Goal: Task Accomplishment & Management: Manage account settings

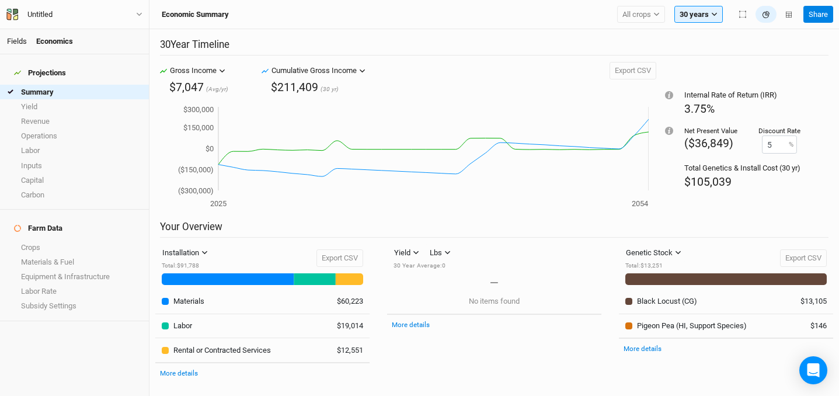
click at [16, 43] on link "Fields" at bounding box center [17, 41] width 20 height 9
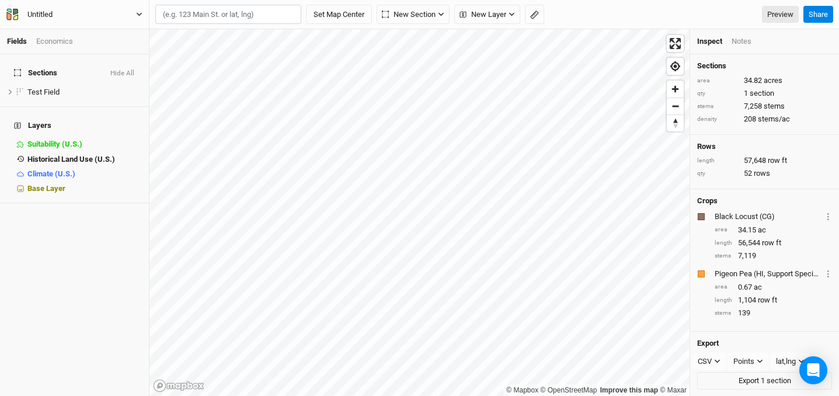
click at [47, 14] on div "Untitled" at bounding box center [39, 15] width 25 height 12
click at [43, 12] on div "Untitled" at bounding box center [39, 15] width 25 height 12
click at [6, 8] on button "SJV" at bounding box center [74, 14] width 137 height 13
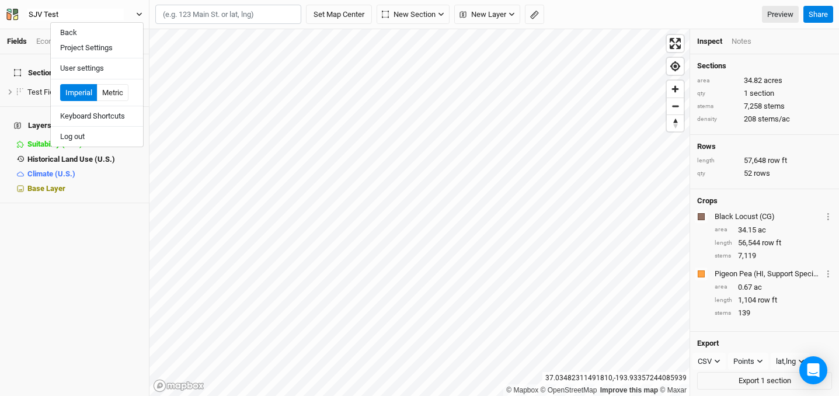
click at [6, 8] on button "SJV Test" at bounding box center [74, 14] width 137 height 13
type input "SJV Test Farm"
click at [94, 226] on div "Sections Hide All Test Field hide Layers Suitability (U.S.) hide Historical Lan…" at bounding box center [74, 224] width 149 height 341
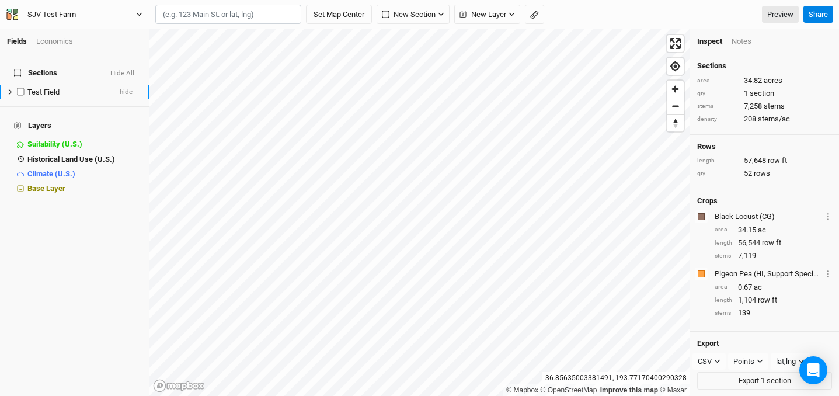
click at [11, 89] on icon at bounding box center [10, 92] width 6 height 6
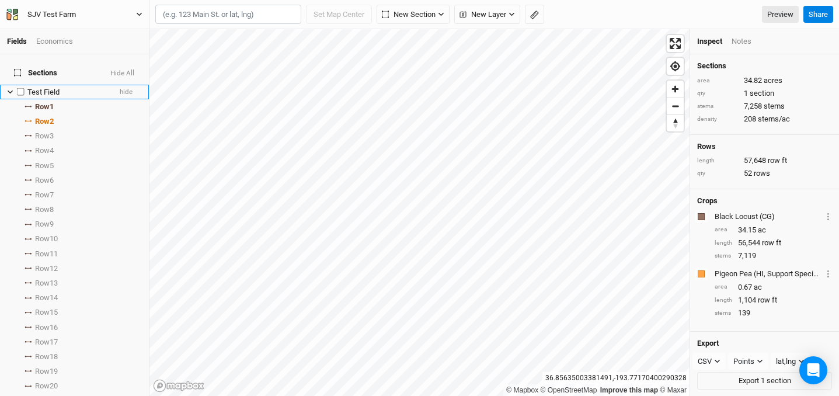
click at [43, 88] on span "Test Field" at bounding box center [43, 92] width 32 height 9
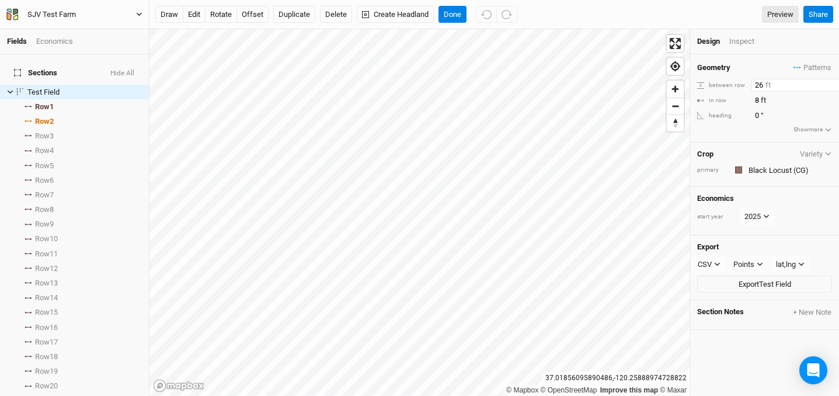
click at [758, 86] on input "26" at bounding box center [802, 85] width 102 height 13
click at [762, 85] on input "26" at bounding box center [802, 85] width 102 height 13
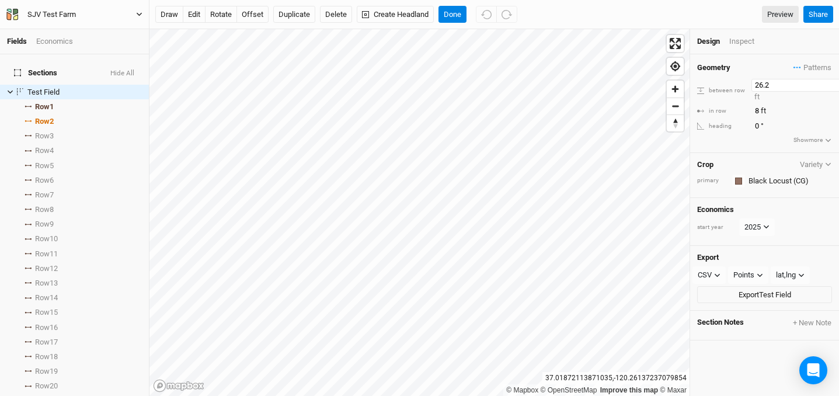
type input "26.2"
click at [759, 104] on input "8" at bounding box center [802, 110] width 102 height 13
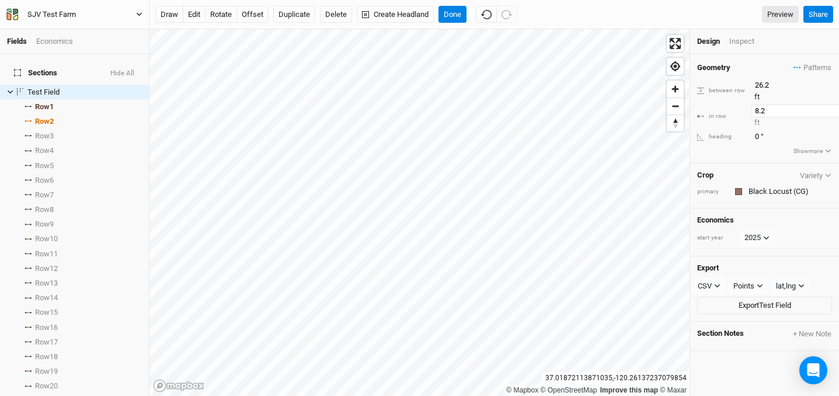
type input "8.2"
click at [792, 43] on ul "Design Inspect" at bounding box center [764, 41] width 135 height 11
click at [63, 100] on li "Row 1 select rows with crop" at bounding box center [74, 106] width 149 height 15
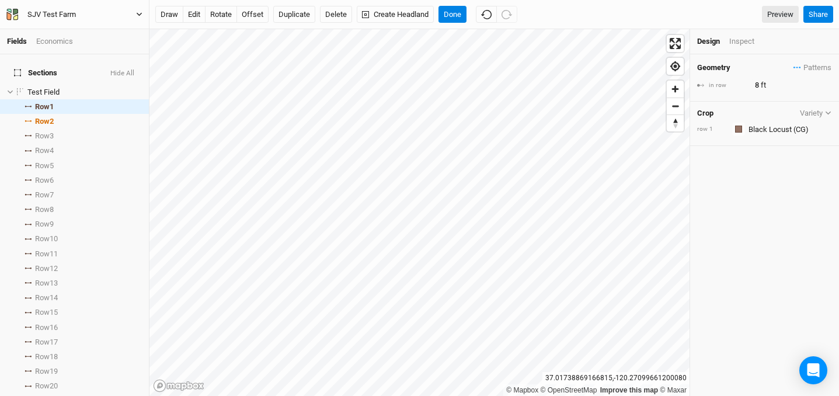
click at [827, 113] on icon "button" at bounding box center [827, 113] width 5 height 4
click at [815, 69] on span "Patterns" at bounding box center [812, 68] width 38 height 12
click at [781, 90] on div "＋ New in-row pattern" at bounding box center [789, 89] width 74 height 11
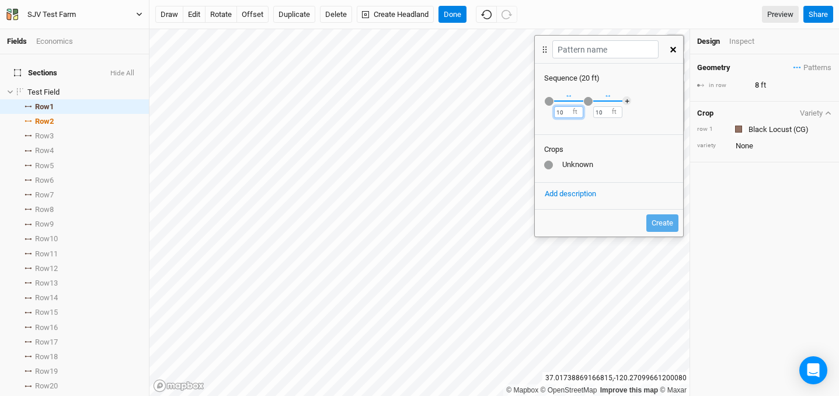
click at [568, 111] on input "10" at bounding box center [568, 112] width 29 height 12
type input "1"
type input "8"
click at [613, 137] on div "Crops Unknown" at bounding box center [609, 158] width 148 height 48
click at [564, 112] on input "8" at bounding box center [559, 112] width 29 height 12
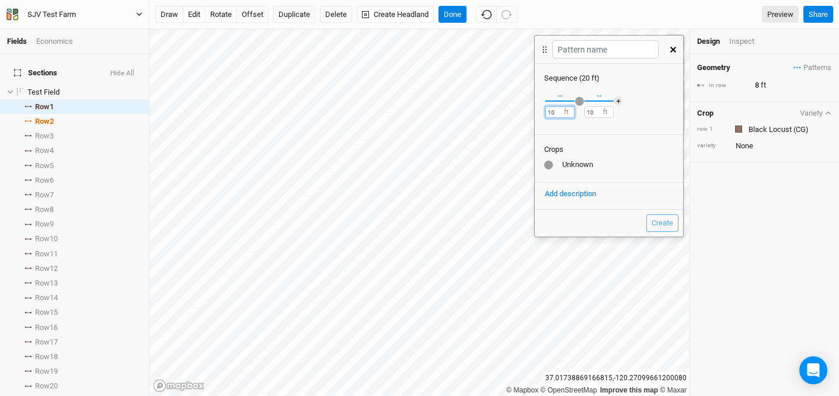
type input "10"
click at [593, 157] on div "Crops Unknown" at bounding box center [609, 158] width 148 height 48
click at [602, 111] on input "10" at bounding box center [598, 112] width 29 height 12
type input "12"
click at [626, 153] on div "Crops" at bounding box center [609, 149] width 130 height 11
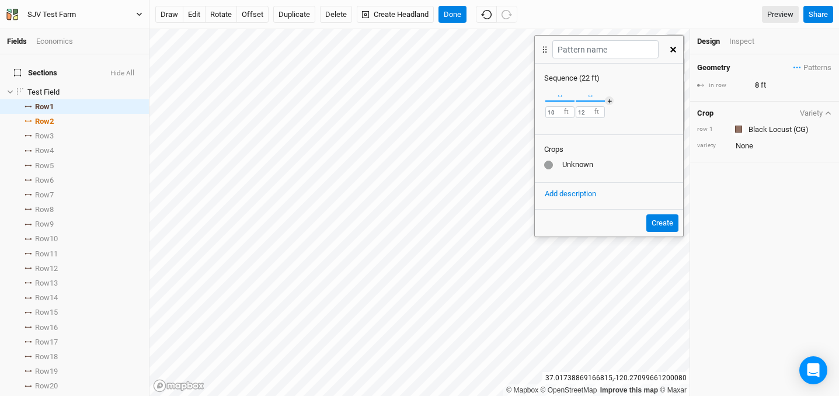
click at [665, 227] on button "Create" at bounding box center [662, 223] width 32 height 18
click at [634, 51] on input "text" at bounding box center [605, 49] width 106 height 18
type input "Test"
click at [668, 222] on button "Create" at bounding box center [662, 223] width 32 height 18
click at [661, 223] on button "Create" at bounding box center [662, 223] width 32 height 18
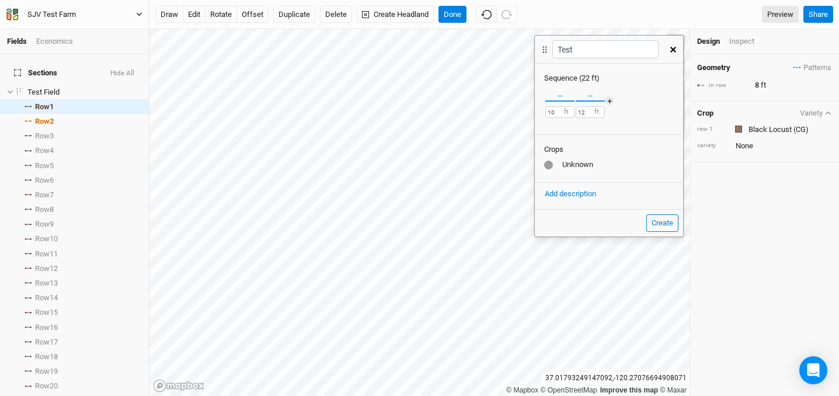
click at [676, 47] on button "button" at bounding box center [673, 49] width 20 height 21
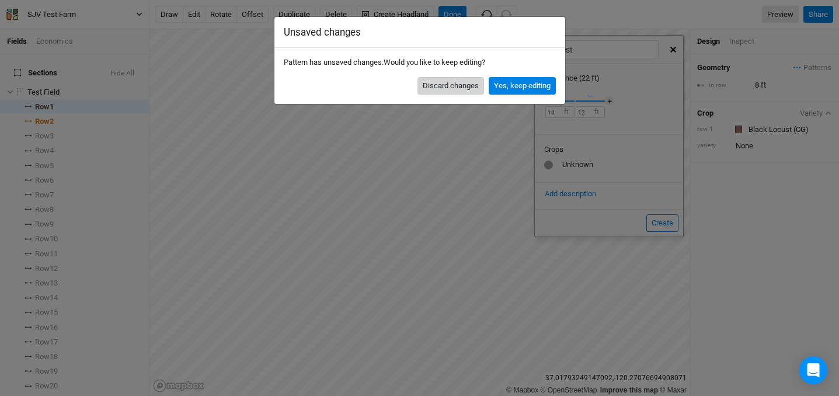
click at [466, 84] on button "Discard changes" at bounding box center [450, 86] width 67 height 18
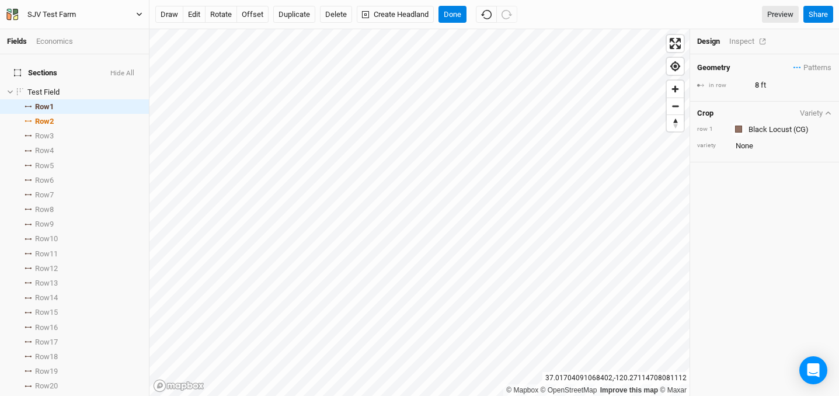
click at [743, 45] on div "Inspect" at bounding box center [749, 41] width 41 height 11
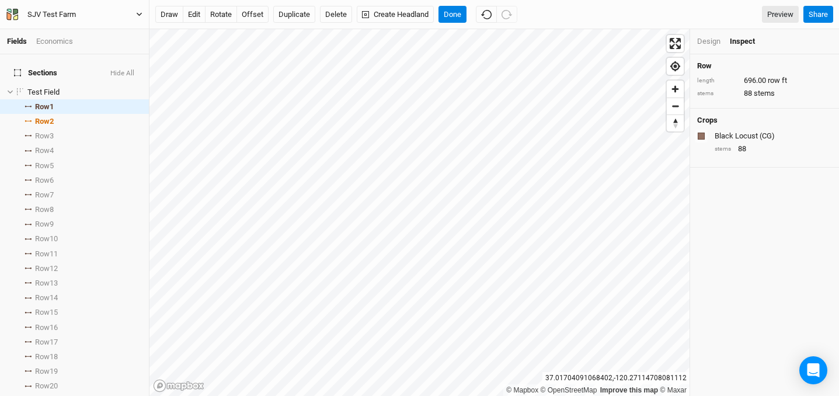
click at [707, 42] on div "Design" at bounding box center [708, 41] width 23 height 11
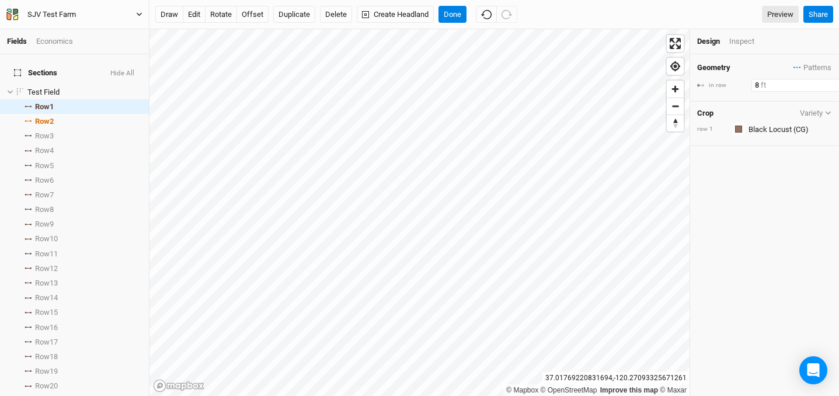
click at [761, 85] on input "8" at bounding box center [802, 85] width 102 height 13
type input "10"
click at [743, 45] on div "Inspect" at bounding box center [749, 41] width 41 height 11
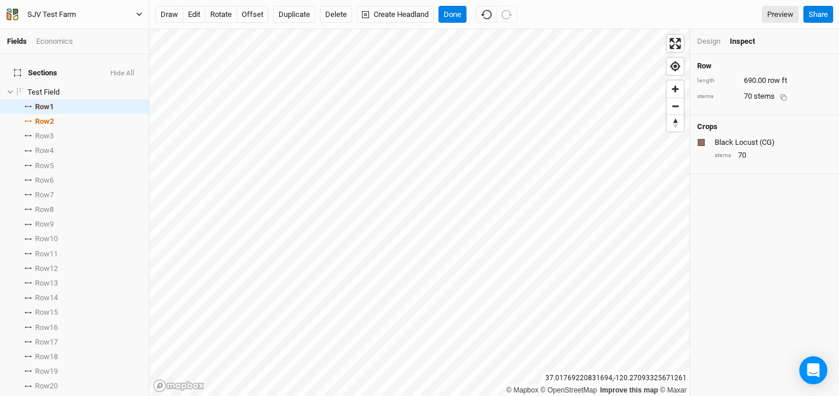
click at [763, 137] on div "Black Locust (CG)" at bounding box center [771, 142] width 115 height 11
click at [731, 155] on div "stems" at bounding box center [723, 159] width 18 height 9
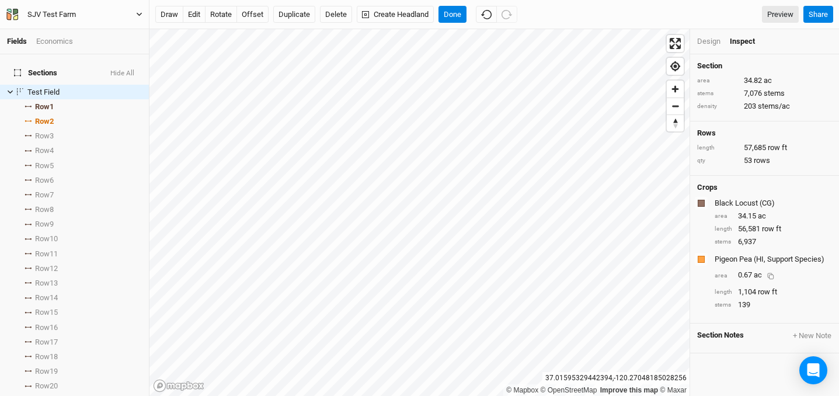
click at [773, 273] on icon at bounding box center [770, 276] width 7 height 7
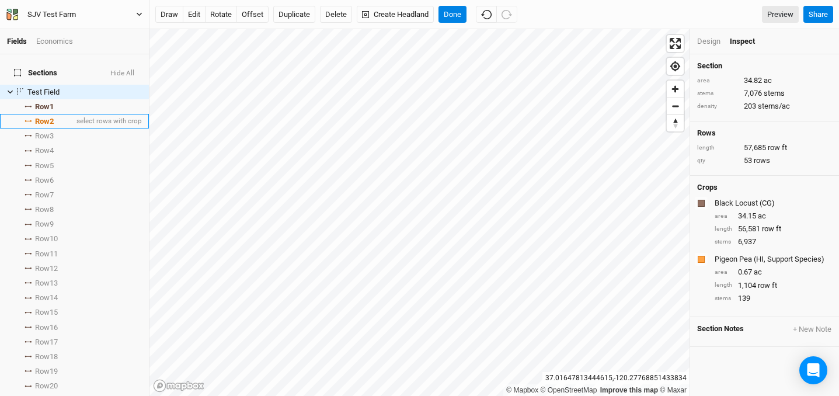
click at [46, 117] on span "Row 2" at bounding box center [44, 121] width 19 height 9
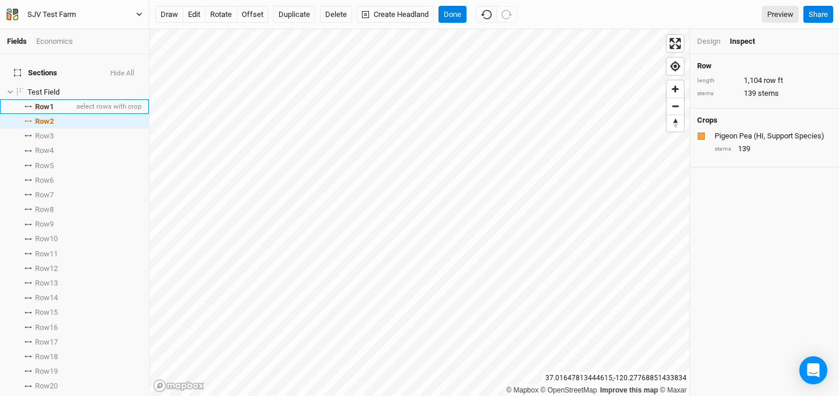
click at [45, 102] on span "Row 1" at bounding box center [44, 106] width 19 height 9
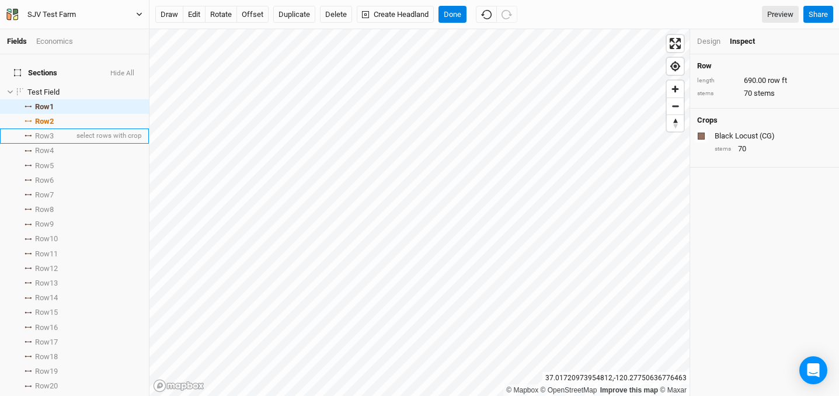
click at [57, 131] on li "Row 3 select rows with crop" at bounding box center [74, 135] width 149 height 15
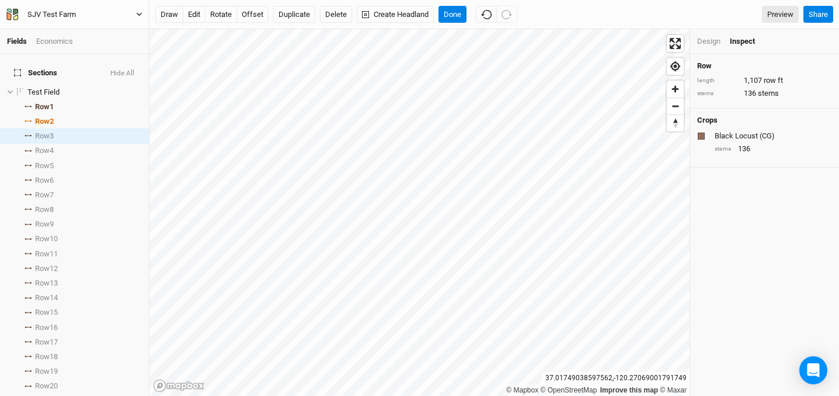
click at [789, 134] on div "Black Locust (CG)" at bounding box center [771, 136] width 115 height 11
click at [760, 136] on div "Black Locust (CG)" at bounding box center [771, 136] width 115 height 11
click at [790, 134] on div "Black Locust (CG)" at bounding box center [771, 136] width 115 height 11
click at [827, 135] on div "Black Locust (CG)" at bounding box center [771, 136] width 115 height 11
click at [702, 134] on div "button" at bounding box center [700, 135] width 7 height 7
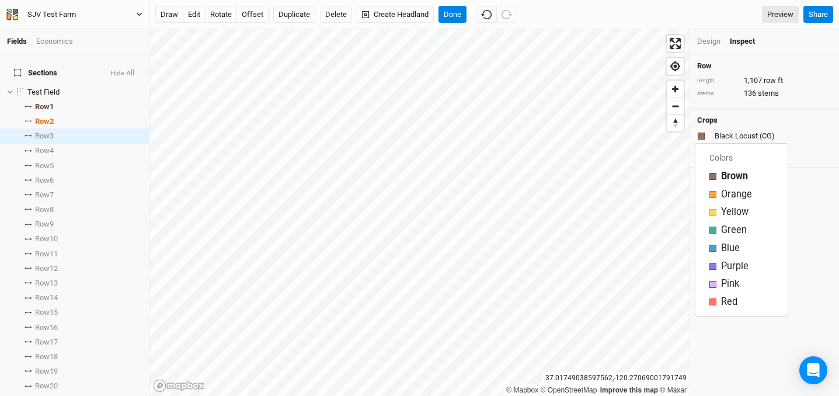
click at [769, 135] on div "Black Locust (CG)" at bounding box center [771, 136] width 115 height 11
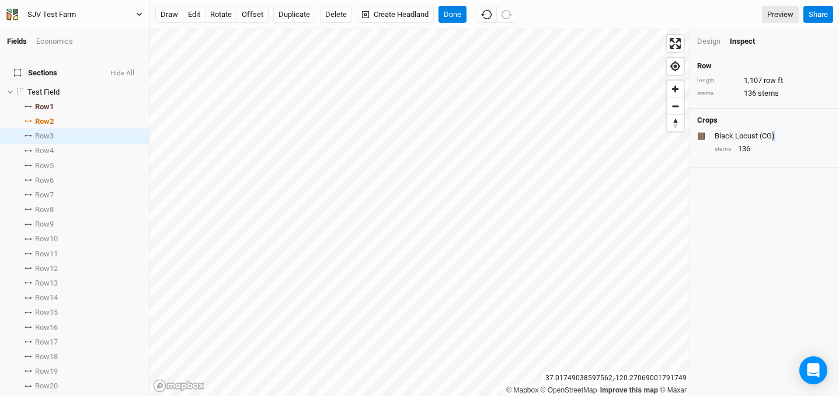
click at [769, 135] on div "Black Locust (CG)" at bounding box center [771, 136] width 115 height 11
click at [769, 136] on div "Black Locust (CG)" at bounding box center [771, 136] width 115 height 11
click at [46, 131] on span "Row 3" at bounding box center [44, 135] width 19 height 9
click at [90, 128] on span "select rows with crop" at bounding box center [108, 135] width 68 height 15
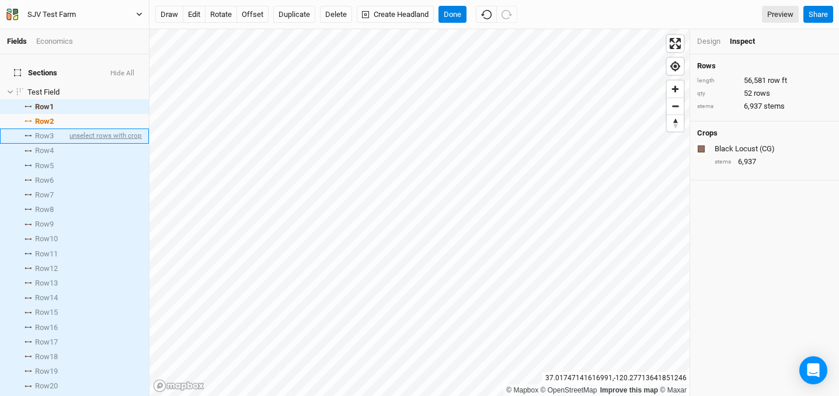
click at [90, 128] on span "unselect rows with crop" at bounding box center [104, 135] width 75 height 15
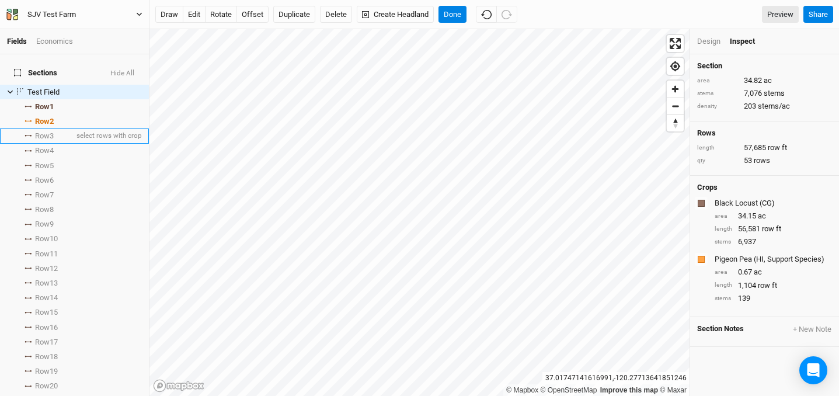
click at [46, 131] on span "Row 3" at bounding box center [44, 135] width 19 height 9
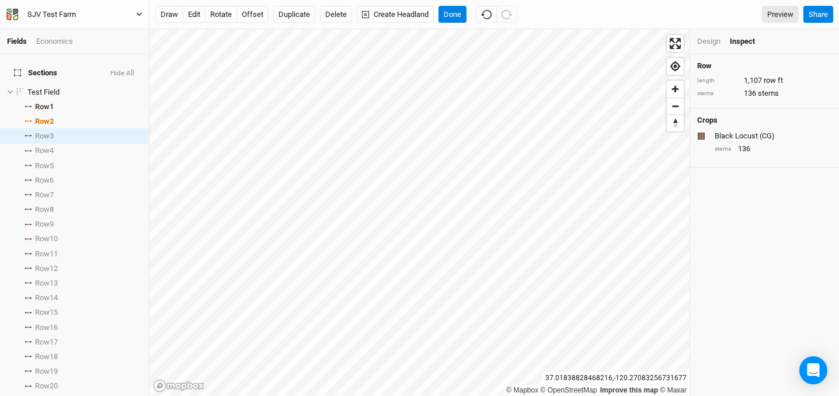
click at [719, 43] on div "Design" at bounding box center [708, 41] width 23 height 11
click at [806, 133] on input "text" at bounding box center [788, 140] width 87 height 14
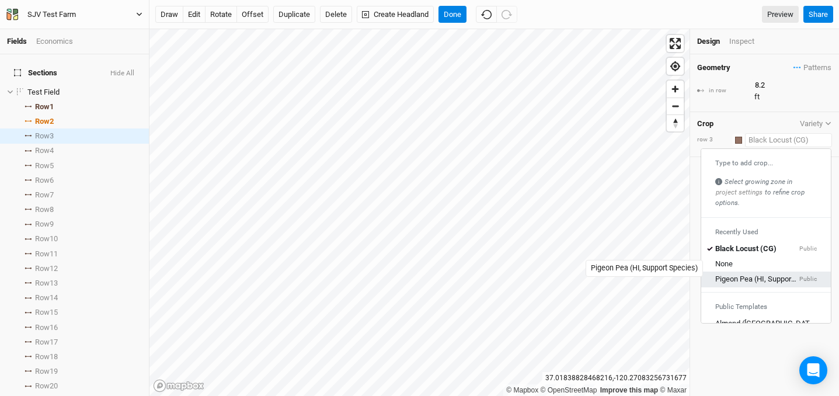
click at [746, 274] on div "Pigeon Pea (HI, Support Species)" at bounding box center [756, 279] width 82 height 11
type input "8"
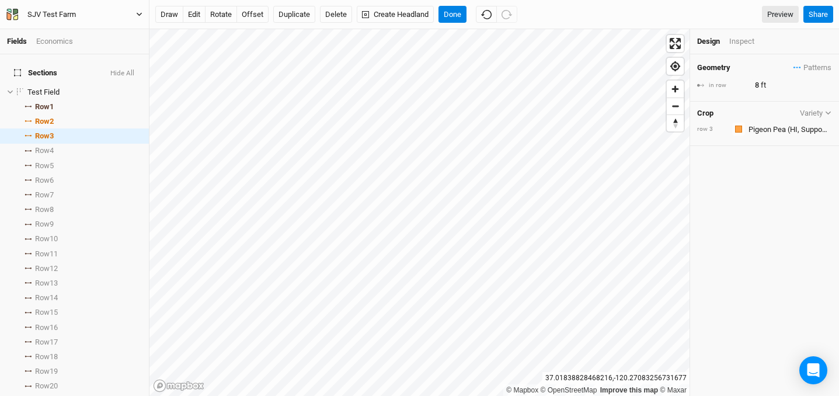
click at [743, 93] on div "Geometry Patterns ＋ New in-row pattern in row 8 ft" at bounding box center [764, 77] width 149 height 47
click at [757, 85] on input "8" at bounding box center [802, 85] width 102 height 13
click at [777, 189] on div "Geometry Patterns ＋ New in-row pattern in row 8 ft Crop Variety row 3 Colors Br…" at bounding box center [764, 224] width 149 height 341
click at [741, 47] on div "Design Inspect" at bounding box center [764, 41] width 149 height 25
click at [745, 42] on div "Inspect" at bounding box center [749, 41] width 41 height 11
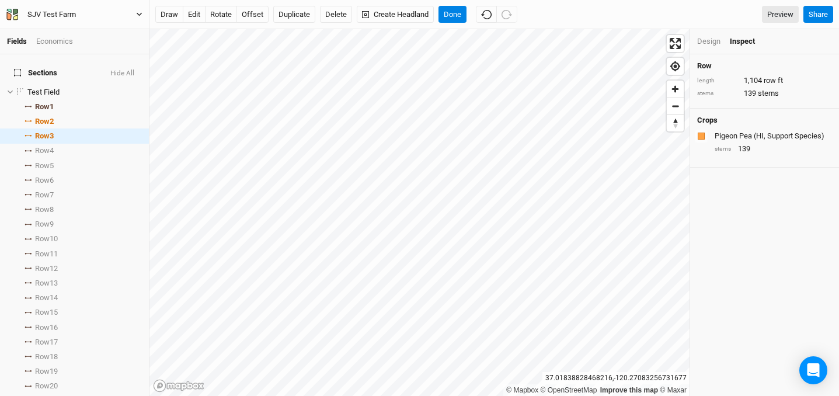
click at [710, 44] on div "Design" at bounding box center [708, 41] width 23 height 11
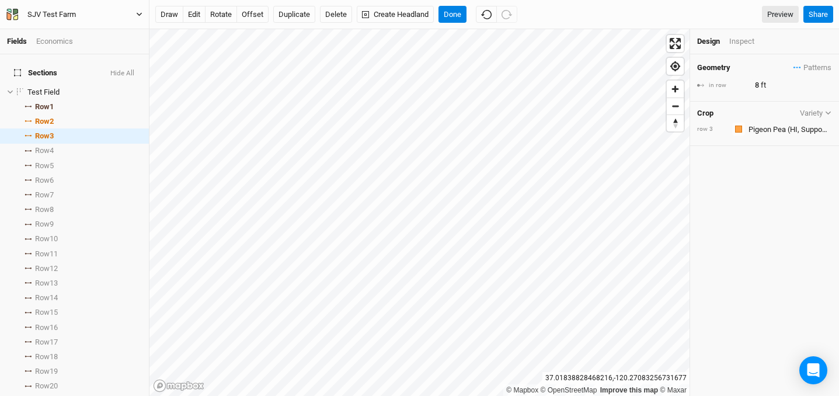
click at [729, 180] on div "Geometry Patterns ＋ New in-row pattern in row 8 ft Crop Variety row 3 Colors Br…" at bounding box center [764, 224] width 149 height 341
click at [46, 146] on span "Row 4" at bounding box center [44, 150] width 19 height 9
type input "8.2"
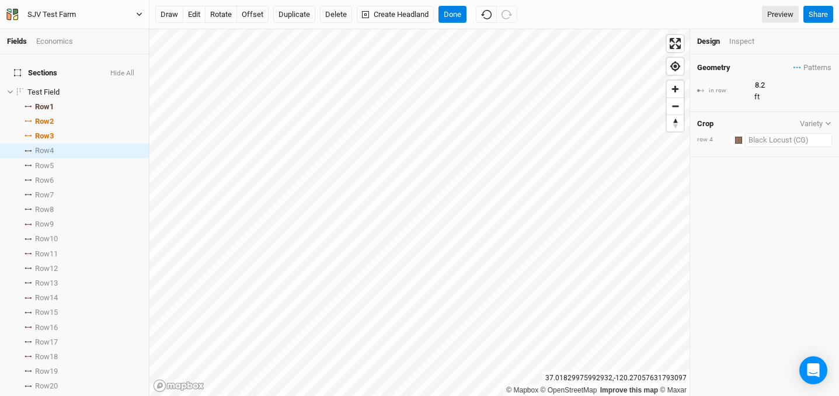
click at [764, 134] on input "text" at bounding box center [788, 140] width 87 height 14
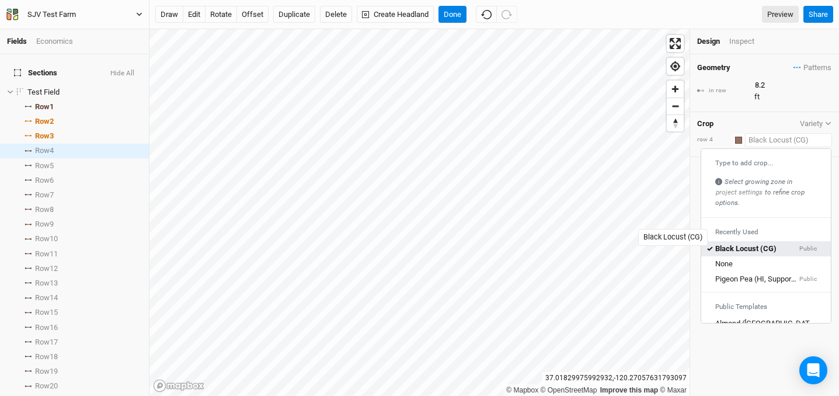
click at [753, 243] on div "Black Locust (CG)" at bounding box center [745, 248] width 61 height 11
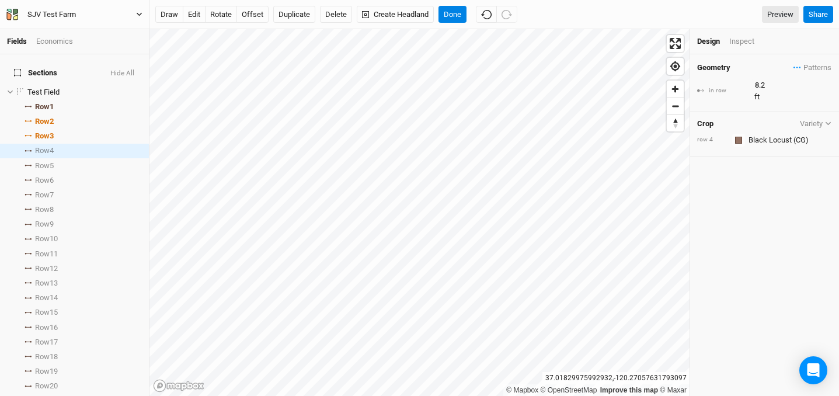
click at [750, 159] on div "Geometry Patterns ＋ New in-row pattern in row 8.2 ft Crop Variety row 4 Colors …" at bounding box center [764, 224] width 149 height 341
click at [54, 161] on span "Row 5" at bounding box center [44, 165] width 19 height 9
click at [54, 146] on span "Row 4" at bounding box center [44, 150] width 19 height 9
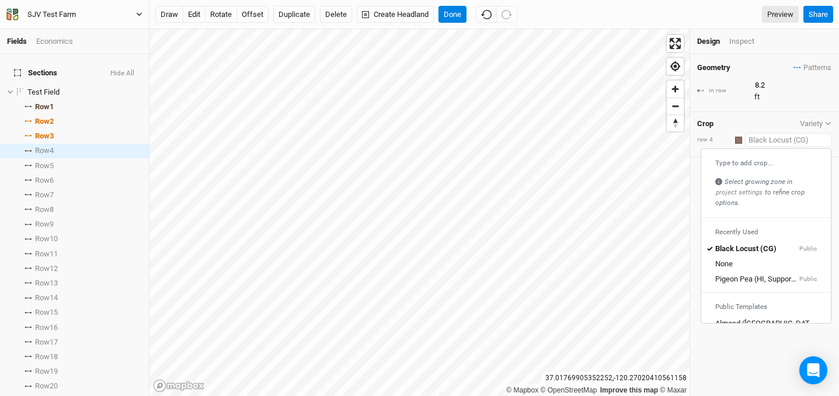
click at [811, 133] on input "text" at bounding box center [788, 140] width 87 height 14
click at [751, 243] on div "Black Locust (CG)" at bounding box center [745, 248] width 61 height 11
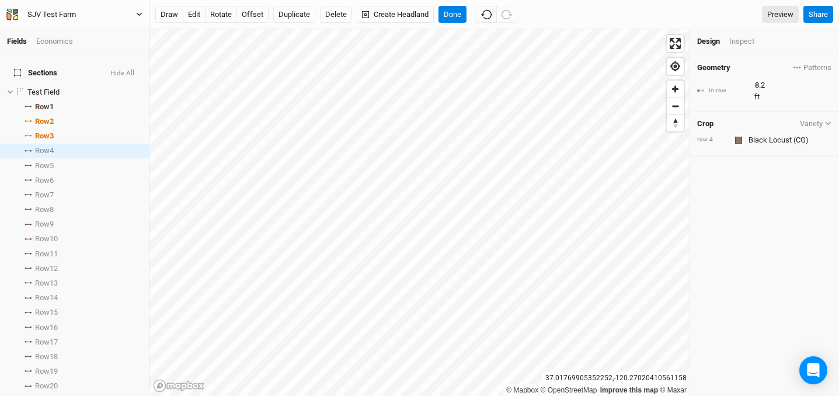
click at [760, 230] on div "Geometry Patterns ＋ New in-row pattern in row 8.2 ft Crop Variety row 4 Colors …" at bounding box center [764, 224] width 149 height 341
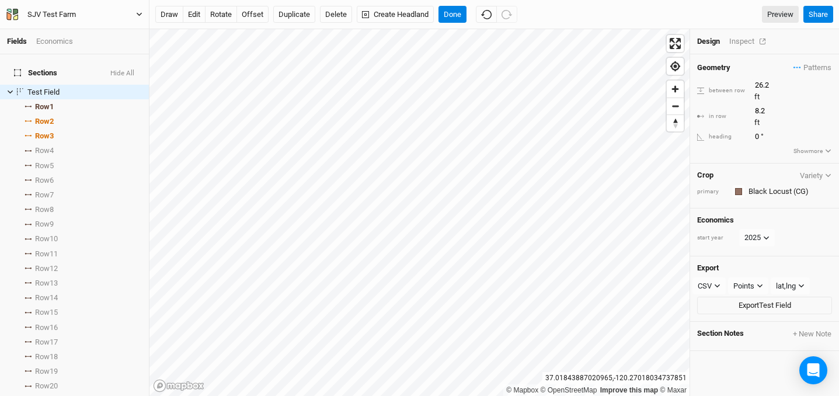
click at [750, 43] on div "Inspect" at bounding box center [749, 41] width 41 height 11
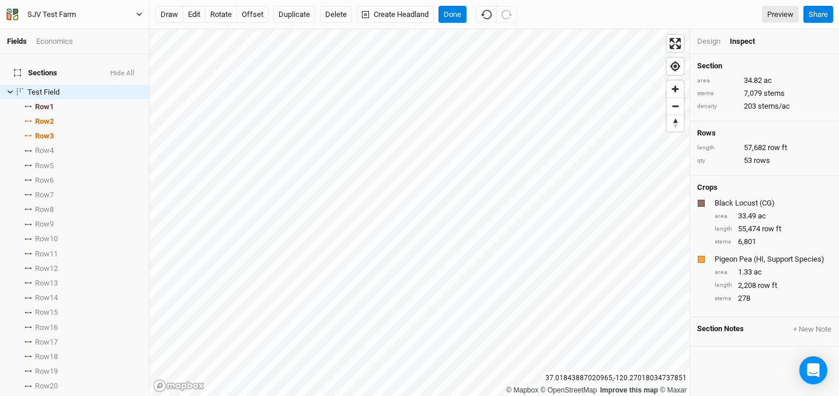
click at [708, 43] on div "Design" at bounding box center [708, 41] width 23 height 11
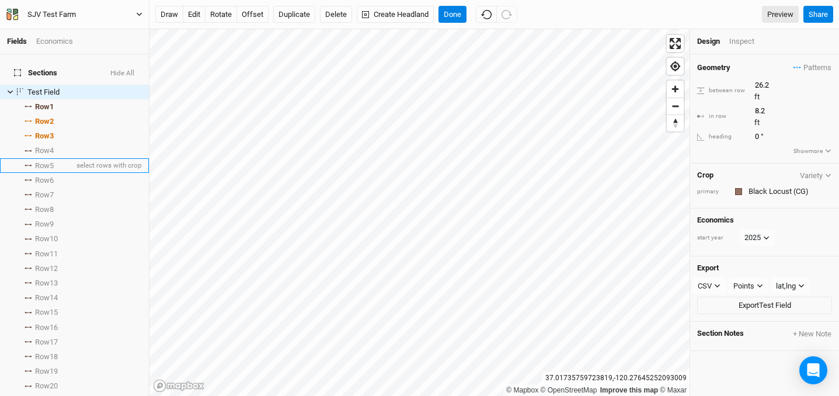
click at [51, 161] on span "Row 5" at bounding box center [44, 165] width 19 height 9
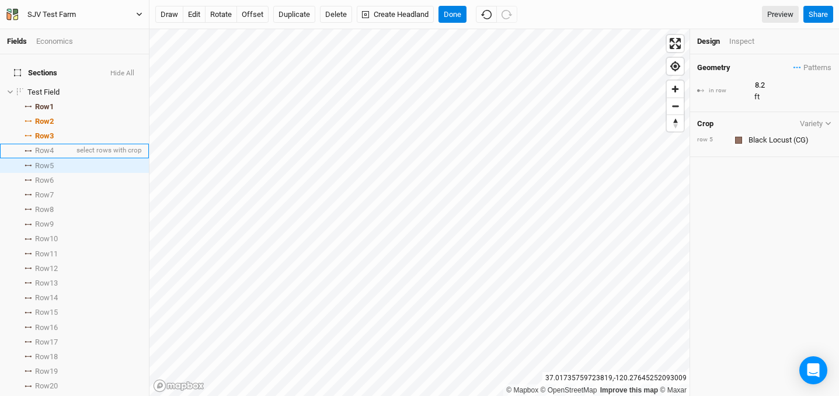
click at [50, 146] on span "Row 4" at bounding box center [44, 150] width 19 height 9
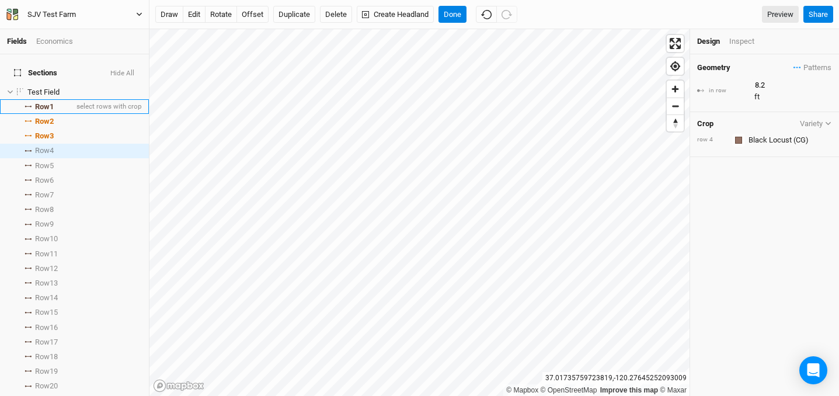
click at [46, 102] on span "Row 1" at bounding box center [44, 106] width 19 height 9
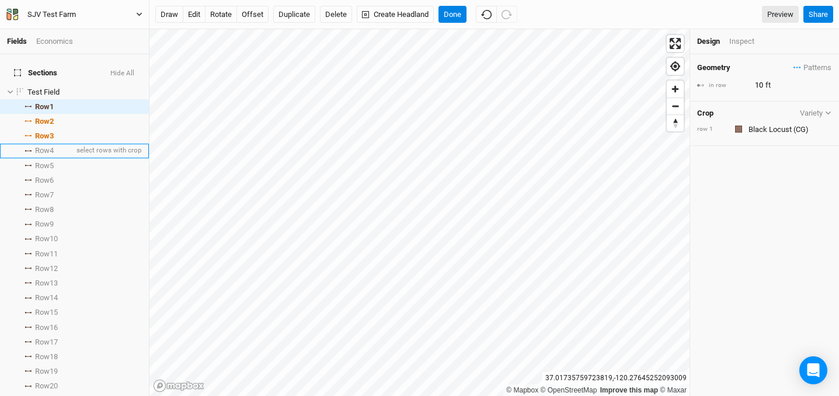
click at [55, 144] on li "Row 4 select rows with crop" at bounding box center [74, 151] width 149 height 15
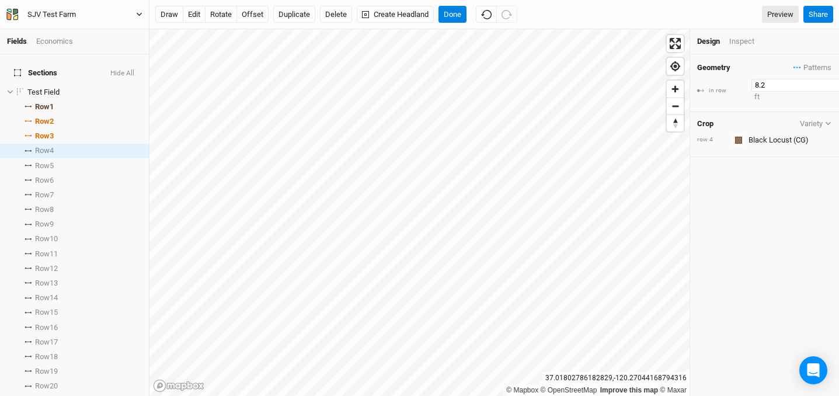
click at [759, 84] on input "8.2" at bounding box center [802, 85] width 102 height 13
click at [755, 85] on input "8.2" at bounding box center [802, 85] width 102 height 13
click at [783, 190] on div "Geometry Patterns ＋ New in-row pattern in row 10 ft Crop Variety row 4 Colors B…" at bounding box center [764, 224] width 149 height 341
click at [740, 132] on button "button" at bounding box center [738, 129] width 13 height 13
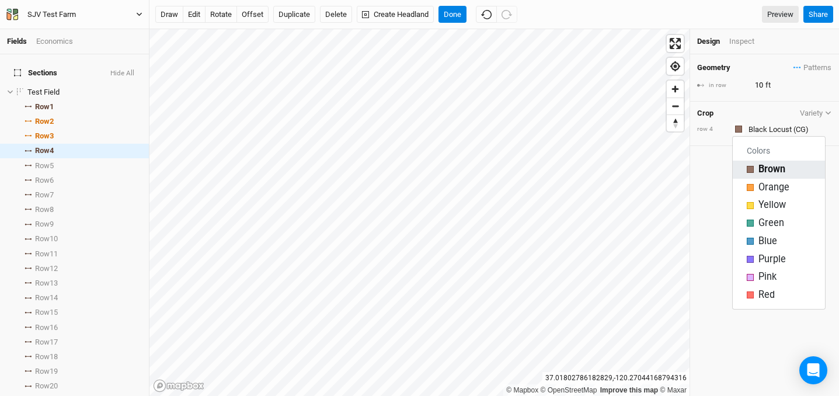
click at [759, 172] on span "Brown" at bounding box center [771, 169] width 27 height 13
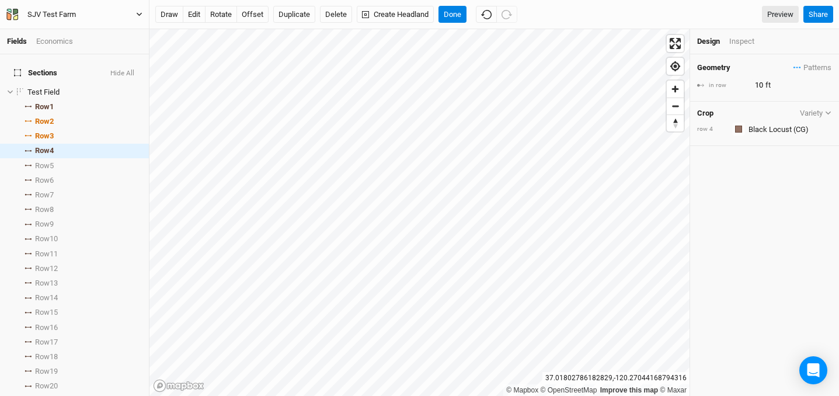
click at [759, 181] on div "Geometry Patterns ＋ New in-row pattern in row 10 ft Crop Variety row 4 Colors B…" at bounding box center [764, 224] width 149 height 341
click at [813, 110] on button "Variety" at bounding box center [815, 113] width 33 height 9
click at [753, 205] on div "Geometry Patterns ＋ New in-row pattern in row 10 ft Crop Variety row 4 Colors B…" at bounding box center [764, 224] width 149 height 341
click at [58, 161] on li "Row 5 select rows with crop" at bounding box center [74, 165] width 149 height 15
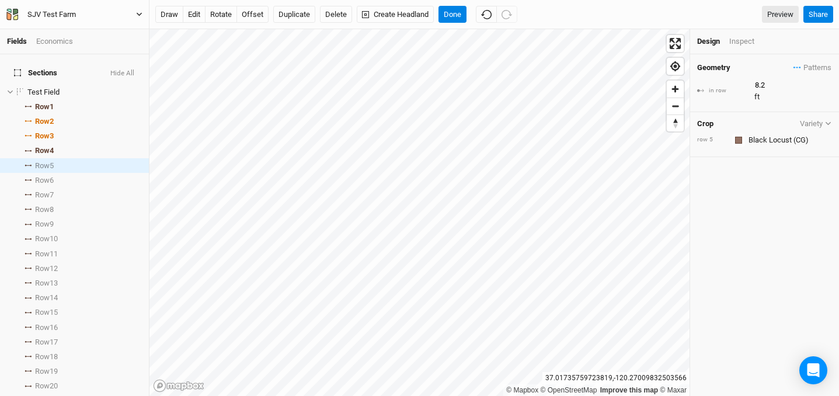
click at [819, 119] on button "Variety" at bounding box center [815, 123] width 33 height 9
click at [765, 133] on input "text" at bounding box center [788, 140] width 87 height 14
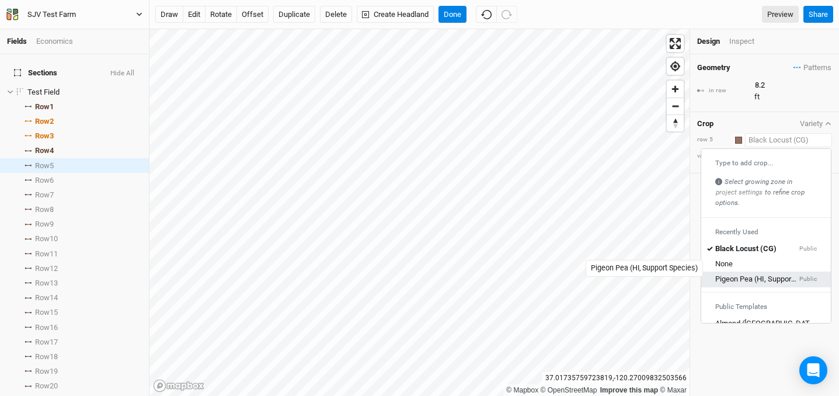
click at [740, 274] on div "Pigeon Pea (HI, Support Species)" at bounding box center [756, 279] width 82 height 11
type input "8"
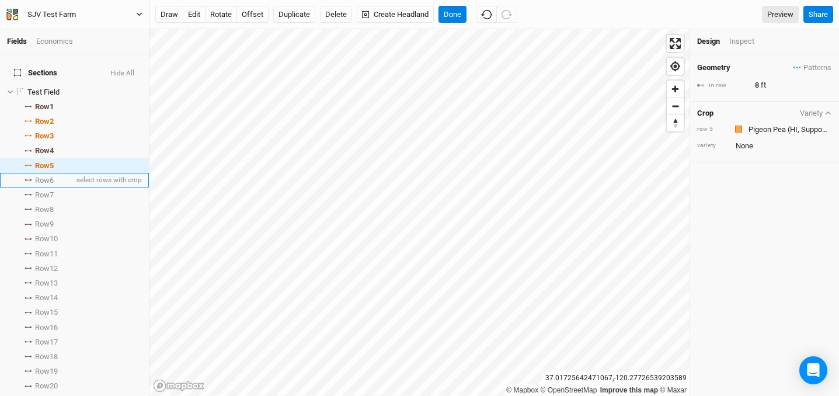
click at [53, 176] on span "Row 6" at bounding box center [44, 180] width 19 height 9
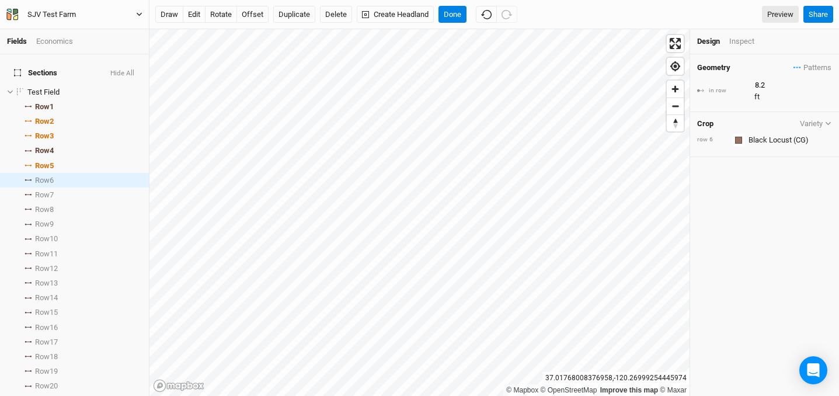
click at [809, 119] on button "Variety" at bounding box center [815, 123] width 33 height 9
click at [776, 133] on input "text" at bounding box center [788, 140] width 87 height 14
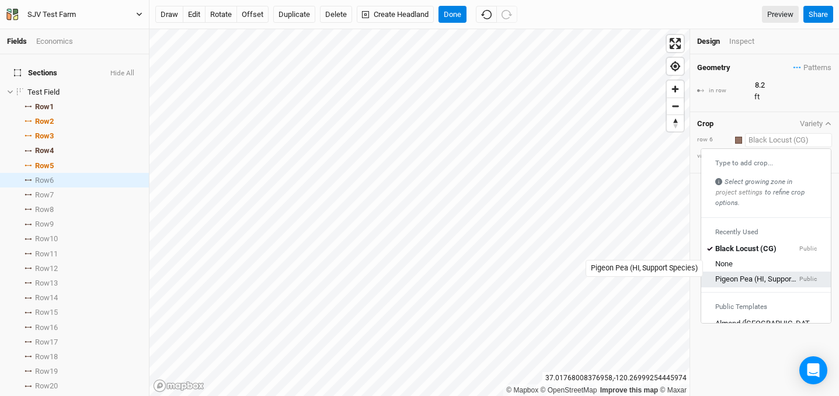
click at [760, 274] on div "Pigeon Pea (HI, Support Species)" at bounding box center [756, 279] width 82 height 11
type input "8"
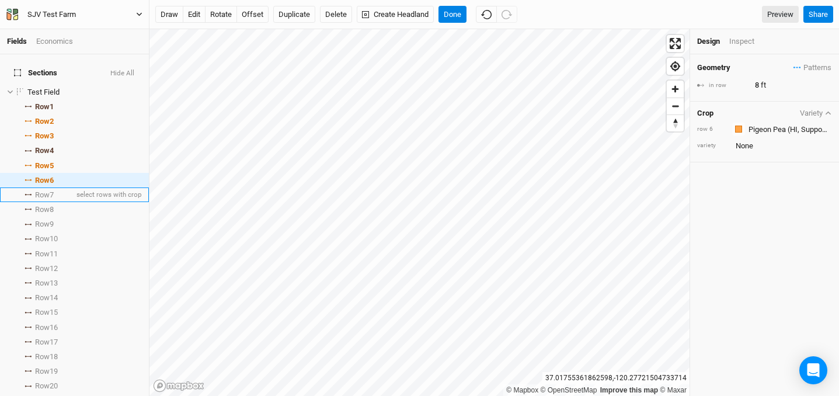
click at [64, 189] on li "Row 7 select rows with crop" at bounding box center [74, 194] width 149 height 15
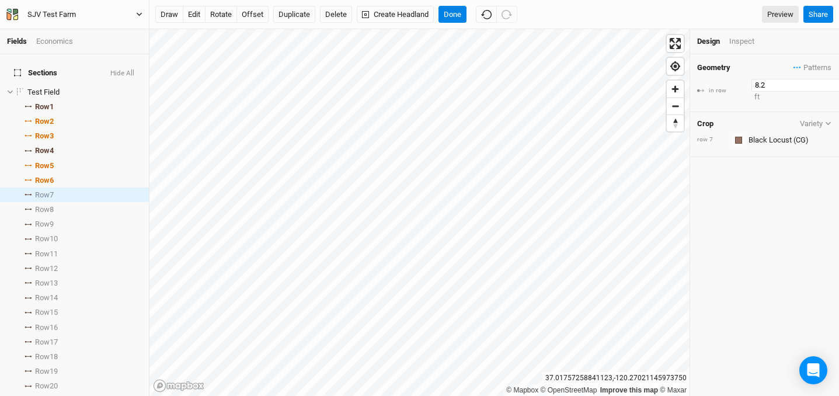
click at [756, 83] on input "8.2" at bounding box center [802, 85] width 102 height 13
type input "2"
type input "10"
click at [751, 200] on div "Geometry Patterns ＋ New in-row pattern in row 10 ft Crop Variety row 7 Colors B…" at bounding box center [764, 224] width 149 height 341
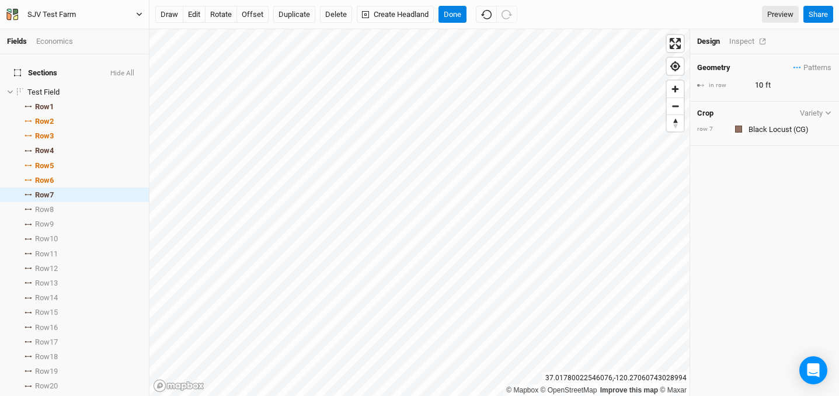
click at [738, 44] on div "Inspect" at bounding box center [749, 41] width 41 height 11
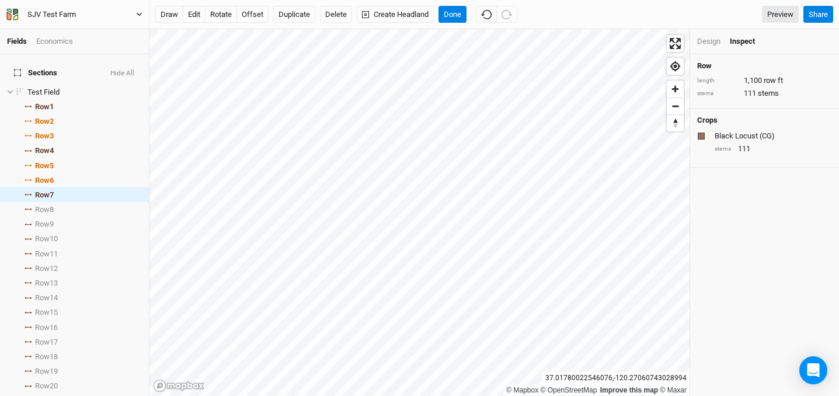
click at [710, 46] on div "Design" at bounding box center [708, 41] width 23 height 11
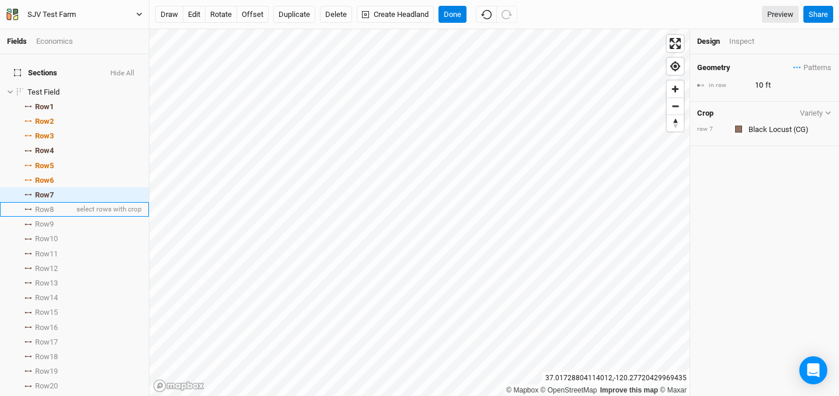
click at [54, 205] on span "Row 8" at bounding box center [44, 209] width 19 height 9
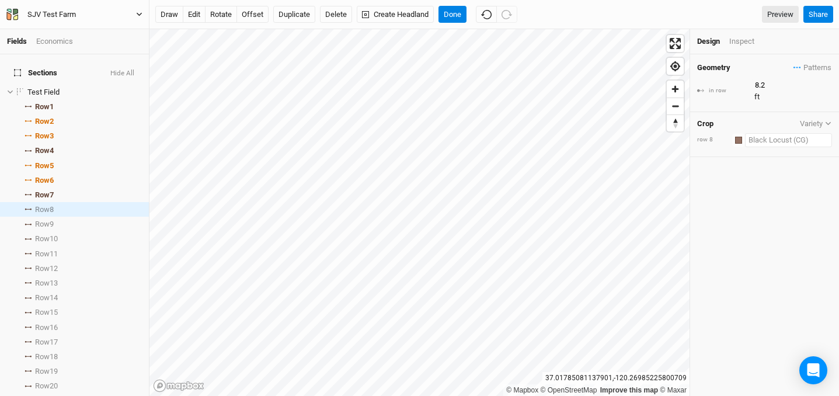
click at [773, 133] on input "text" at bounding box center [788, 140] width 87 height 14
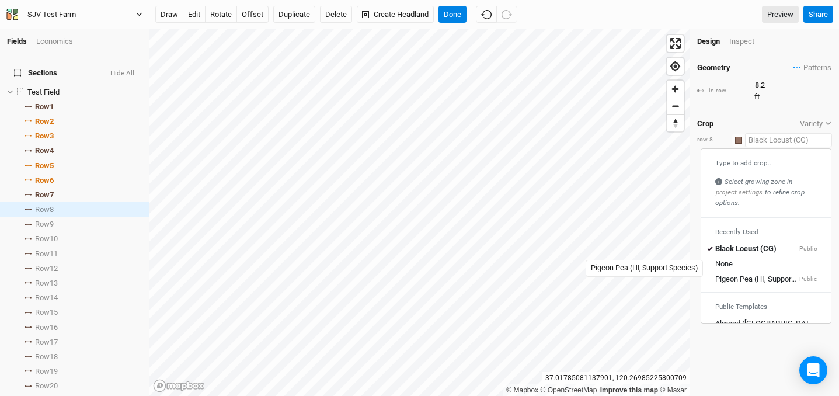
click at [755, 274] on div "Pigeon Pea (HI, Support Species)" at bounding box center [756, 279] width 82 height 11
type input "8"
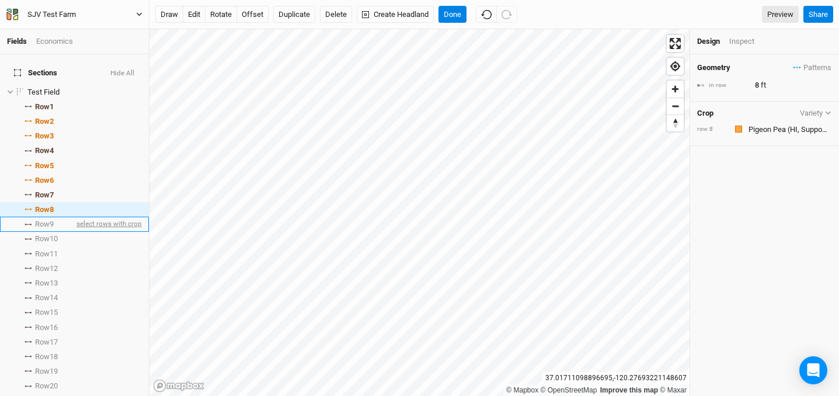
click at [81, 221] on span "select rows with crop" at bounding box center [108, 224] width 68 height 15
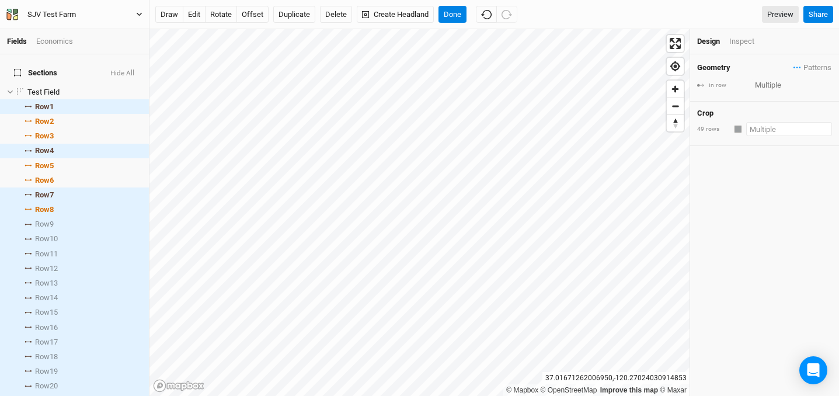
click at [780, 124] on input "text" at bounding box center [789, 129] width 86 height 14
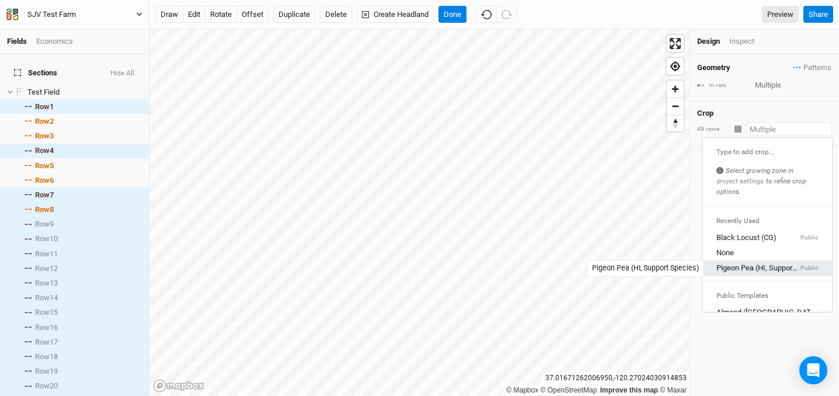
click at [752, 268] on div "Pigeon Pea (HI, Support Species)" at bounding box center [757, 268] width 82 height 11
type input "8"
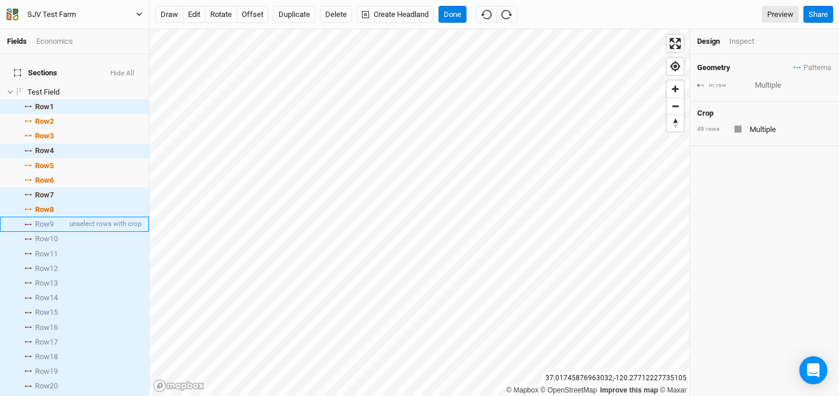
click at [46, 219] on span "Row 9" at bounding box center [44, 223] width 19 height 9
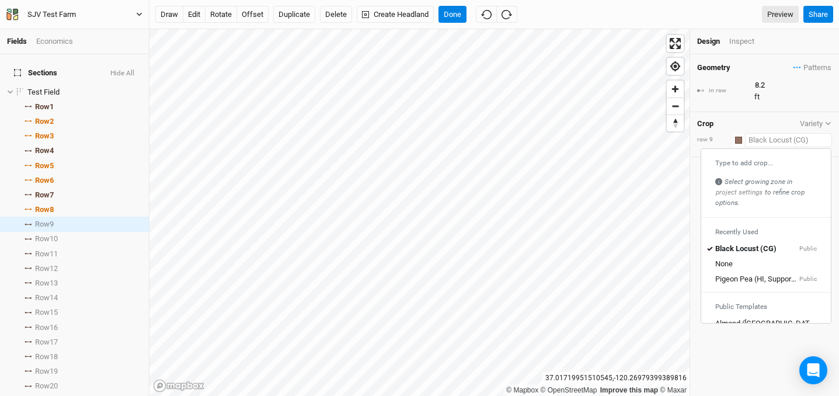
click at [749, 133] on input "text" at bounding box center [788, 140] width 87 height 14
click at [747, 274] on link "Pigeon Pea (HI, Support Species) Public" at bounding box center [766, 278] width 130 height 15
type input "8"
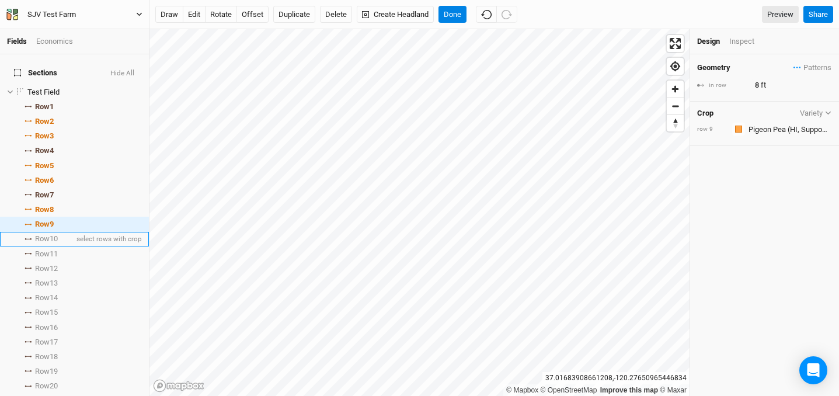
click at [58, 234] on span "Row 10" at bounding box center [46, 238] width 23 height 9
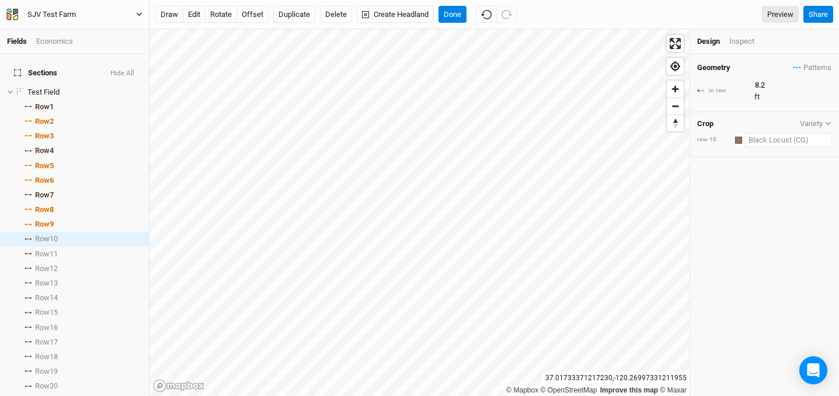
click at [781, 133] on input "text" at bounding box center [788, 140] width 87 height 14
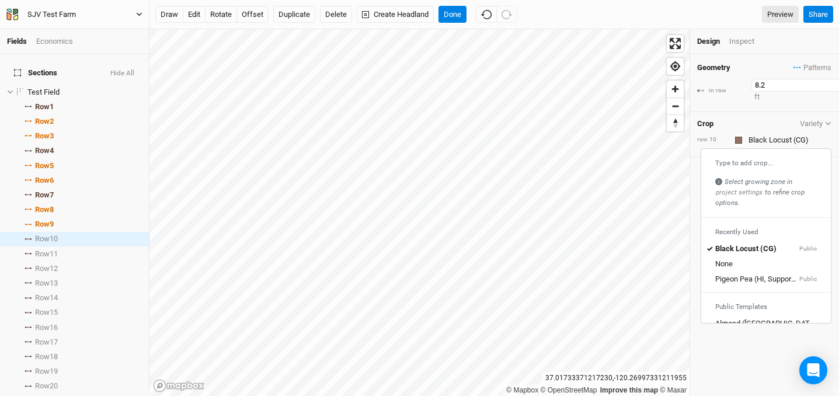
click at [757, 85] on input "8.2" at bounding box center [802, 85] width 102 height 13
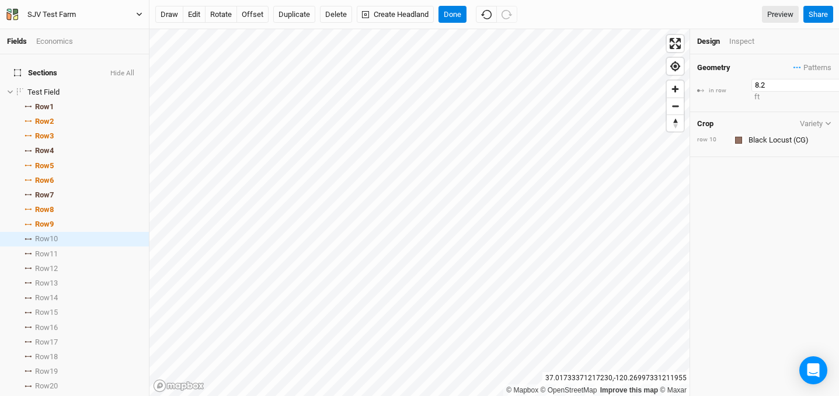
click at [757, 85] on input "8.2" at bounding box center [802, 85] width 102 height 13
drag, startPoint x: 763, startPoint y: 82, endPoint x: 753, endPoint y: 82, distance: 9.3
click at [753, 82] on input "8.2" at bounding box center [802, 85] width 102 height 13
click at [766, 198] on div "Geometry Patterns ＋ New in-row pattern in row 10 ft Crop Variety row 10 Colors …" at bounding box center [764, 224] width 149 height 341
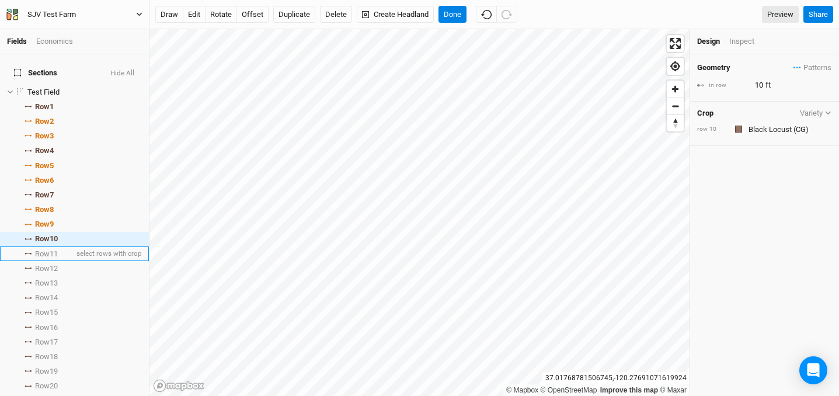
click at [49, 249] on span "Row 11" at bounding box center [46, 253] width 23 height 9
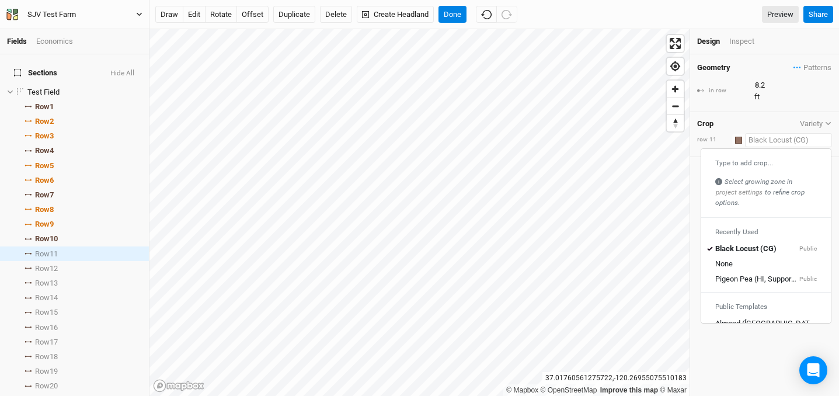
click at [791, 133] on input "text" at bounding box center [788, 140] width 87 height 14
click at [741, 274] on div "Pigeon Pea (HI, Support Species)" at bounding box center [756, 279] width 82 height 11
type input "8"
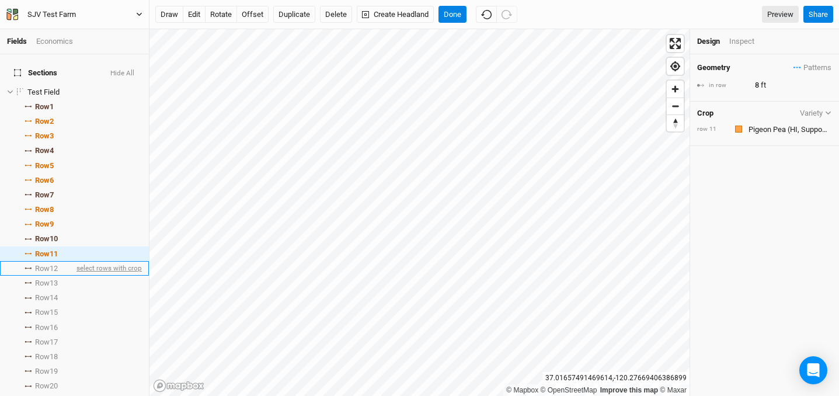
click at [76, 267] on span "select rows with crop" at bounding box center [108, 268] width 68 height 15
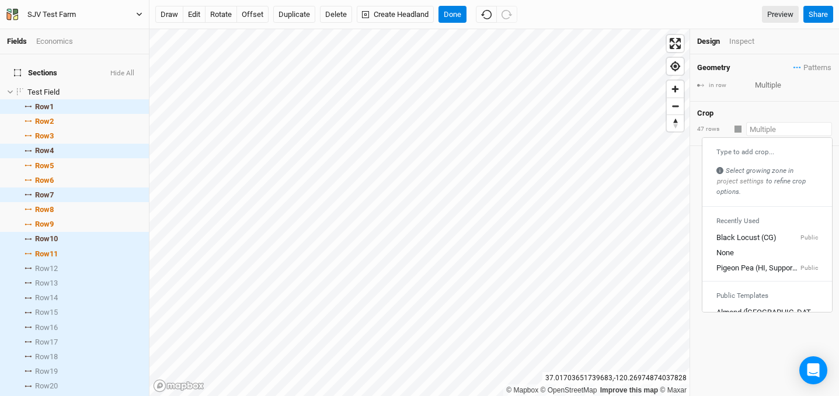
click at [780, 125] on input "text" at bounding box center [789, 129] width 86 height 14
click at [740, 266] on div "Pigeon Pea (HI, Support Species)" at bounding box center [757, 268] width 82 height 11
type input "8"
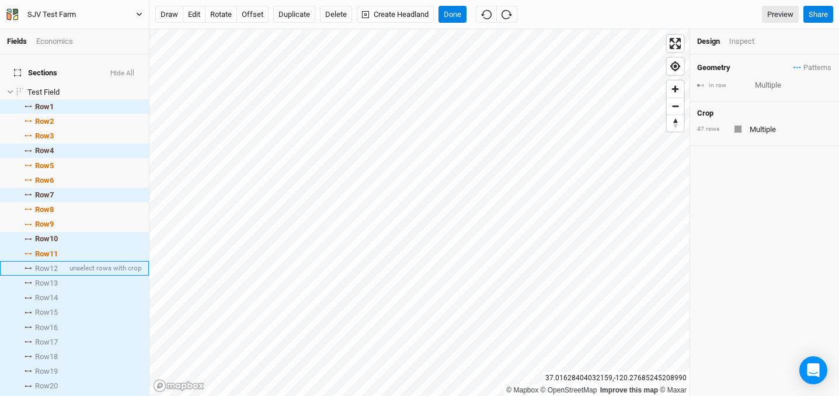
click at [62, 261] on li "Row 12 unselect rows with crop" at bounding box center [74, 268] width 149 height 15
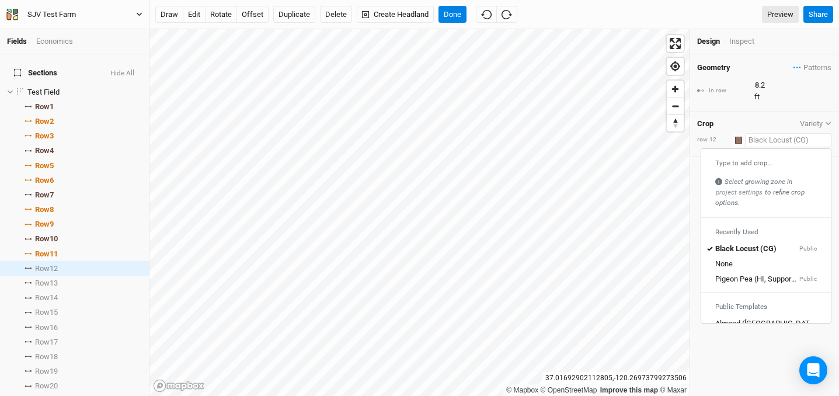
click at [782, 133] on input "text" at bounding box center [788, 140] width 87 height 14
click at [760, 274] on div "Pigeon Pea (HI, Support Species)" at bounding box center [756, 279] width 82 height 11
type input "8"
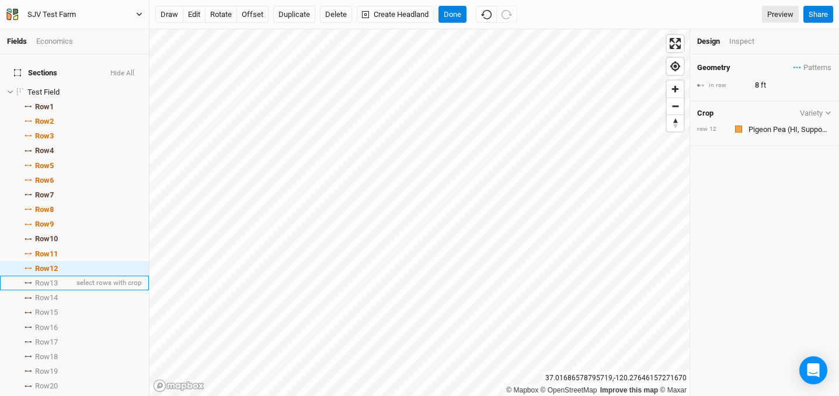
click at [57, 278] on span "Row 13" at bounding box center [46, 282] width 23 height 9
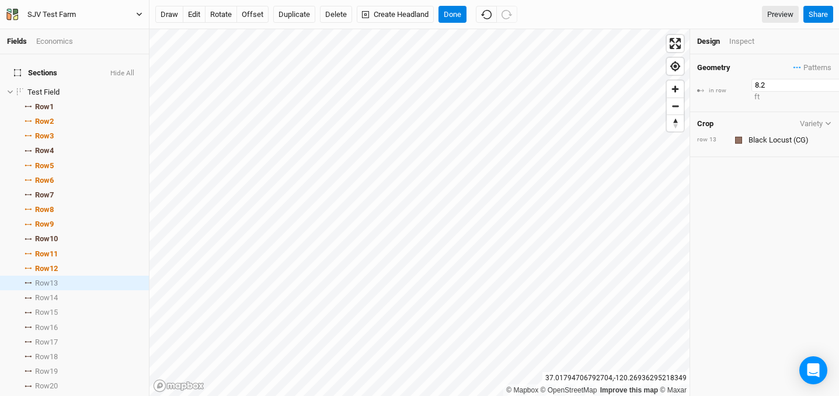
click at [761, 85] on input "8.2" at bounding box center [802, 85] width 102 height 13
click at [780, 130] on input "text" at bounding box center [788, 129] width 87 height 14
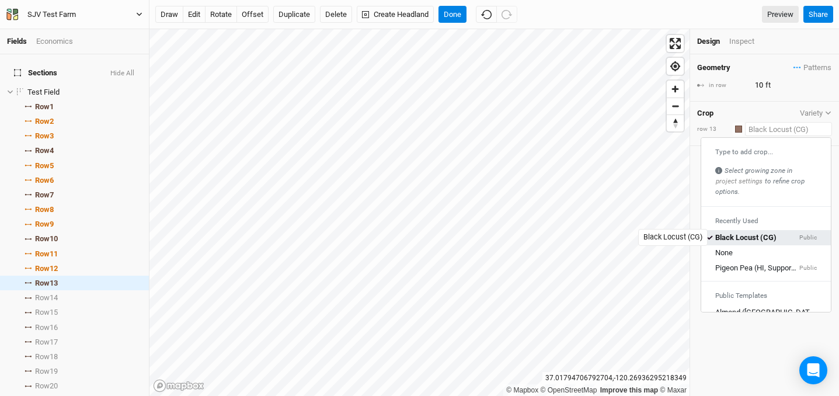
click at [751, 241] on div "Black Locust (CG)" at bounding box center [745, 238] width 61 height 11
type input "8.2"
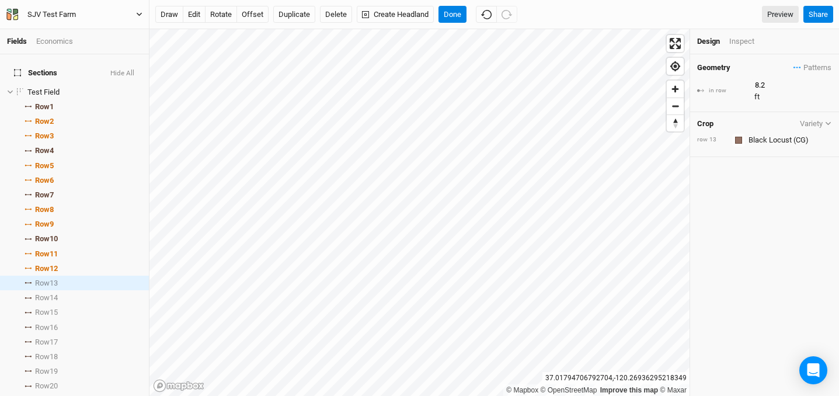
click at [735, 215] on div "Geometry Patterns ＋ New in-row pattern in row 8.2 ft Crop Variety row 13 Colors…" at bounding box center [764, 224] width 149 height 341
click at [750, 47] on div "Design Inspect" at bounding box center [764, 41] width 149 height 25
click at [748, 45] on div "Inspect" at bounding box center [749, 41] width 41 height 11
click at [767, 41] on button "button" at bounding box center [763, 41] width 16 height 8
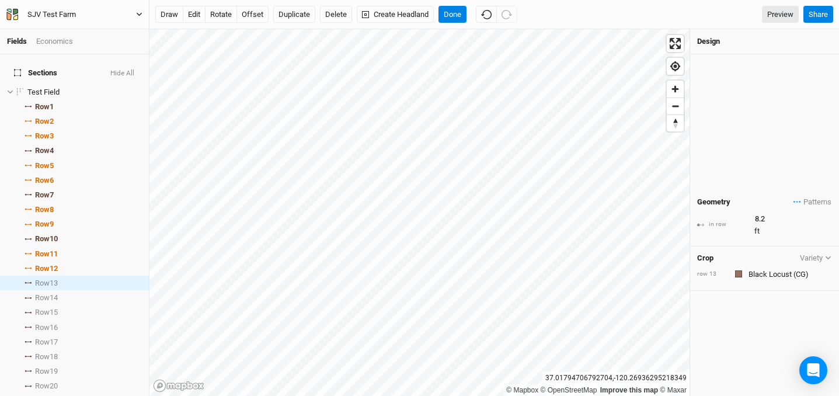
click at [770, 184] on div "Inspect - Row 13 Row length 1,115 row ft stems 137 stems Crops Colors Brown Ora…" at bounding box center [764, 224] width 149 height 341
click at [193, 15] on button "edit" at bounding box center [194, 15] width 23 height 18
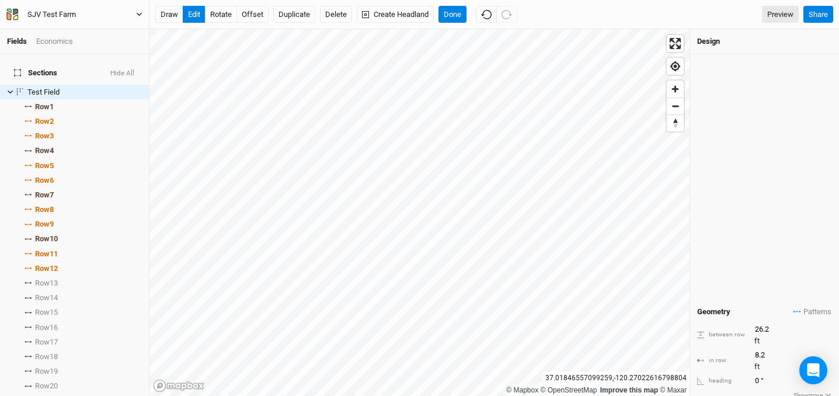
click at [650, 45] on icon "button" at bounding box center [650, 46] width 6 height 6
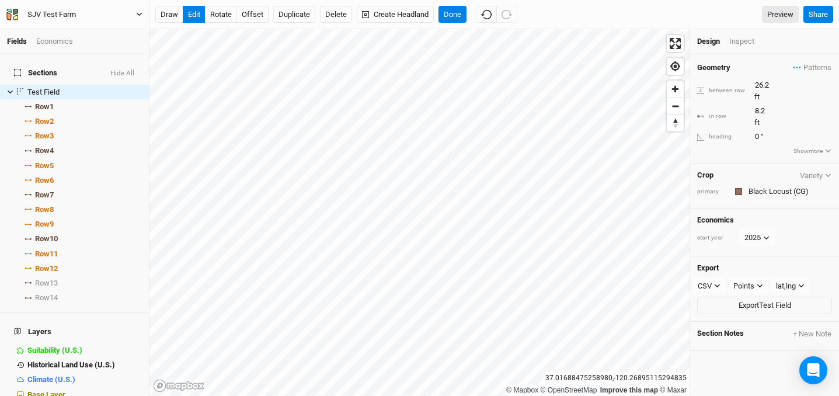
click at [740, 136] on div "Geometry Patterns ＋ New in-row pattern between row 26.2 ft in row 8.2 ft headin…" at bounding box center [764, 108] width 149 height 109
click at [47, 102] on span "Row 1" at bounding box center [44, 106] width 19 height 9
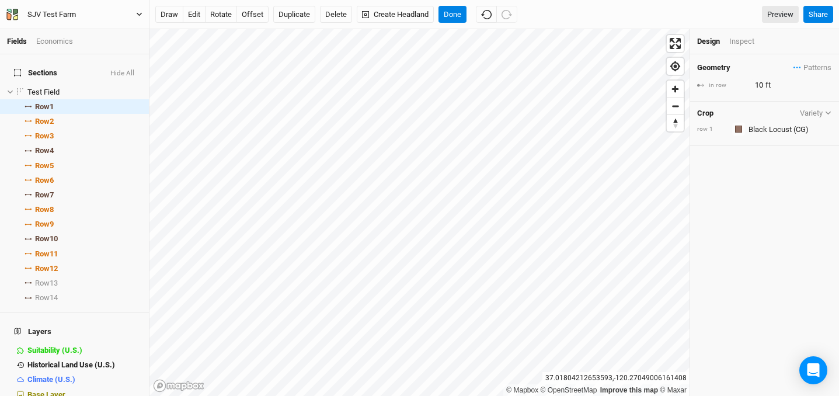
click at [701, 85] on icon at bounding box center [702, 84] width 4 height 3
click at [766, 81] on input "10" at bounding box center [802, 85] width 102 height 13
click at [740, 41] on div "Inspect" at bounding box center [749, 41] width 41 height 11
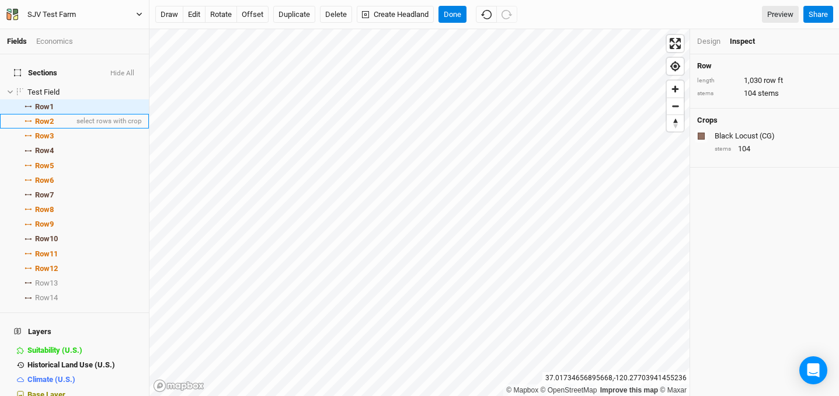
click at [49, 117] on span "Row 2" at bounding box center [44, 121] width 19 height 9
click at [710, 47] on div "Design Inspect" at bounding box center [764, 41] width 149 height 25
click at [707, 40] on div "Design" at bounding box center [708, 41] width 23 height 11
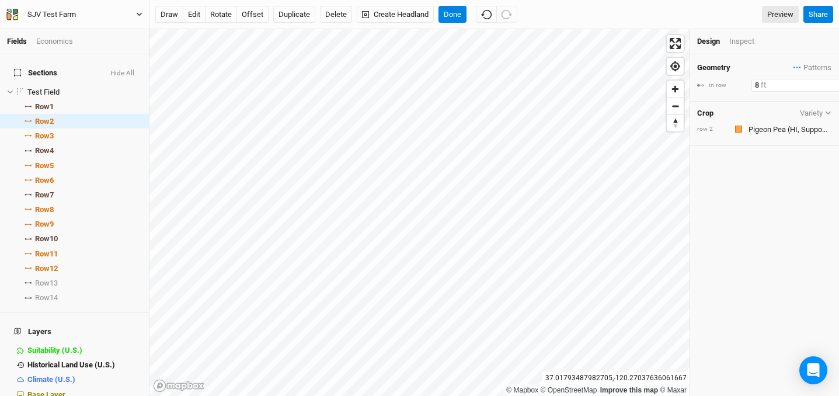
click at [757, 84] on input "8" at bounding box center [802, 85] width 102 height 13
click at [767, 198] on div "Geometry Patterns ＋ New in-row pattern in row 8 ft Crop Variety row 2 Colors Br…" at bounding box center [764, 224] width 149 height 341
click at [739, 43] on div "Inspect" at bounding box center [749, 41] width 41 height 11
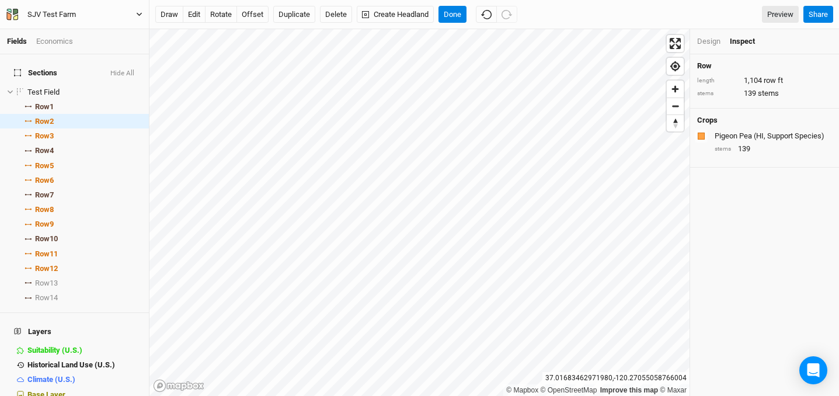
click at [711, 42] on div "Design" at bounding box center [708, 41] width 23 height 11
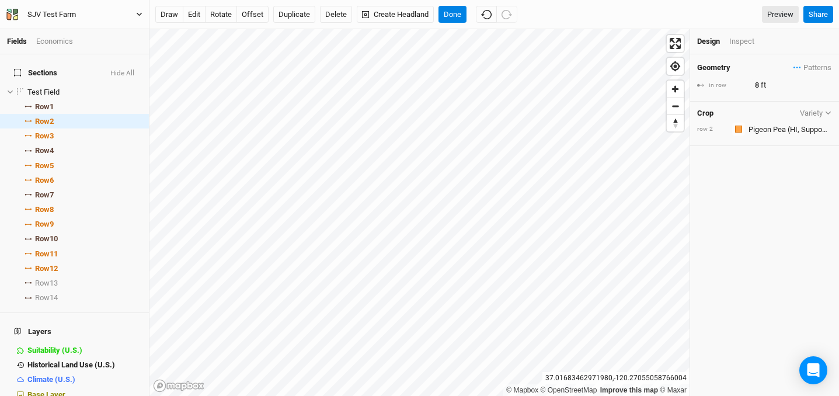
click at [795, 102] on div "Crop Variety row 2 Colors Brown Orange Yellow Green Blue Purple Pink Red" at bounding box center [764, 124] width 149 height 45
click at [771, 85] on input "8" at bounding box center [802, 85] width 102 height 13
click at [773, 158] on div "Geometry Patterns ＋ New in-row pattern in row 8 ft Crop Variety row 2 Colors Br…" at bounding box center [764, 224] width 149 height 341
click at [815, 113] on button "Variety" at bounding box center [815, 113] width 33 height 9
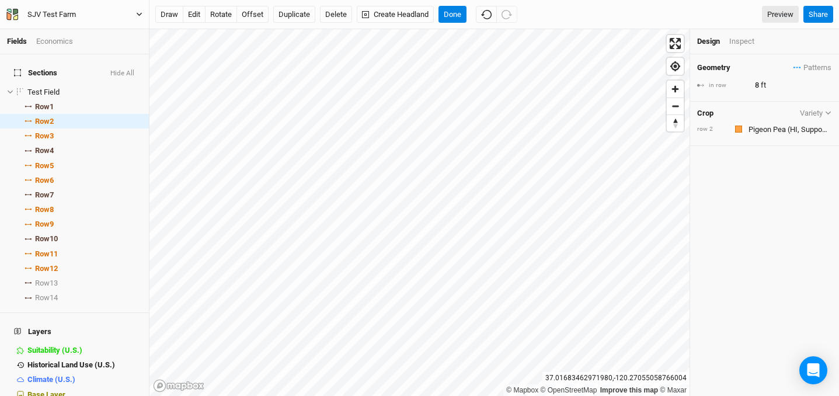
click at [777, 170] on div "Geometry Patterns ＋ New in-row pattern in row 8 ft Crop Variety row 2 Colors Br…" at bounding box center [764, 224] width 149 height 341
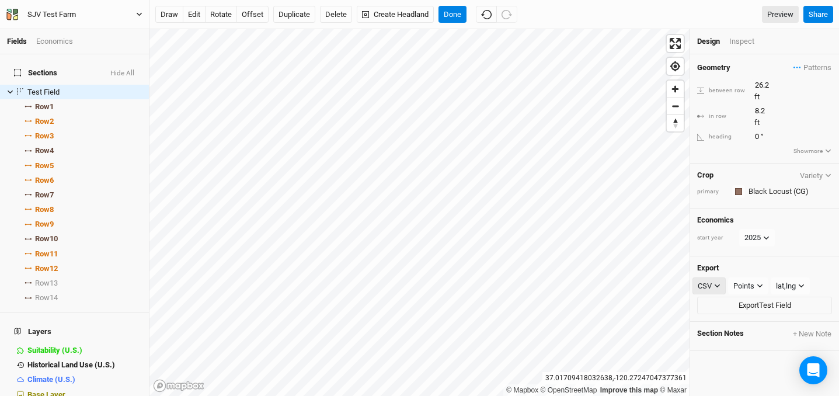
click at [712, 277] on button "CSV" at bounding box center [708, 286] width 33 height 18
click at [750, 256] on div "Export CSV Points Points Rows Sections lat,lng lat,lng lng,lat Export Test Field" at bounding box center [764, 288] width 149 height 65
click at [750, 280] on div "Points" at bounding box center [743, 286] width 21 height 12
click at [784, 263] on h4 "Export" at bounding box center [764, 267] width 135 height 9
click at [794, 280] on div "lat,lng" at bounding box center [786, 286] width 20 height 12
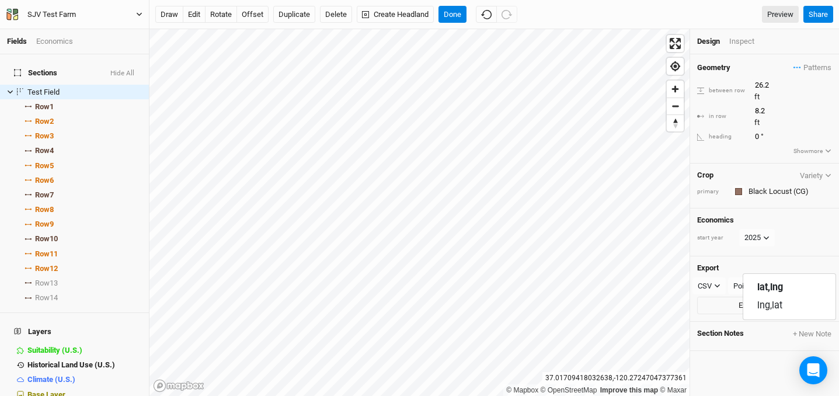
click at [783, 263] on h4 "Export" at bounding box center [764, 267] width 135 height 9
click at [747, 41] on div "Inspect" at bounding box center [749, 41] width 41 height 11
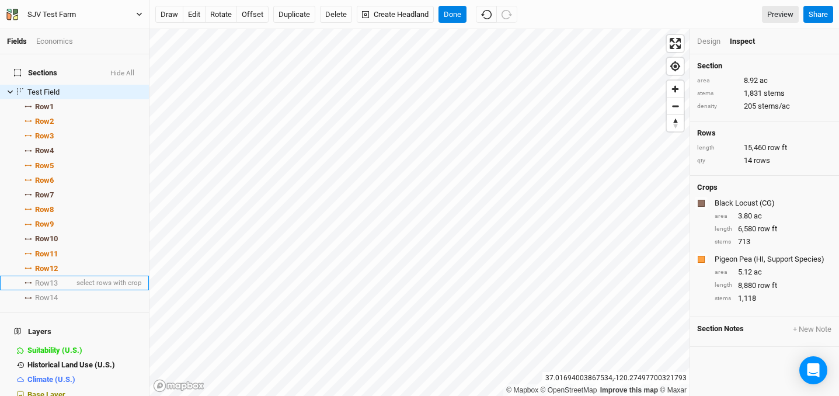
click at [53, 278] on span "Row 13" at bounding box center [46, 282] width 23 height 9
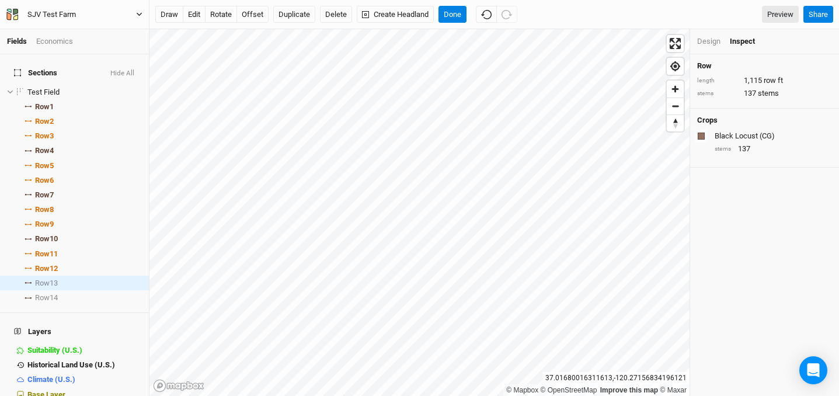
click at [751, 133] on div "Black Locust (CG)" at bounding box center [771, 136] width 115 height 11
click at [707, 40] on div "Design" at bounding box center [708, 41] width 23 height 11
click at [801, 133] on input "text" at bounding box center [788, 140] width 87 height 14
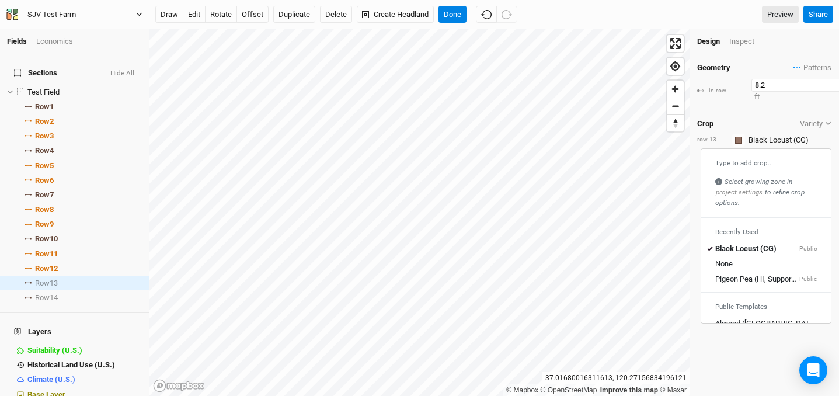
click at [757, 81] on input "8.2" at bounding box center [802, 85] width 102 height 13
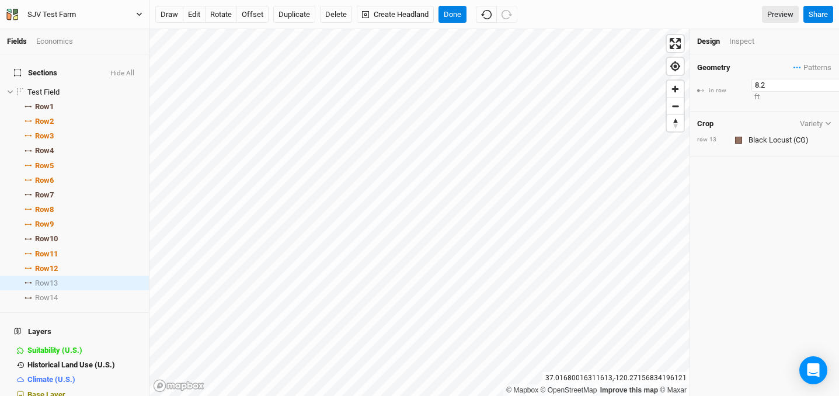
click at [757, 81] on input "8.2" at bounding box center [802, 85] width 102 height 13
click at [766, 214] on div "Geometry Patterns ＋ New in-row pattern in row 10 ft Crop Variety row 13 Colors …" at bounding box center [764, 224] width 149 height 341
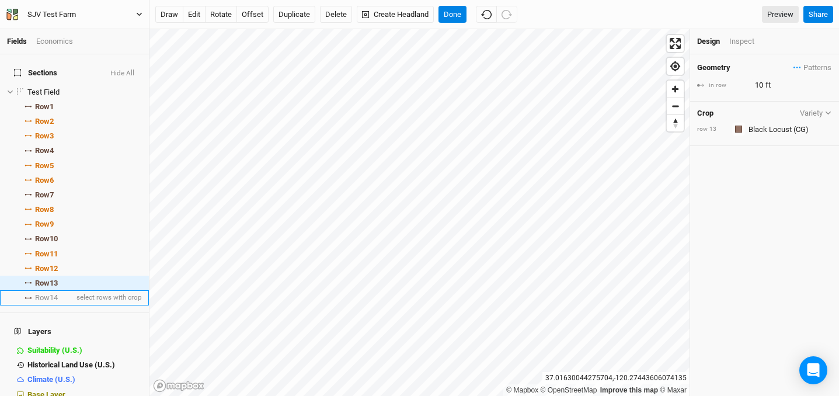
click at [71, 290] on li "Row 14 select rows with crop" at bounding box center [74, 297] width 149 height 15
type input "8.2"
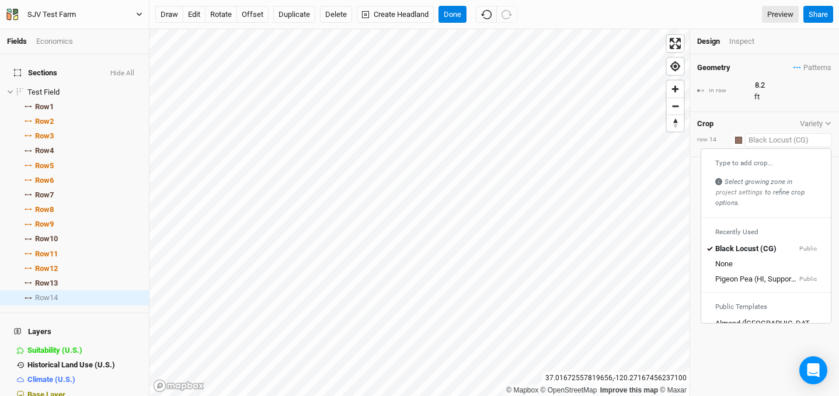
click at [804, 133] on input "text" at bounding box center [788, 140] width 87 height 14
click at [766, 259] on div "None" at bounding box center [766, 264] width 102 height 11
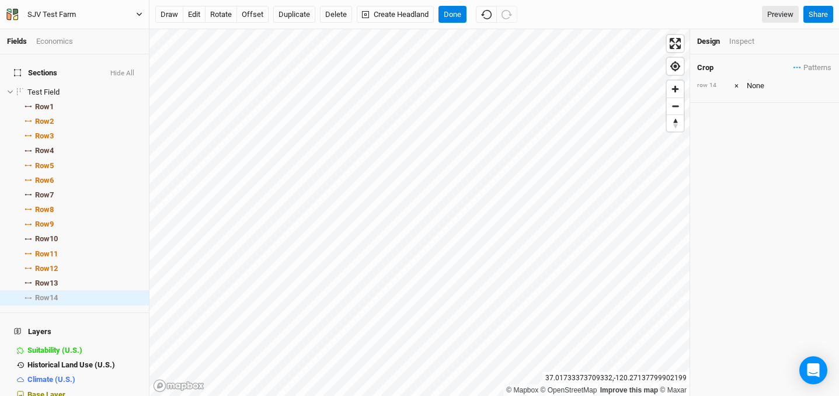
click at [745, 39] on div "Inspect" at bounding box center [749, 41] width 41 height 11
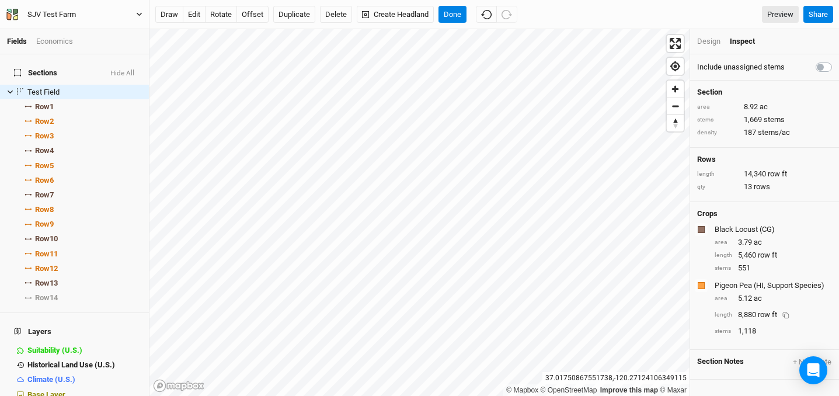
click at [749, 313] on div "8,880 row ft" at bounding box center [766, 315] width 57 height 18
click at [710, 42] on div "Design" at bounding box center [708, 41] width 23 height 11
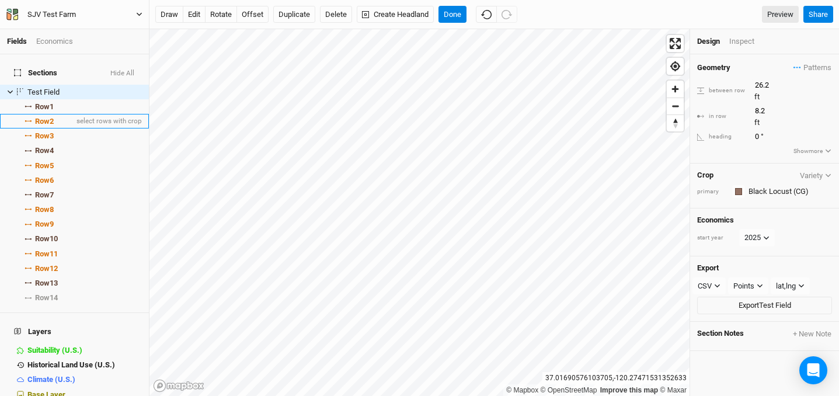
click at [50, 117] on span "Row 2" at bounding box center [44, 121] width 19 height 9
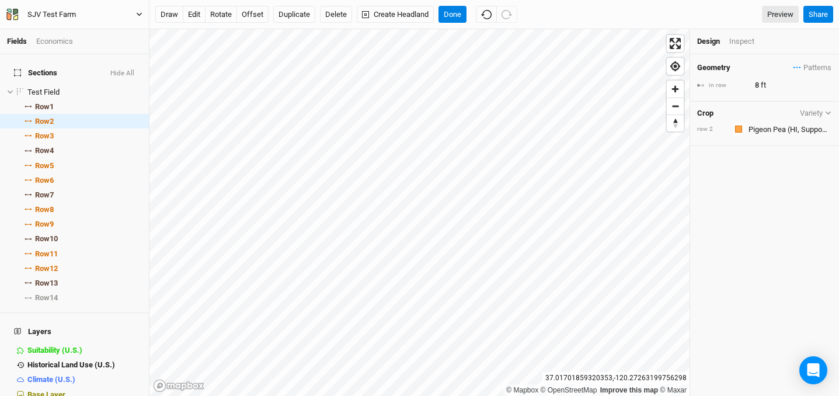
click at [728, 89] on div "in row 8 ft" at bounding box center [764, 85] width 135 height 13
click at [766, 85] on input "8" at bounding box center [802, 85] width 102 height 13
type input "2"
click at [766, 177] on div "Geometry Patterns ＋ New in-row pattern in row 2 ft Crop Variety row 2 Colors Br…" at bounding box center [764, 224] width 149 height 341
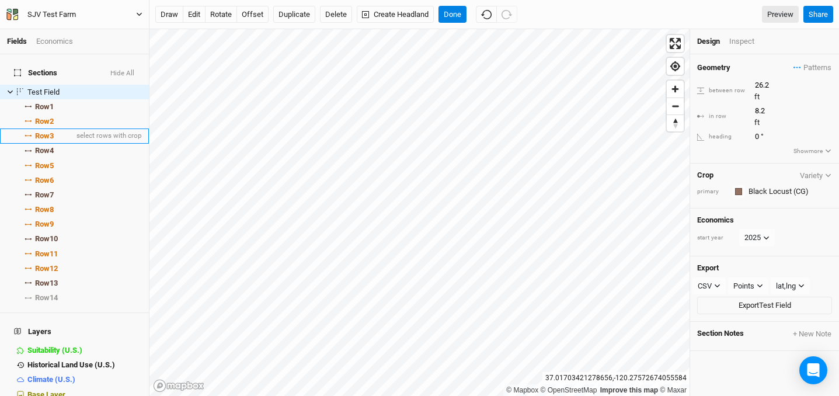
click at [50, 131] on span "Row 3" at bounding box center [44, 135] width 19 height 9
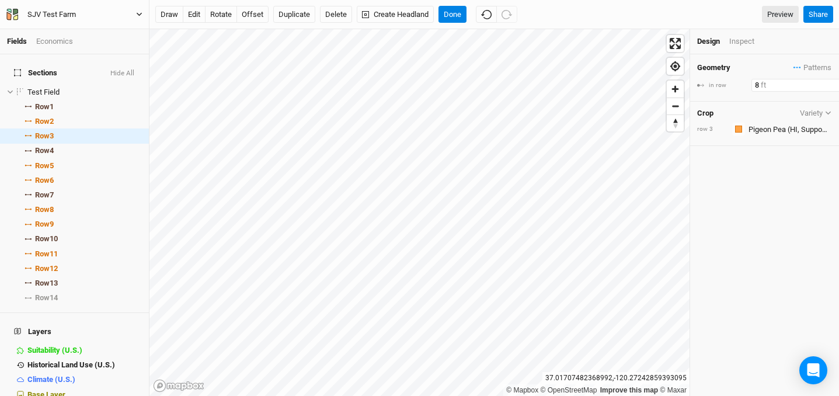
click at [755, 85] on input "8" at bounding box center [802, 85] width 102 height 13
type input "2"
click at [763, 211] on div "Geometry Patterns ＋ New in-row pattern in row 2 ft Crop Variety row 3 Colors Br…" at bounding box center [764, 224] width 149 height 341
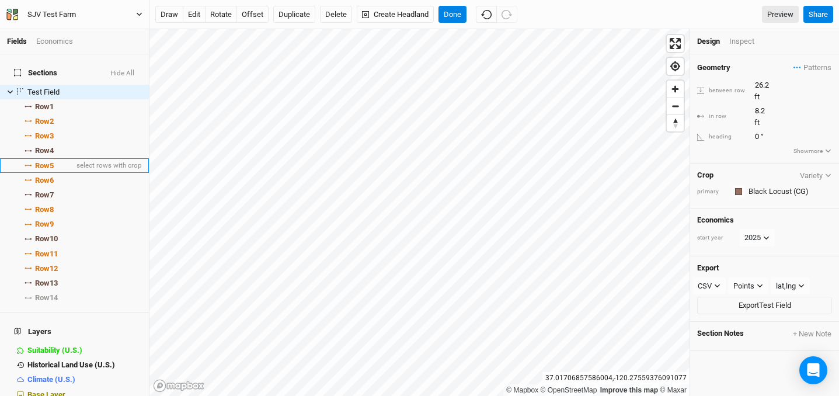
click at [58, 158] on li "Row 5 select rows with crop" at bounding box center [74, 165] width 149 height 15
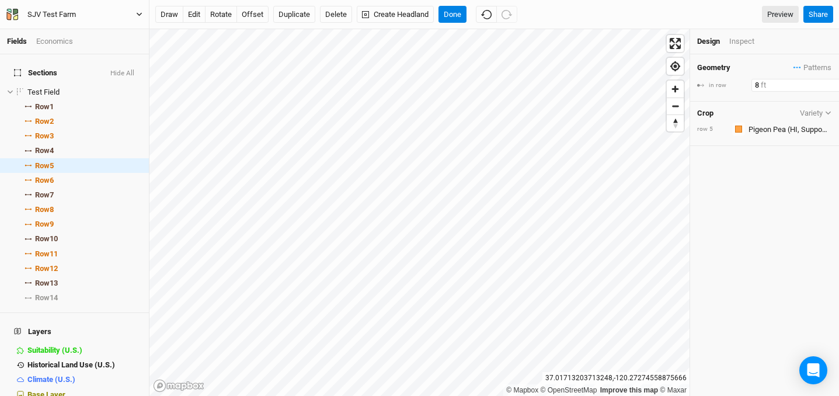
click at [757, 85] on input "8" at bounding box center [802, 85] width 102 height 13
type input "2"
click at [714, 254] on div "Geometry Patterns ＋ New in-row pattern in row 2 ft Crop Variety row 5 Colors Br…" at bounding box center [764, 224] width 149 height 341
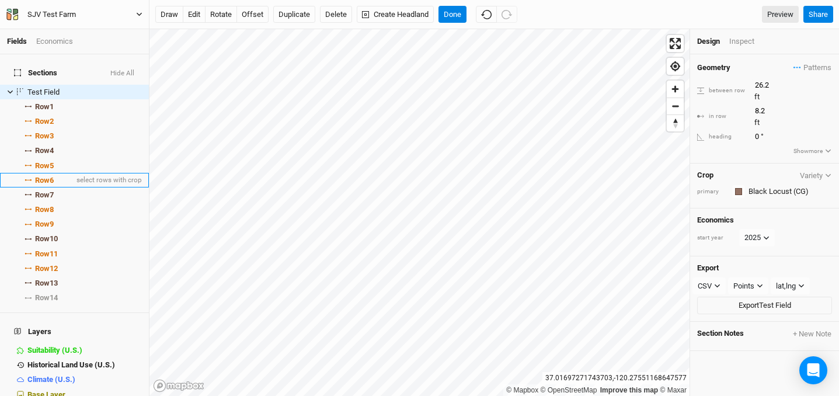
click at [43, 176] on span "Row 6" at bounding box center [44, 180] width 19 height 9
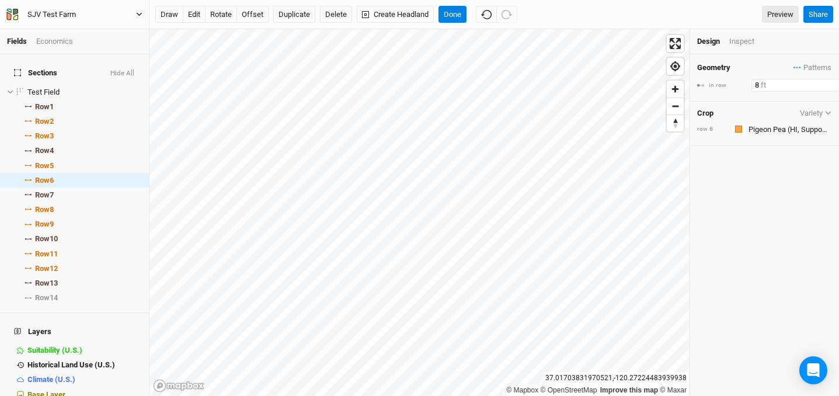
click at [758, 86] on input "8" at bounding box center [802, 85] width 102 height 13
type input "8"
click at [68, 204] on li "Row 8 select rows with crop" at bounding box center [74, 209] width 149 height 15
type input "8"
click at [756, 82] on input "8" at bounding box center [802, 85] width 102 height 13
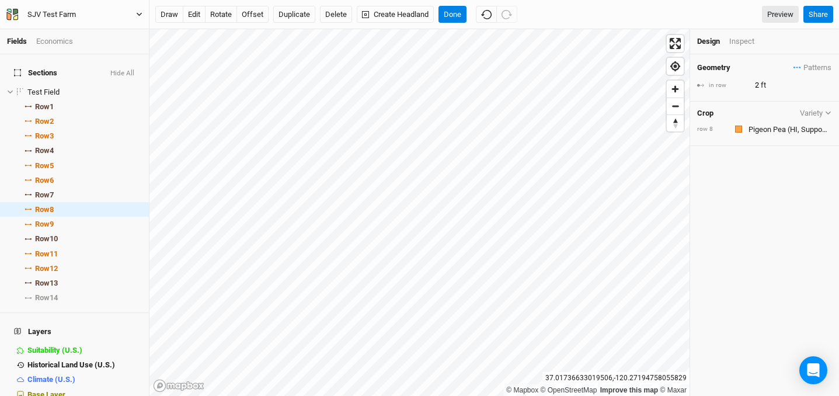
click at [752, 184] on div "Geometry Patterns ＋ New in-row pattern in row 2 ft Crop Variety row 8 Colors Br…" at bounding box center [764, 224] width 149 height 341
click at [58, 216] on li "Row 9 select rows with crop" at bounding box center [74, 223] width 149 height 15
type input "8"
click at [759, 86] on input "8" at bounding box center [802, 85] width 102 height 13
click at [787, 167] on div "Geometry Patterns ＋ New in-row pattern in row 2 ft Crop Variety row 9 Colors Br…" at bounding box center [764, 224] width 149 height 341
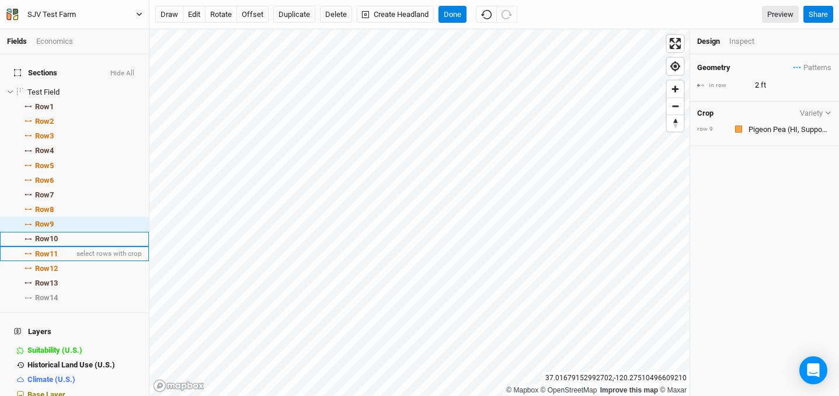
click at [58, 249] on span "Row 11" at bounding box center [46, 253] width 23 height 9
type input "8"
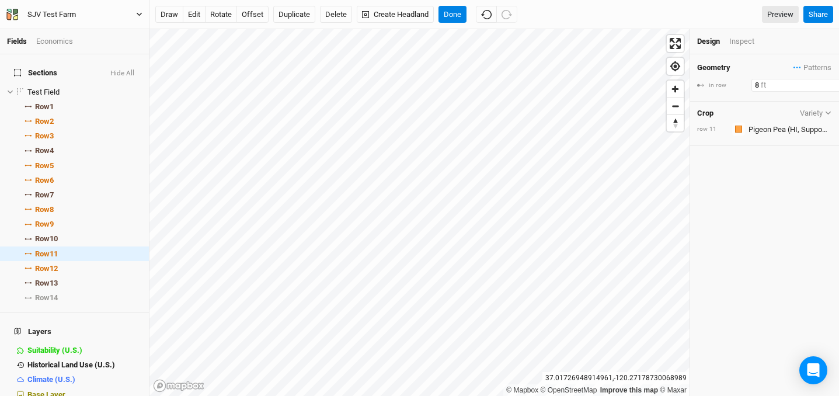
click at [759, 86] on input "8" at bounding box center [802, 85] width 102 height 13
click at [759, 179] on div "Geometry Patterns ＋ New in-row pattern in row 2 ft Crop Variety row 11 Colors B…" at bounding box center [764, 224] width 149 height 341
click at [51, 264] on span "Row 12" at bounding box center [46, 268] width 23 height 9
type input "8"
click at [758, 83] on input "8" at bounding box center [802, 85] width 102 height 13
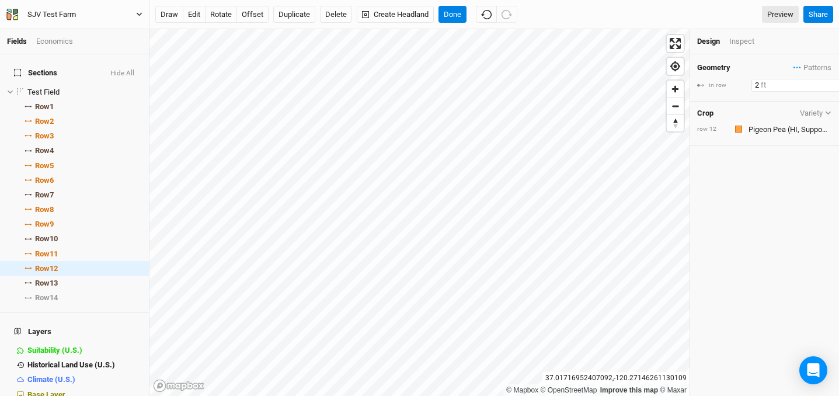
type input "2"
click at [774, 169] on div "Geometry Patterns ＋ New in-row pattern in row 2 ft Crop Variety row 12 Colors B…" at bounding box center [764, 224] width 149 height 341
click at [252, 12] on button "offset" at bounding box center [252, 15] width 32 height 18
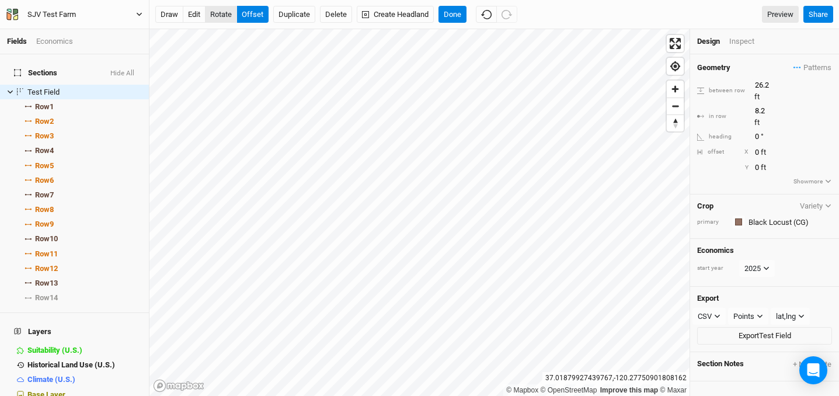
click at [208, 19] on button "rotate" at bounding box center [221, 15] width 32 height 18
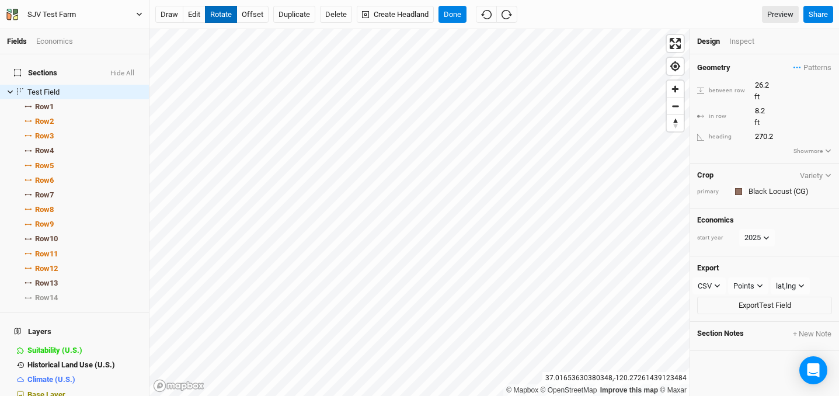
type input "0"
click at [191, 20] on button "edit" at bounding box center [194, 15] width 23 height 18
click at [169, 10] on button "draw" at bounding box center [169, 15] width 28 height 18
click at [195, 16] on button "edit" at bounding box center [194, 15] width 23 height 18
click at [743, 71] on div "Geometry Patterns ＋ New in-row pattern" at bounding box center [764, 67] width 135 height 13
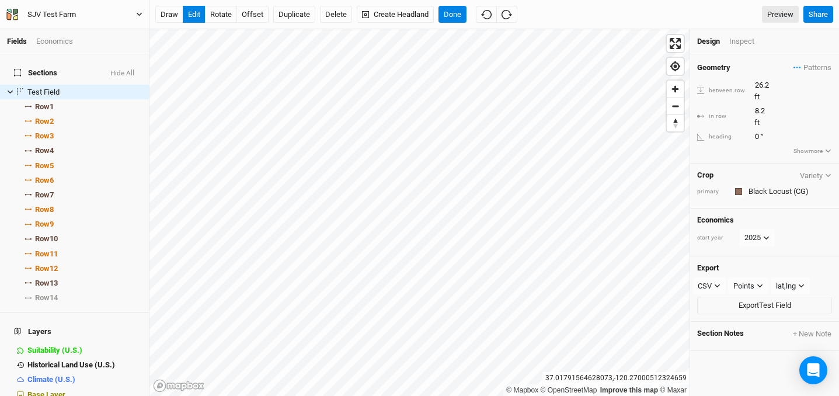
click at [743, 71] on div "Geometry Patterns ＋ New in-row pattern" at bounding box center [764, 67] width 135 height 13
click at [58, 117] on li "Row 2 select rows with crop" at bounding box center [74, 121] width 149 height 15
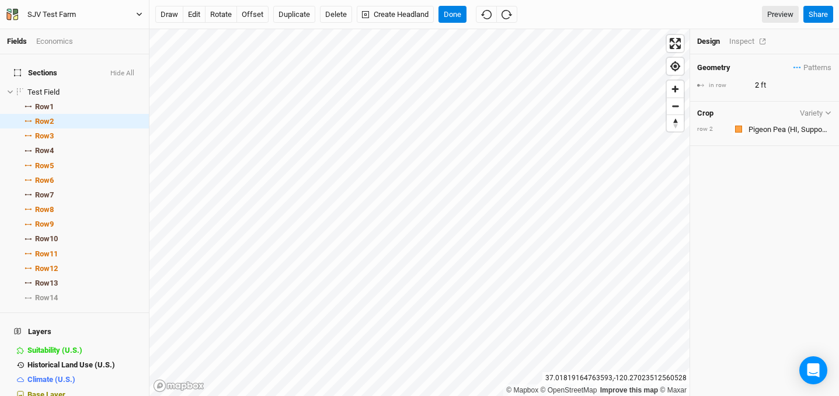
click at [736, 43] on div "Inspect" at bounding box center [749, 41] width 41 height 11
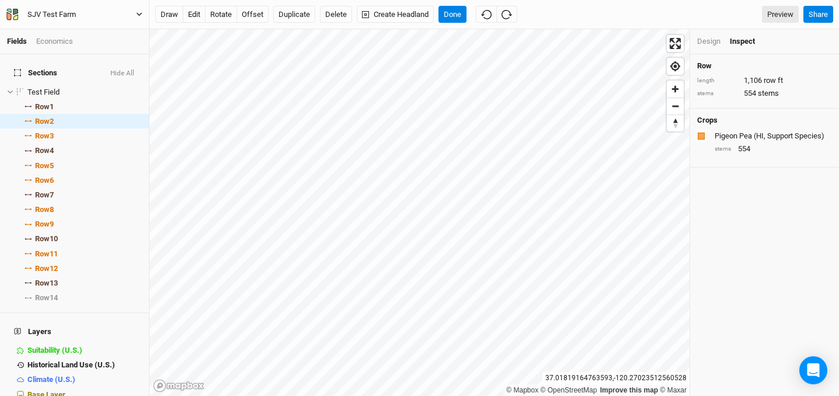
click at [716, 41] on div "Design" at bounding box center [708, 41] width 23 height 11
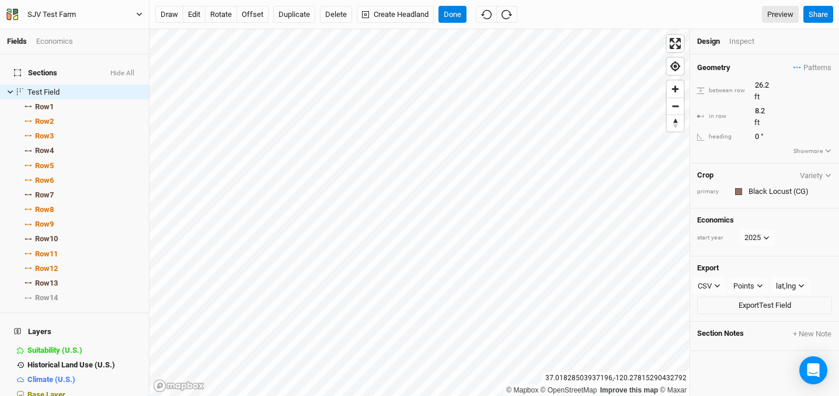
click at [61, 44] on div "Economics" at bounding box center [54, 41] width 37 height 11
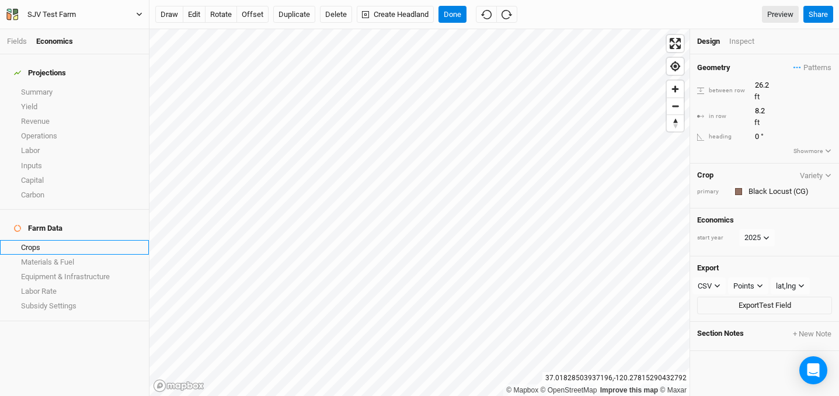
click at [46, 240] on link "Crops" at bounding box center [74, 247] width 149 height 15
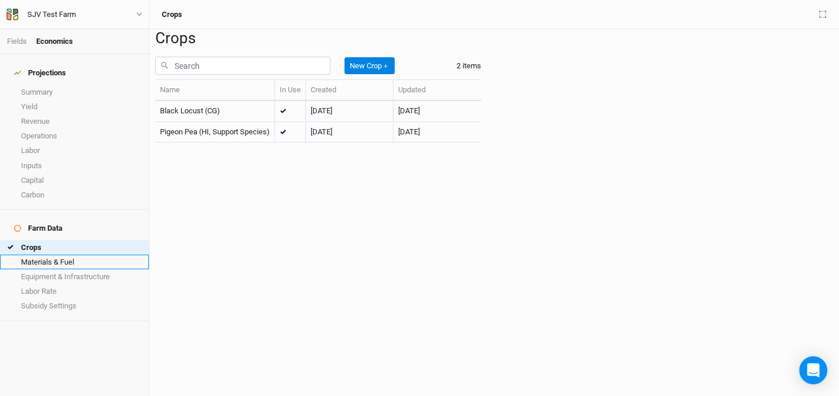
click at [47, 254] on link "Materials & Fuel" at bounding box center [74, 261] width 149 height 15
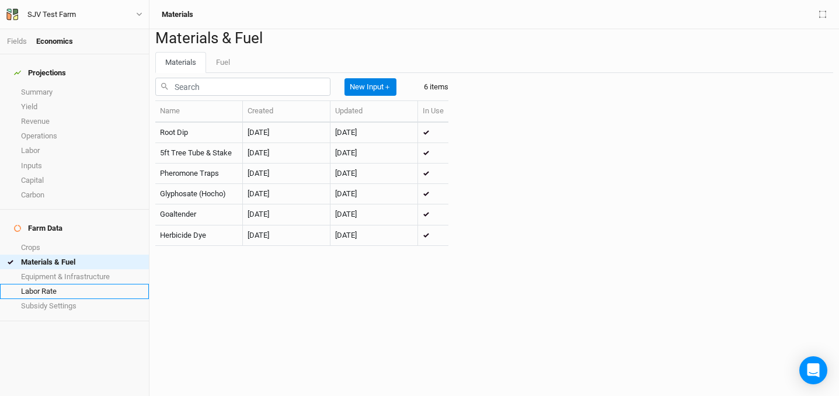
click at [51, 284] on link "Labor Rate" at bounding box center [74, 291] width 149 height 15
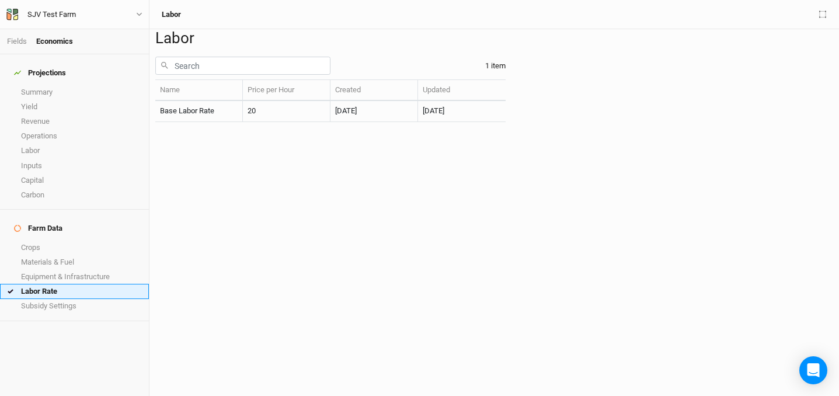
click at [55, 284] on link "Labor Rate" at bounding box center [74, 291] width 149 height 15
click at [58, 299] on link "Subsidy Settings" at bounding box center [74, 306] width 149 height 15
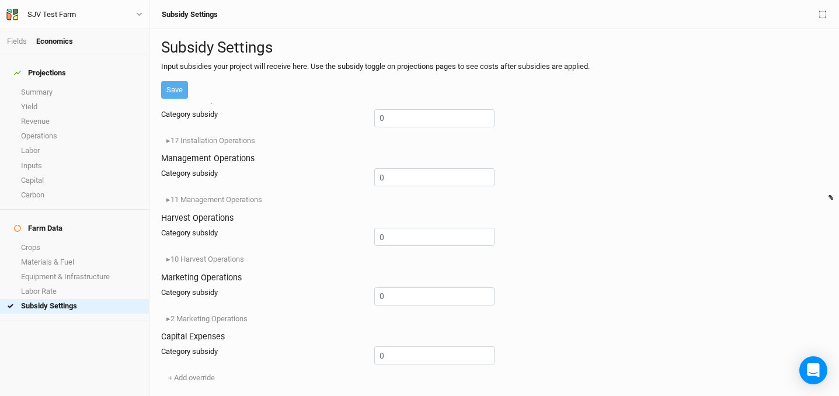
scroll to position [330, 0]
click at [66, 284] on link "Labor Rate" at bounding box center [74, 291] width 149 height 15
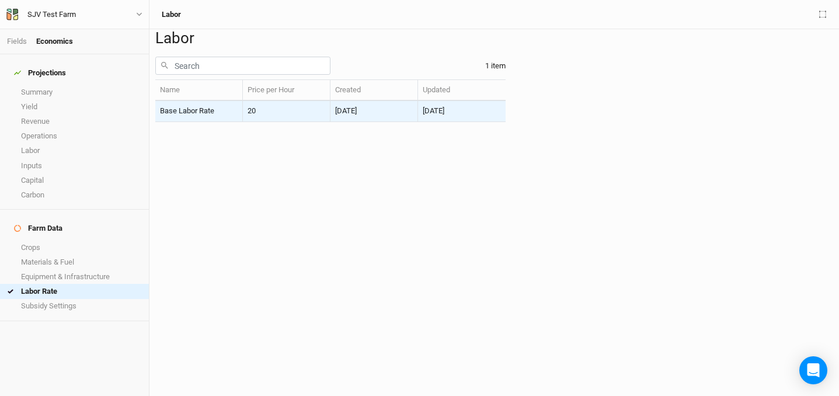
click at [330, 121] on td "20" at bounding box center [287, 111] width 88 height 20
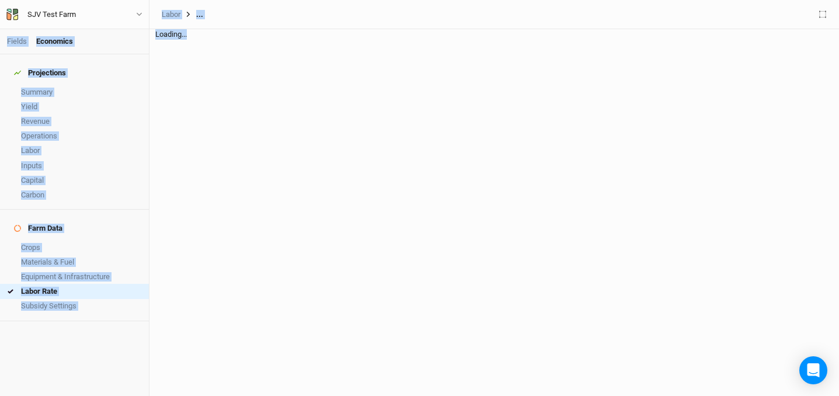
click at [595, 146] on div "Loading..." at bounding box center [493, 212] width 689 height 366
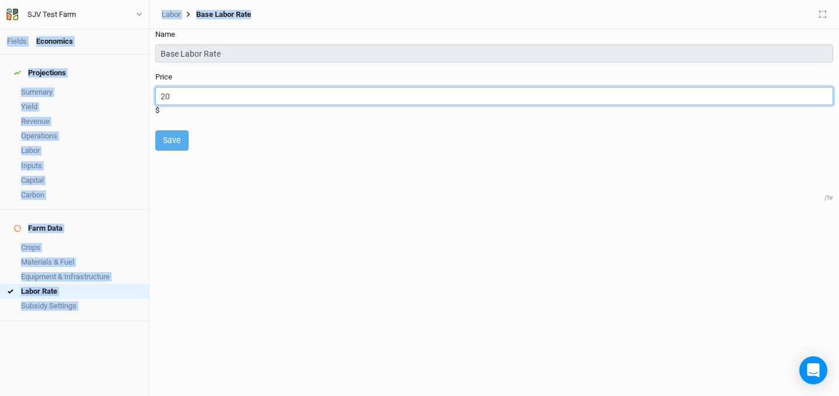
click at [190, 104] on input "20" at bounding box center [493, 96] width 677 height 18
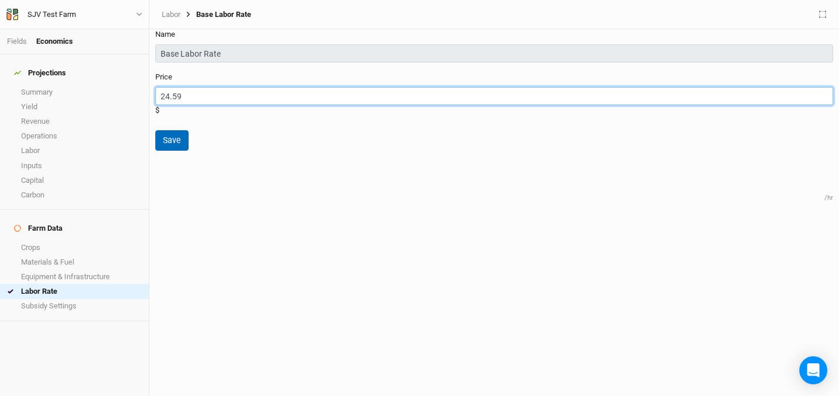
type input "24.59"
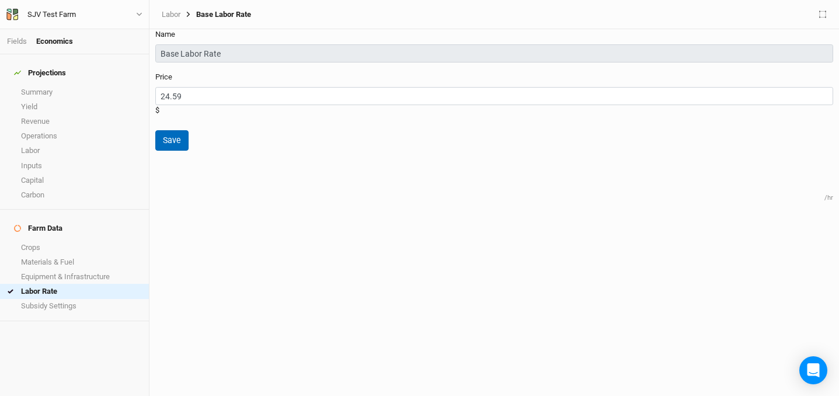
click at [179, 131] on button "Save" at bounding box center [171, 140] width 33 height 20
click at [44, 299] on link "Subsidy Settings" at bounding box center [74, 306] width 149 height 15
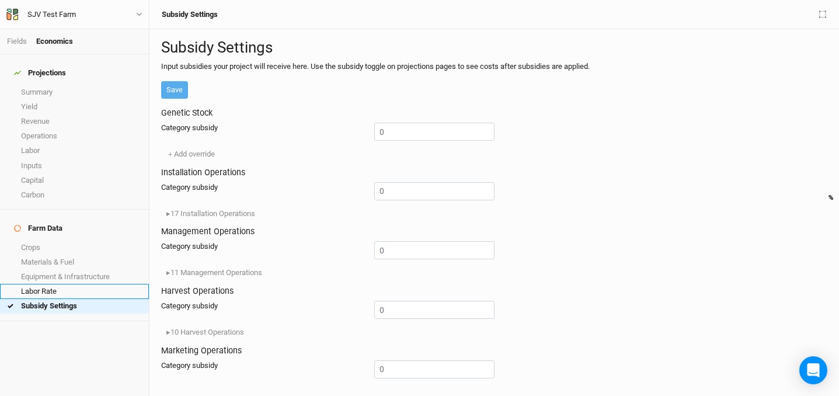
click at [48, 284] on link "Labor Rate" at bounding box center [74, 291] width 149 height 15
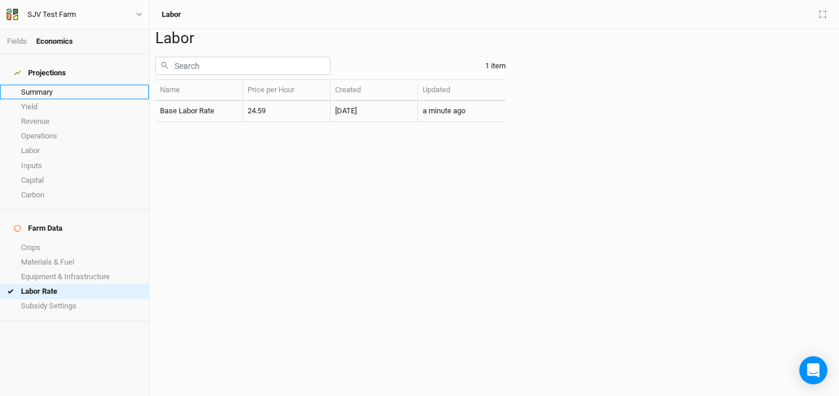
click at [41, 85] on link "Summary" at bounding box center [74, 92] width 149 height 15
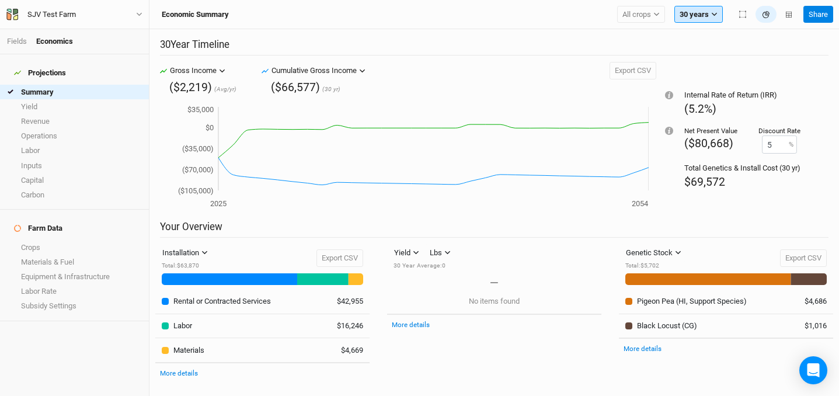
click at [714, 13] on icon "button" at bounding box center [714, 14] width 6 height 6
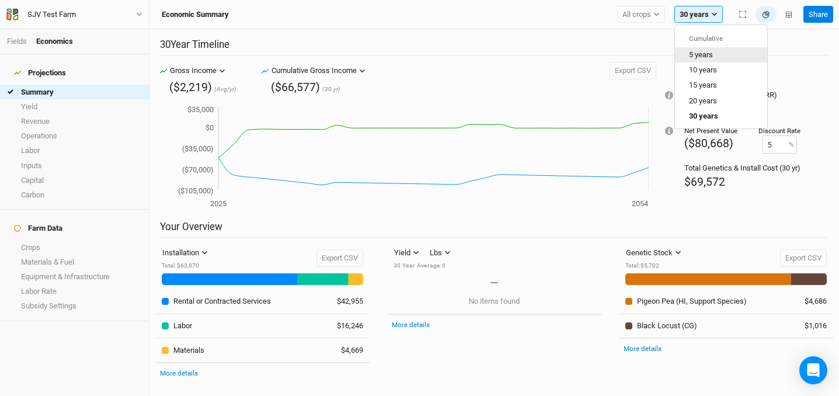
click at [707, 54] on span "5 years" at bounding box center [701, 54] width 24 height 9
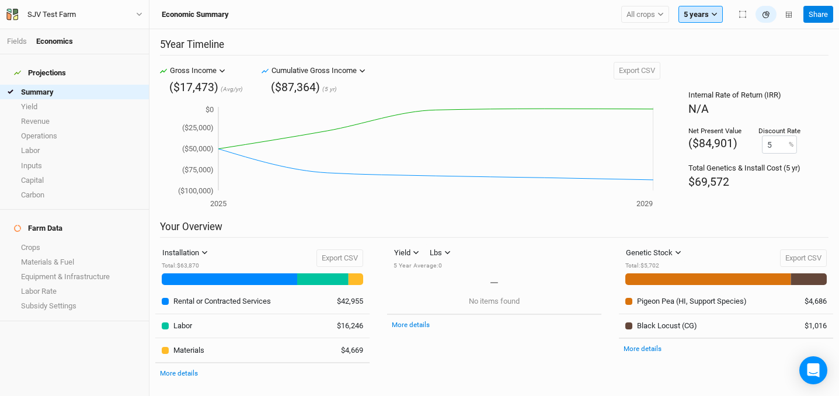
click at [701, 13] on button "5 years" at bounding box center [700, 15] width 44 height 18
click at [717, 111] on button "30 years" at bounding box center [725, 116] width 92 height 15
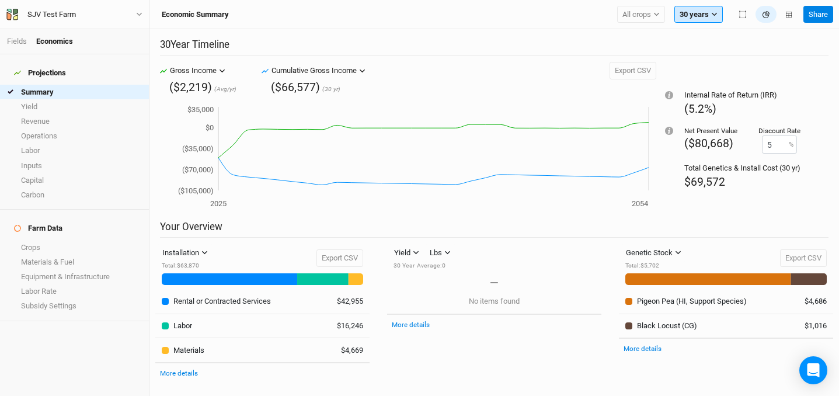
click at [703, 16] on button "30 years" at bounding box center [698, 15] width 48 height 18
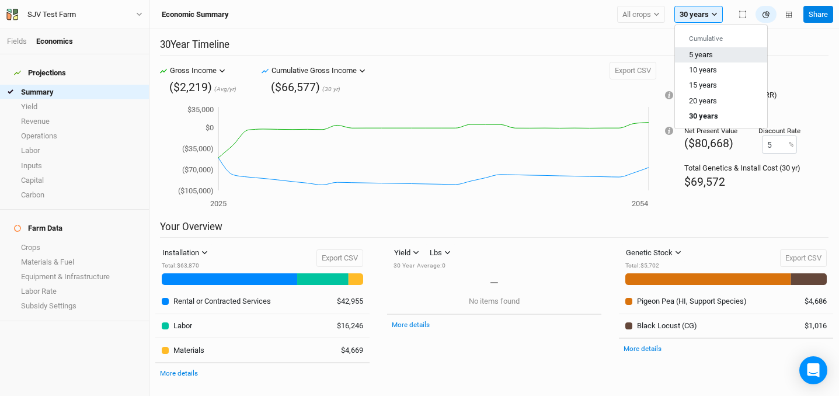
click at [706, 51] on span "5 years" at bounding box center [701, 54] width 24 height 9
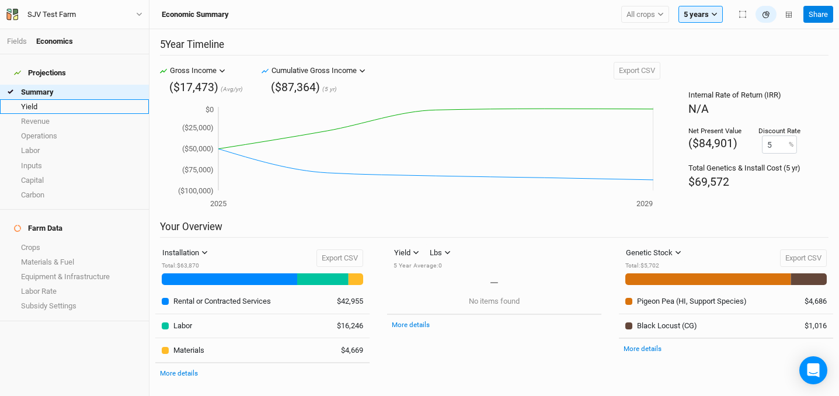
click at [23, 101] on link "Yield" at bounding box center [74, 106] width 149 height 15
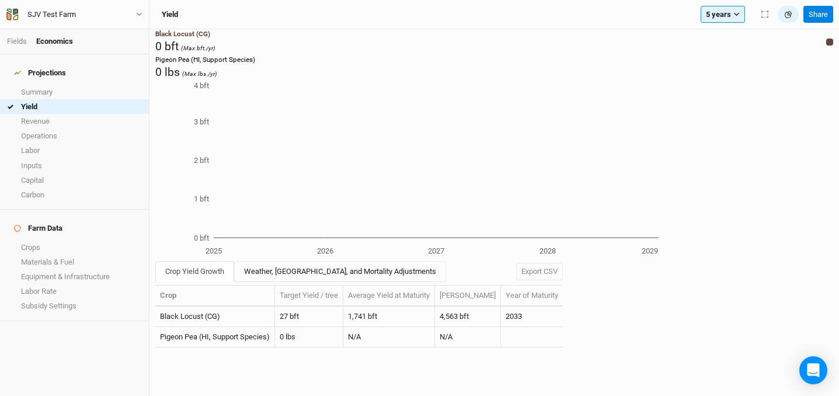
click at [305, 261] on link "Weather, [GEOGRAPHIC_DATA], and Mortality Adjustments" at bounding box center [340, 271] width 212 height 21
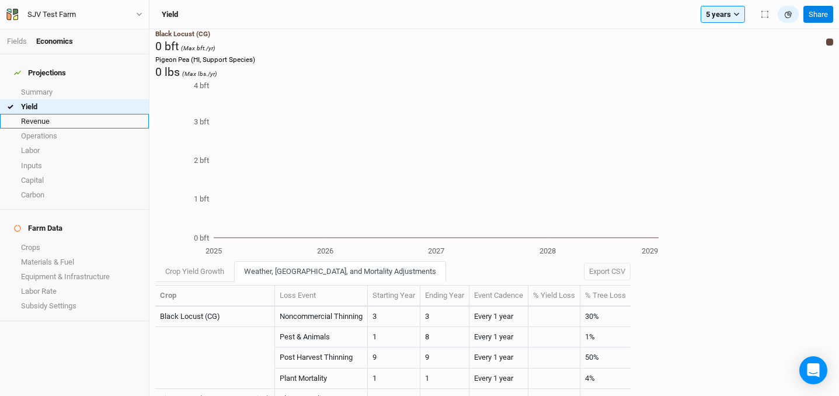
click at [46, 116] on link "Revenue" at bounding box center [74, 121] width 149 height 15
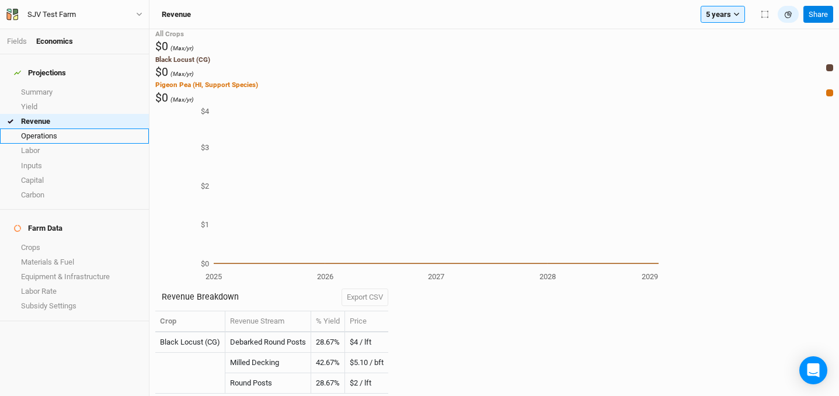
click at [55, 130] on link "Operations" at bounding box center [74, 135] width 149 height 15
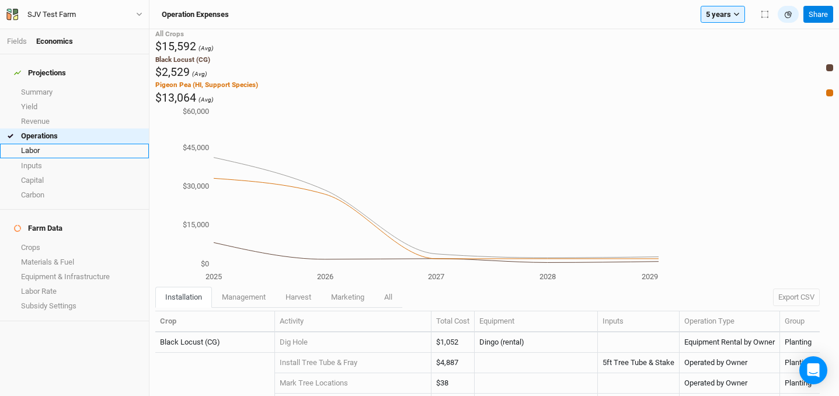
click at [53, 148] on link "Labor" at bounding box center [74, 151] width 149 height 15
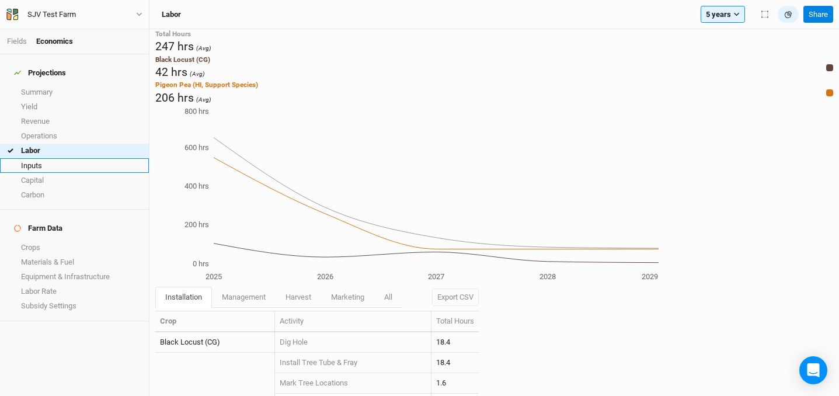
click at [51, 158] on link "Inputs" at bounding box center [74, 165] width 149 height 15
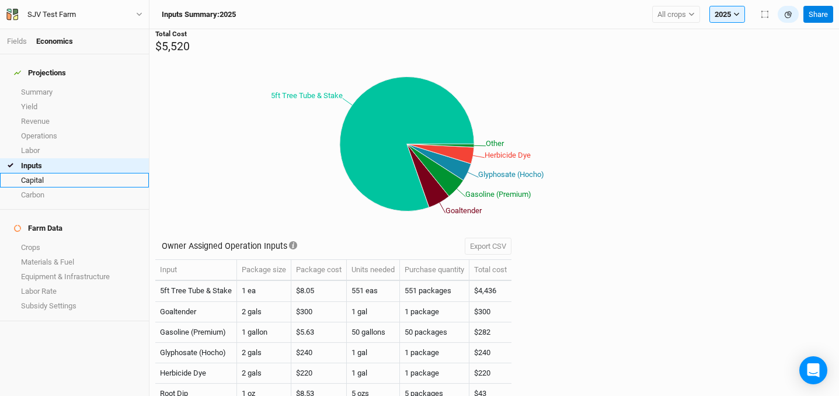
click at [57, 176] on link "Capital" at bounding box center [74, 180] width 149 height 15
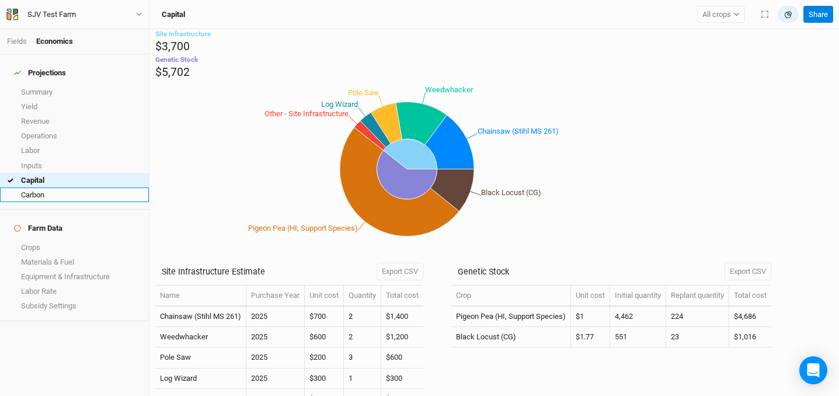
click at [58, 189] on link "Carbon" at bounding box center [74, 194] width 149 height 15
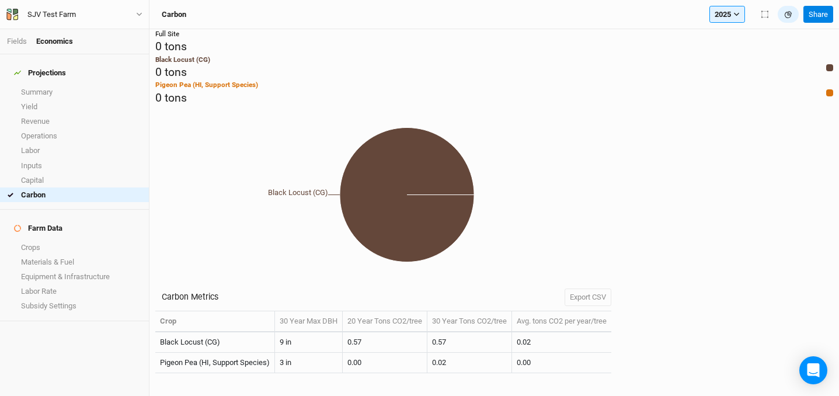
click at [11, 47] on div "Fields Economics" at bounding box center [74, 41] width 149 height 25
click at [22, 37] on link "Fields" at bounding box center [17, 41] width 20 height 9
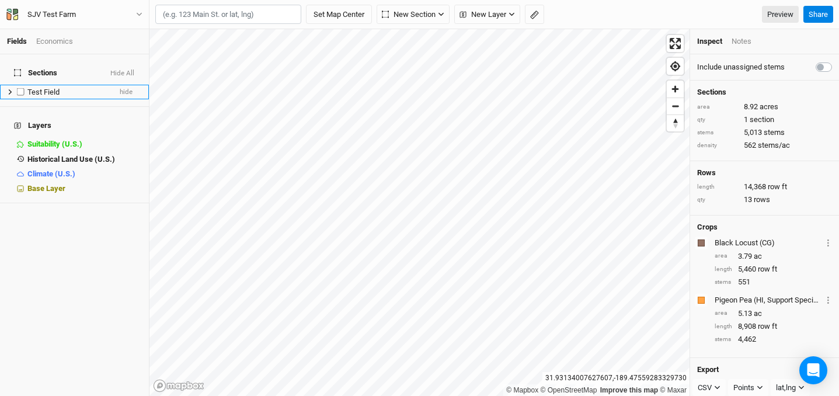
click at [50, 88] on span "Test Field" at bounding box center [43, 92] width 32 height 9
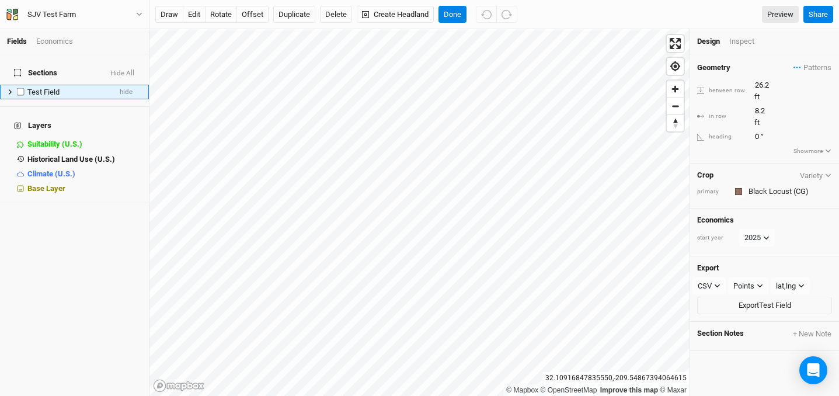
click at [19, 85] on label at bounding box center [20, 92] width 15 height 15
click at [19, 88] on input "checkbox" at bounding box center [21, 92] width 8 height 8
checkbox input "true"
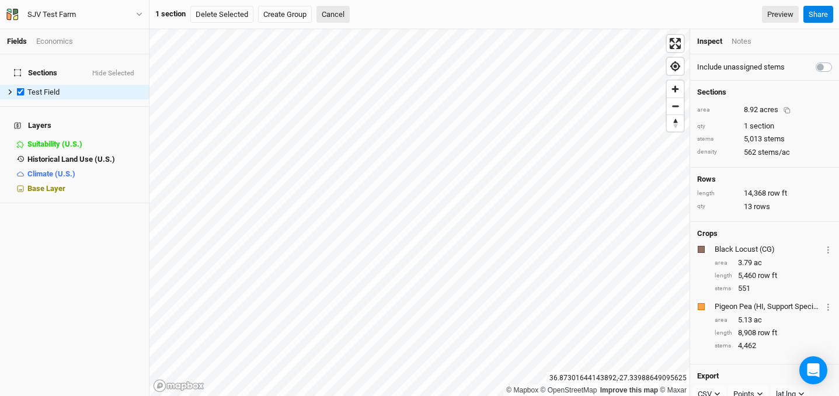
click at [752, 107] on div "8.92 acres" at bounding box center [769, 111] width 52 height 18
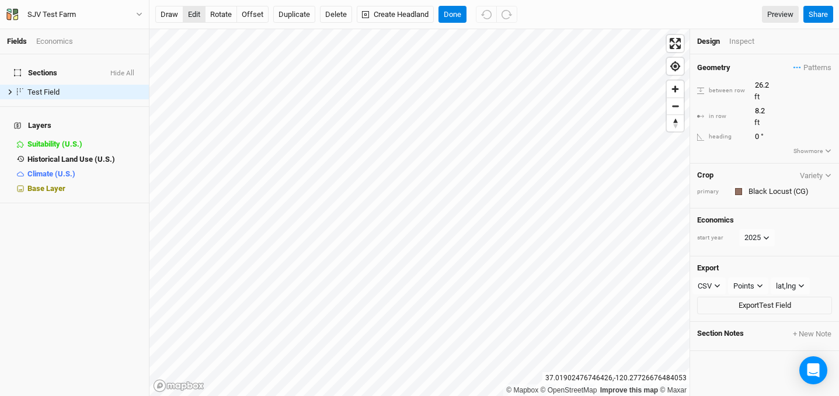
click at [193, 20] on button "edit" at bounding box center [194, 15] width 23 height 18
click at [763, 62] on div "Geometry Patterns ＋ New in-row pattern" at bounding box center [764, 67] width 135 height 13
click at [745, 45] on div "Inspect" at bounding box center [749, 41] width 41 height 11
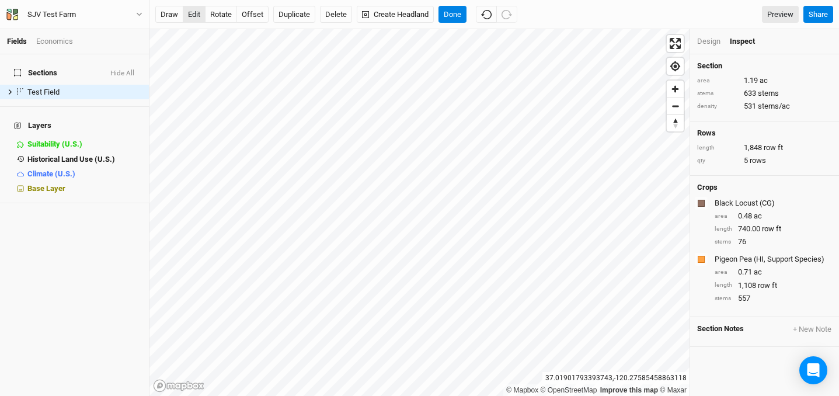
click at [189, 16] on button "edit" at bounding box center [194, 15] width 23 height 18
click at [456, 9] on button "Done" at bounding box center [452, 15] width 28 height 18
click at [59, 41] on div "Economics" at bounding box center [54, 41] width 37 height 11
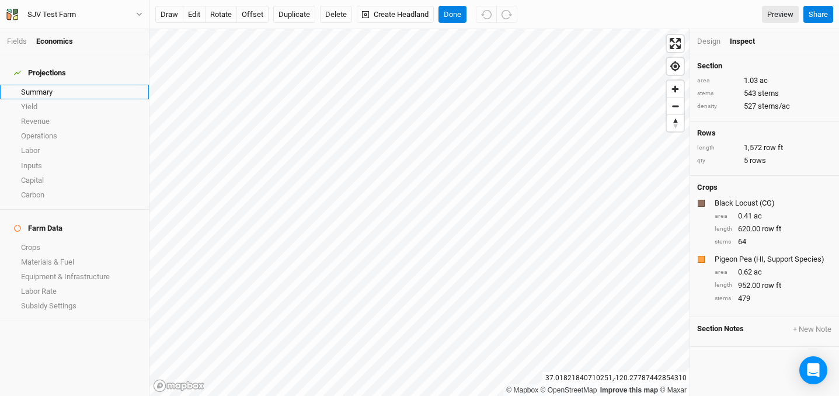
click at [40, 85] on link "Summary" at bounding box center [74, 92] width 149 height 15
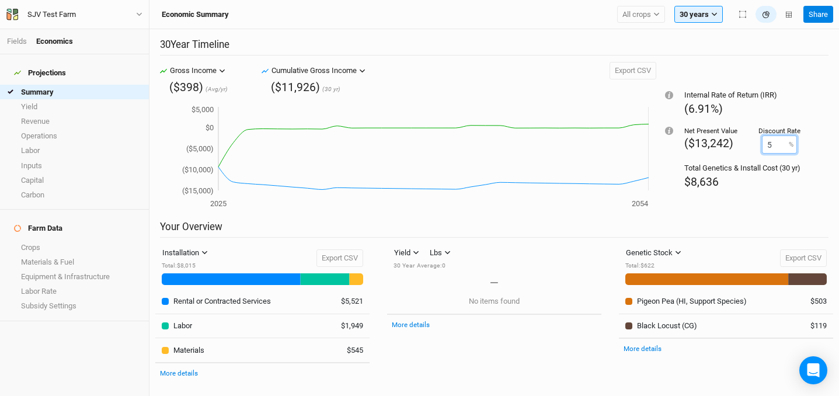
click at [778, 143] on input "5" at bounding box center [779, 144] width 35 height 18
click at [736, 225] on h2 "Your Overview" at bounding box center [494, 229] width 668 height 17
click at [46, 99] on link "Yield" at bounding box center [74, 106] width 149 height 15
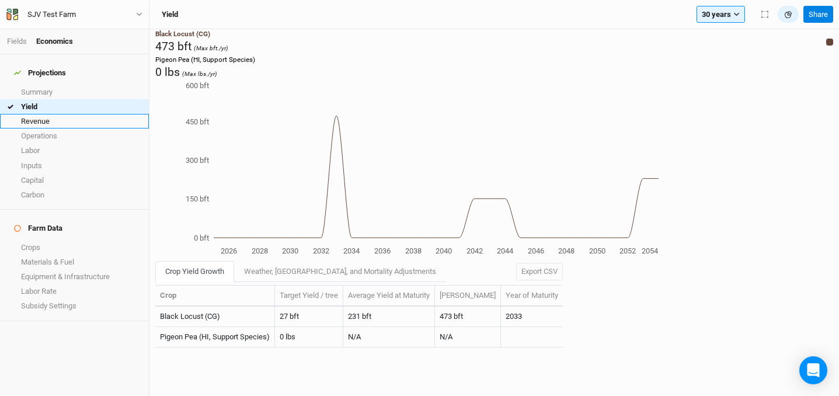
click at [58, 117] on link "Revenue" at bounding box center [74, 121] width 149 height 15
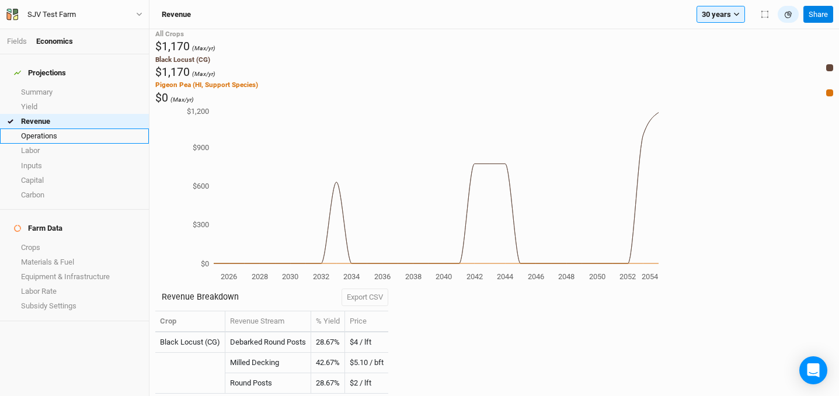
click at [64, 135] on link "Operations" at bounding box center [74, 135] width 149 height 15
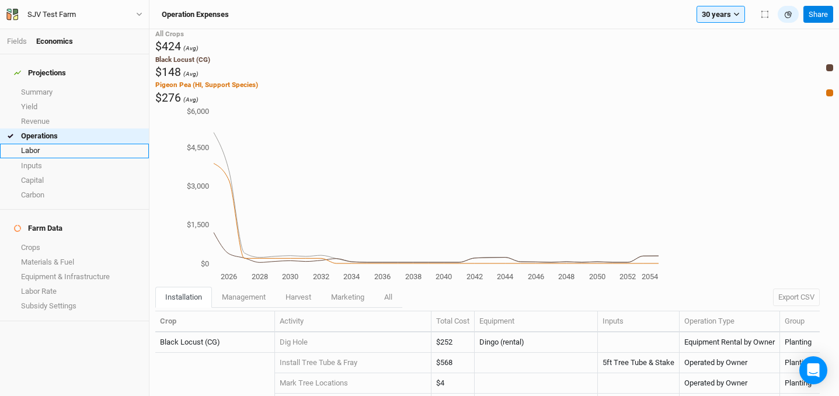
click at [62, 144] on link "Labor" at bounding box center [74, 151] width 149 height 15
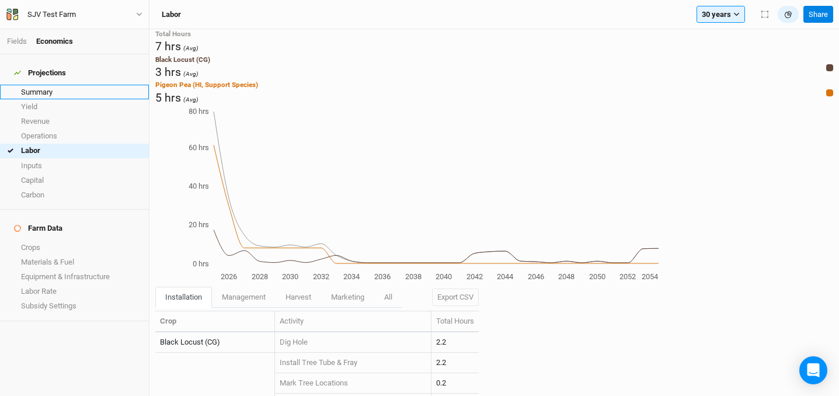
click at [44, 85] on link "Summary" at bounding box center [74, 92] width 149 height 15
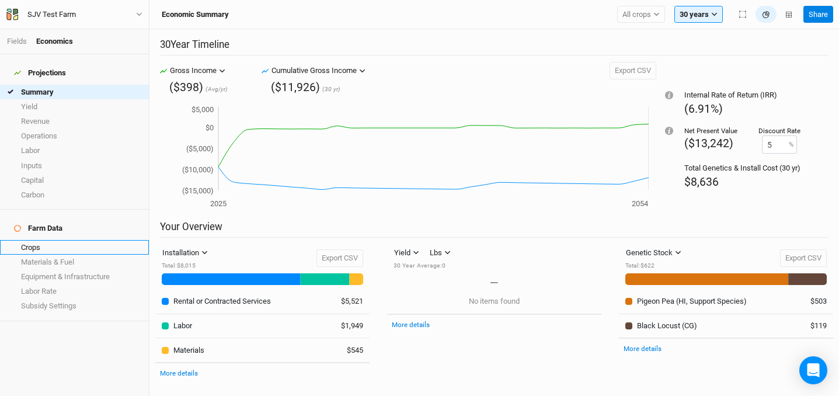
click at [54, 240] on link "Crops" at bounding box center [74, 247] width 149 height 15
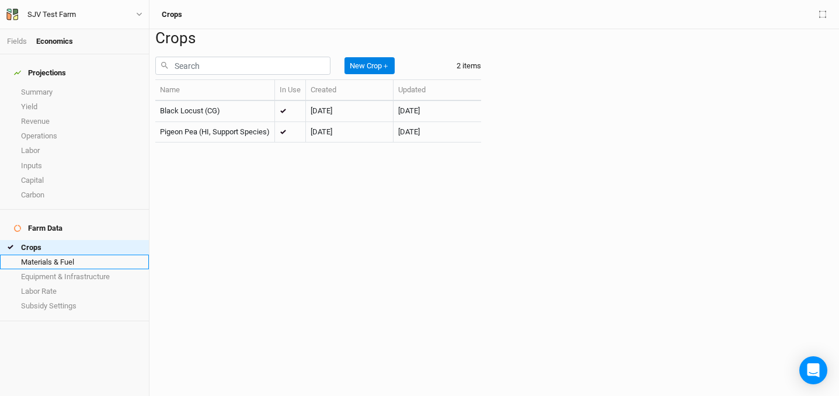
click at [58, 254] on link "Materials & Fuel" at bounding box center [74, 261] width 149 height 15
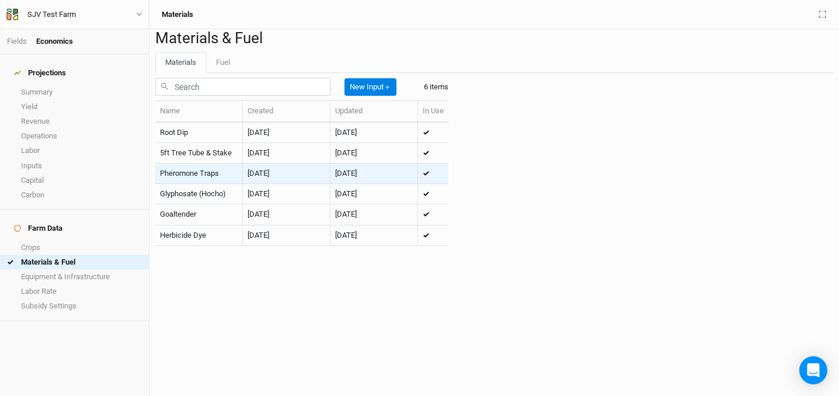
click at [429, 176] on icon at bounding box center [425, 173] width 7 height 5
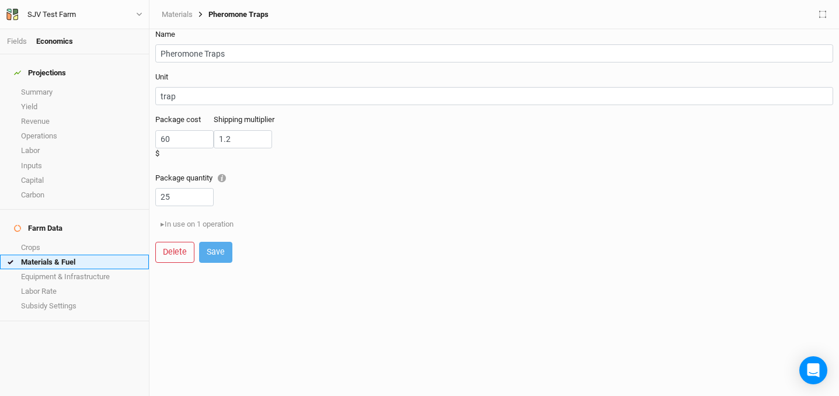
click at [47, 254] on link "Materials & Fuel" at bounding box center [74, 261] width 149 height 15
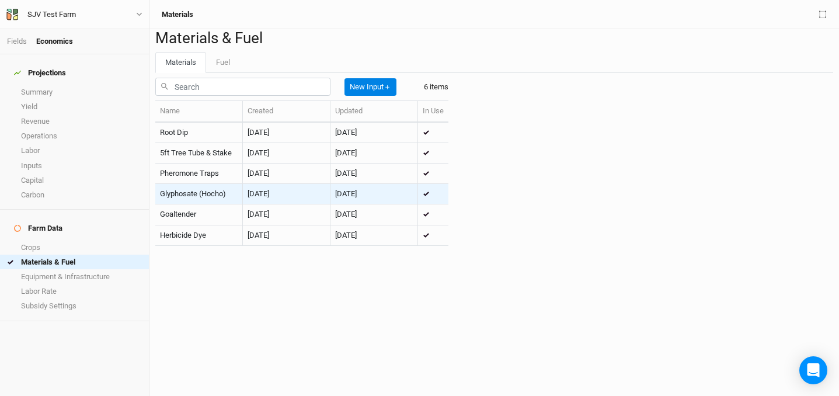
click at [221, 204] on td "Glyphosate (Hocho)" at bounding box center [199, 194] width 88 height 20
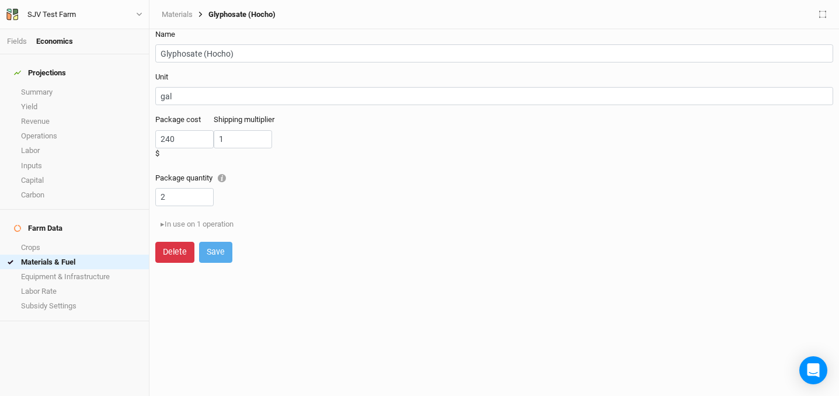
click at [183, 260] on button "Delete" at bounding box center [174, 252] width 39 height 20
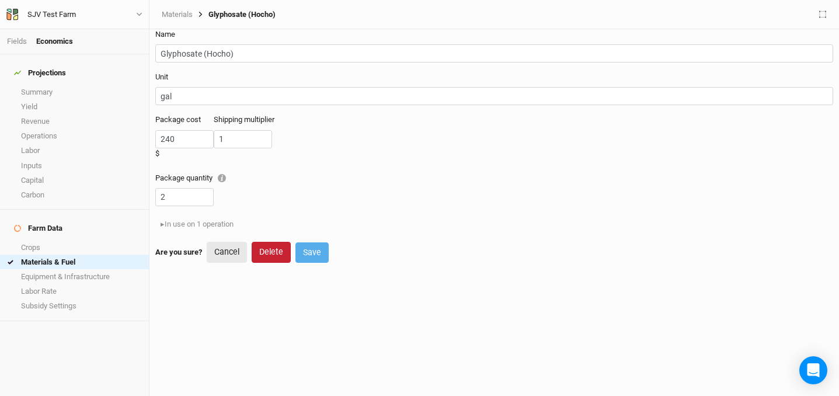
click at [278, 256] on button "Delete" at bounding box center [271, 252] width 39 height 20
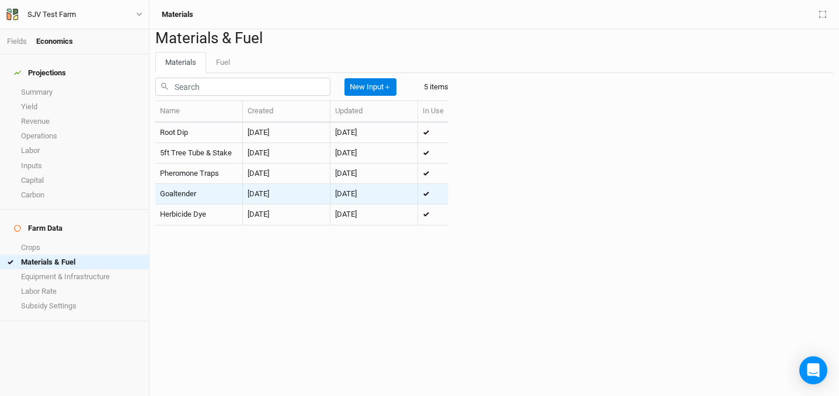
click at [243, 204] on td "Goaltender" at bounding box center [199, 194] width 88 height 20
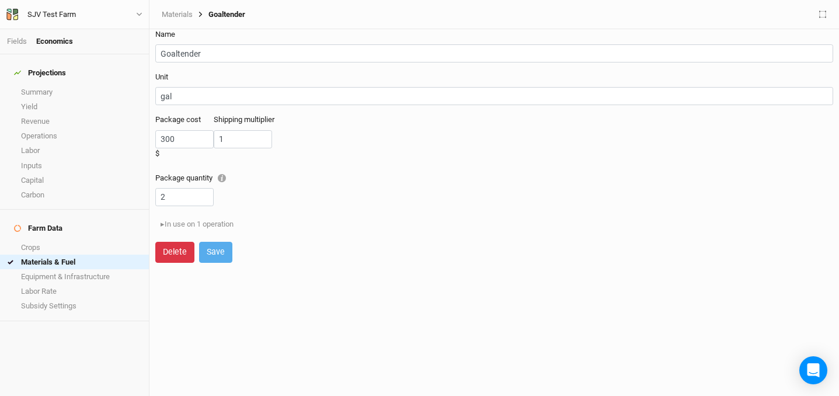
click at [186, 252] on button "Delete" at bounding box center [174, 252] width 39 height 20
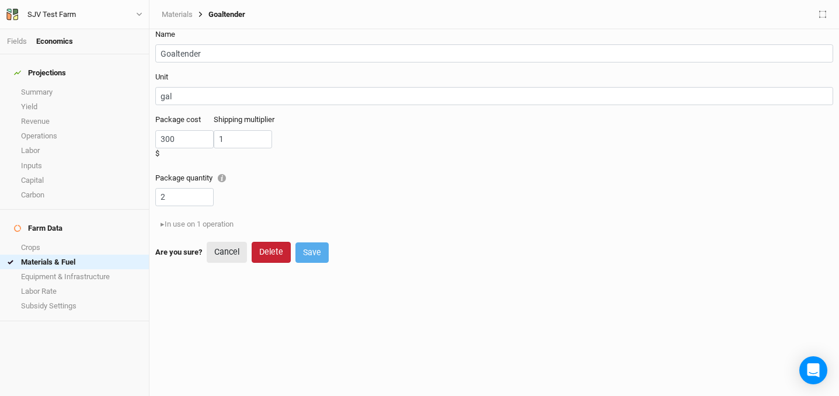
click at [275, 251] on button "Delete" at bounding box center [271, 252] width 39 height 20
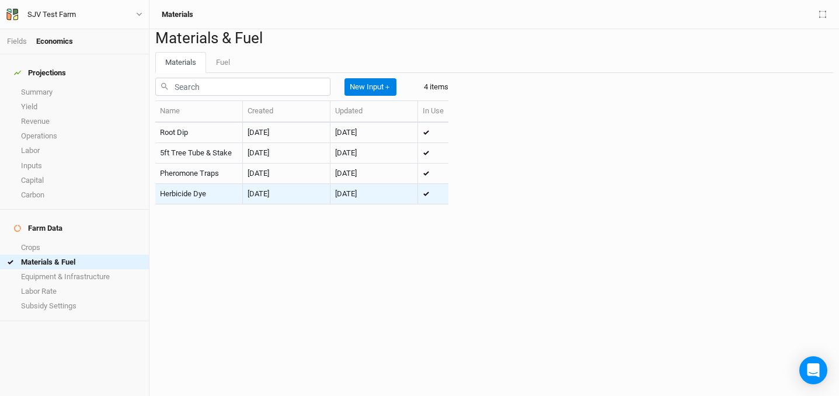
click at [243, 204] on td "Herbicide Dye" at bounding box center [199, 194] width 88 height 20
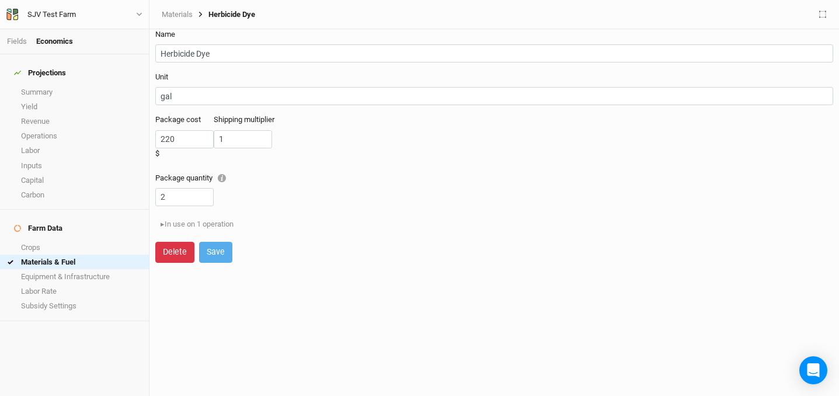
click at [183, 250] on button "Delete" at bounding box center [174, 252] width 39 height 20
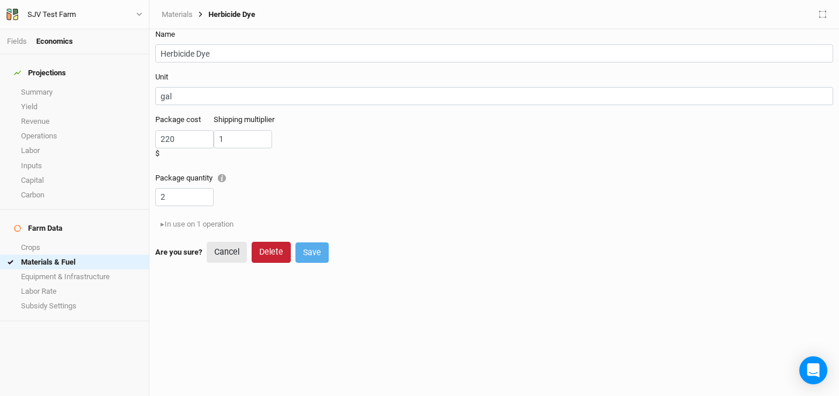
click at [269, 254] on button "Delete" at bounding box center [271, 252] width 39 height 20
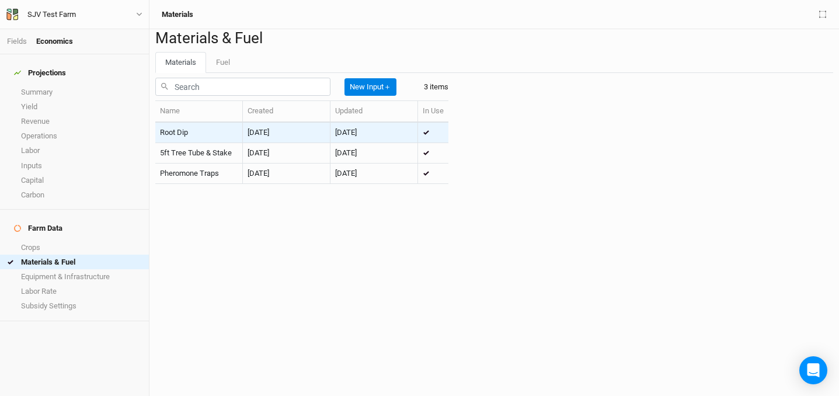
click at [243, 143] on td "Root Dip" at bounding box center [199, 133] width 88 height 20
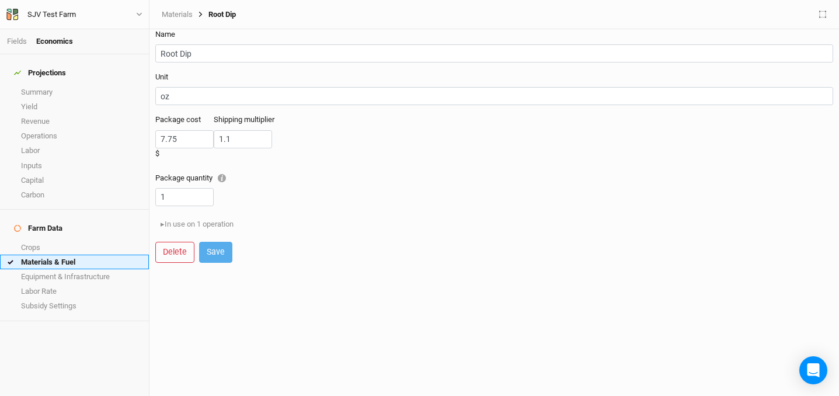
click at [55, 254] on link "Materials & Fuel" at bounding box center [74, 261] width 149 height 15
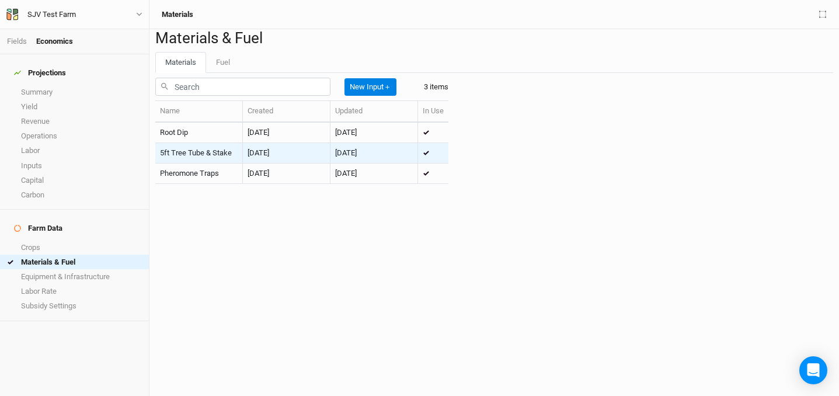
click at [223, 163] on td "5ft Tree Tube & Stake" at bounding box center [199, 153] width 88 height 20
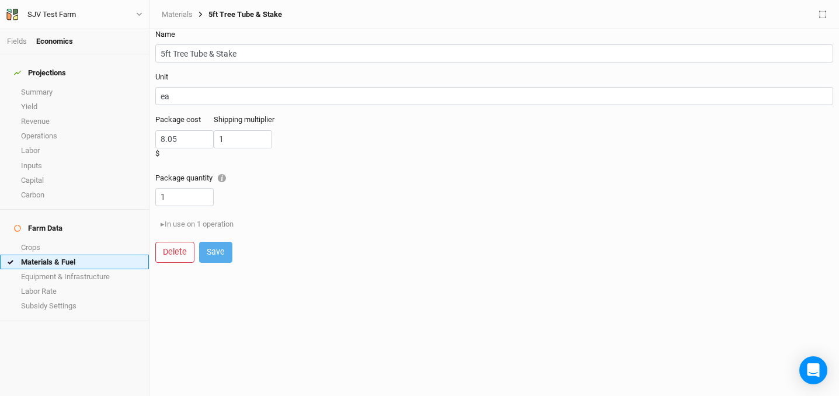
click at [61, 254] on link "Materials & Fuel" at bounding box center [74, 261] width 149 height 15
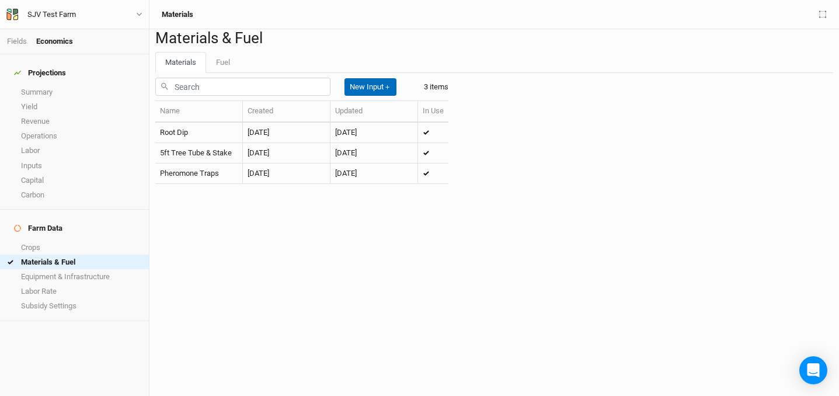
click at [371, 96] on button "New Input ＋" at bounding box center [370, 87] width 52 height 18
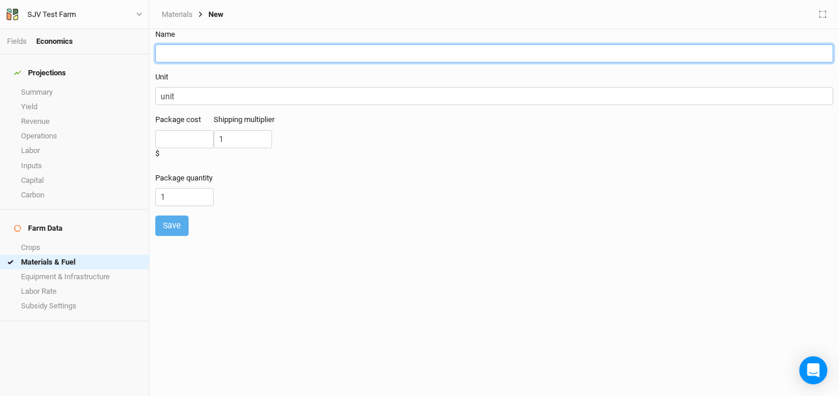
click at [212, 59] on input "text" at bounding box center [493, 53] width 677 height 18
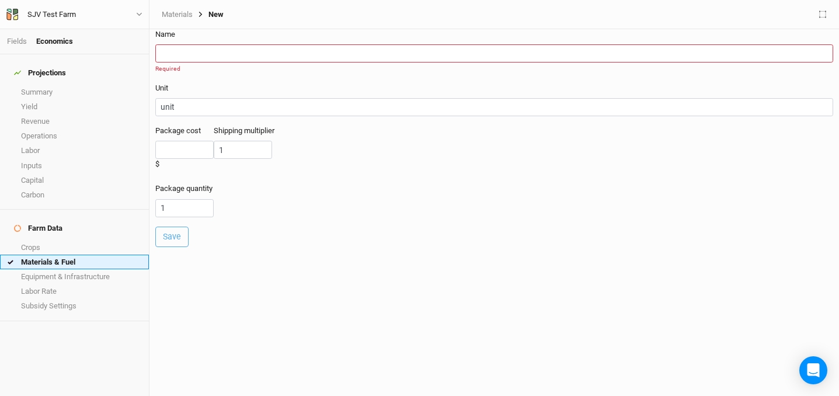
click at [42, 254] on link "Materials & Fuel" at bounding box center [74, 261] width 149 height 15
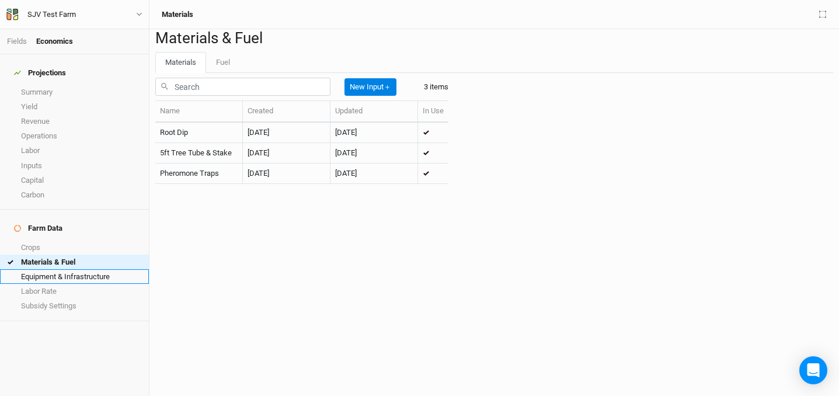
click at [63, 269] on link "Equipment & Infrastructure" at bounding box center [74, 276] width 149 height 15
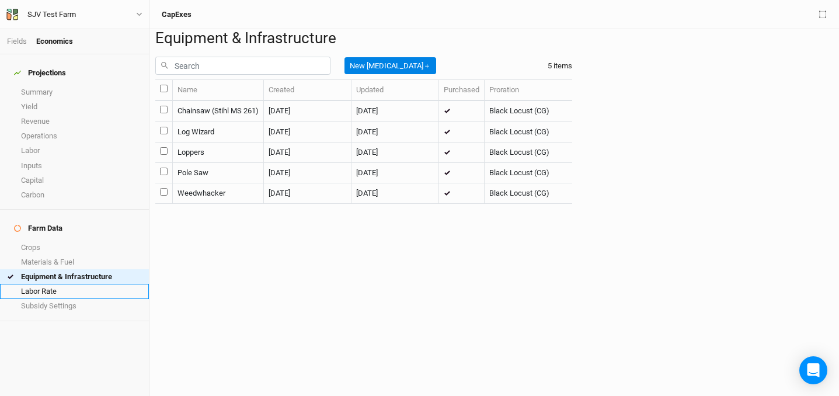
click at [88, 284] on link "Labor Rate" at bounding box center [74, 291] width 149 height 15
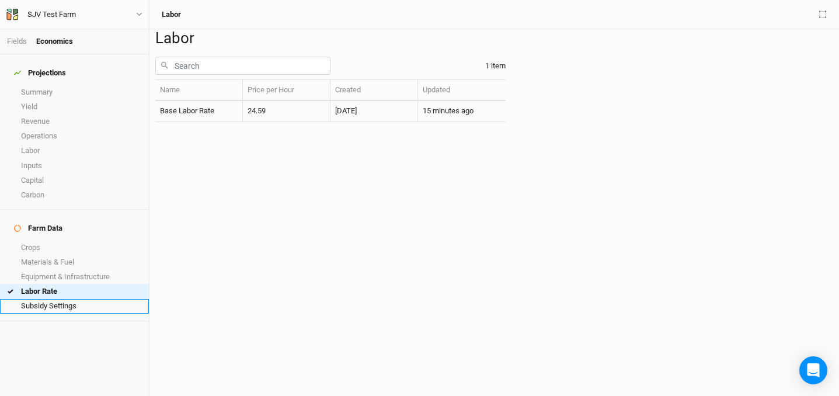
click at [88, 299] on link "Subsidy Settings" at bounding box center [74, 306] width 149 height 15
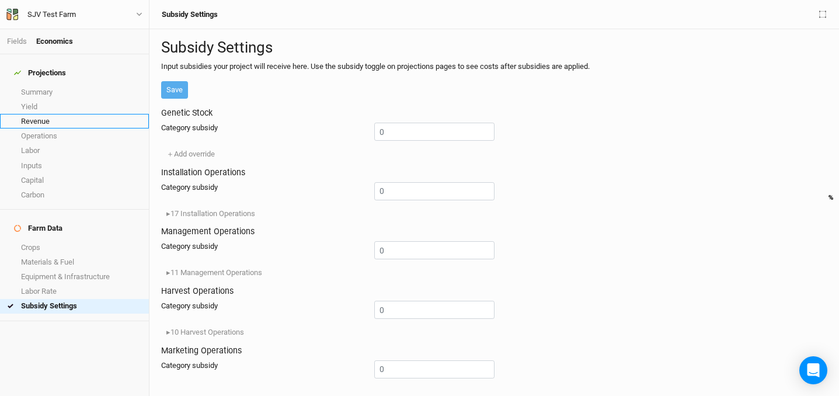
click at [53, 114] on link "Revenue" at bounding box center [74, 121] width 149 height 15
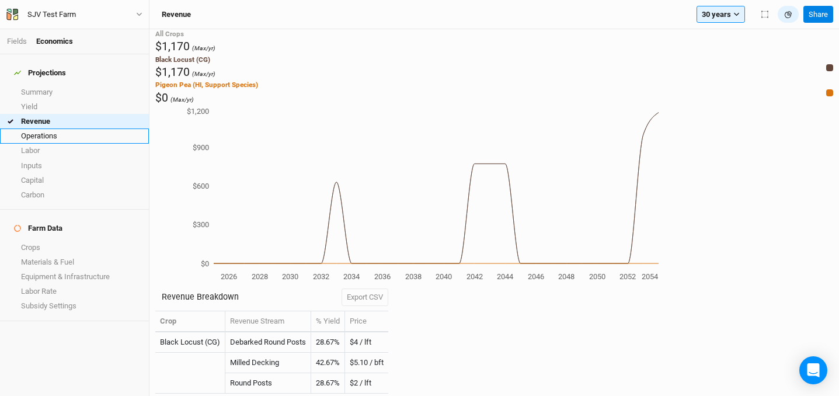
click at [60, 130] on link "Operations" at bounding box center [74, 135] width 149 height 15
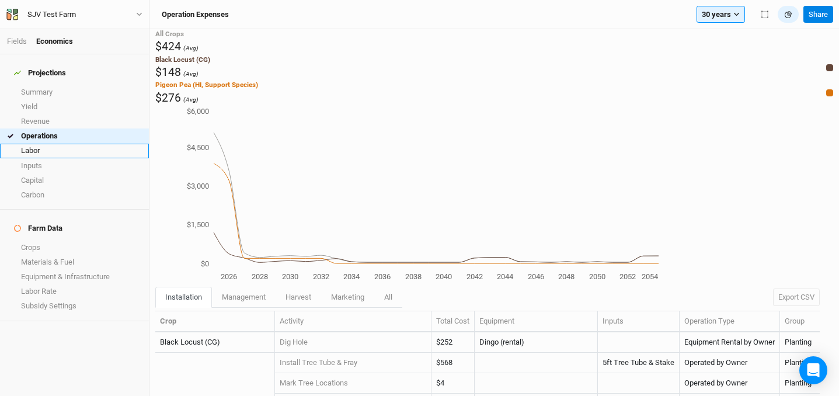
click at [62, 144] on link "Labor" at bounding box center [74, 151] width 149 height 15
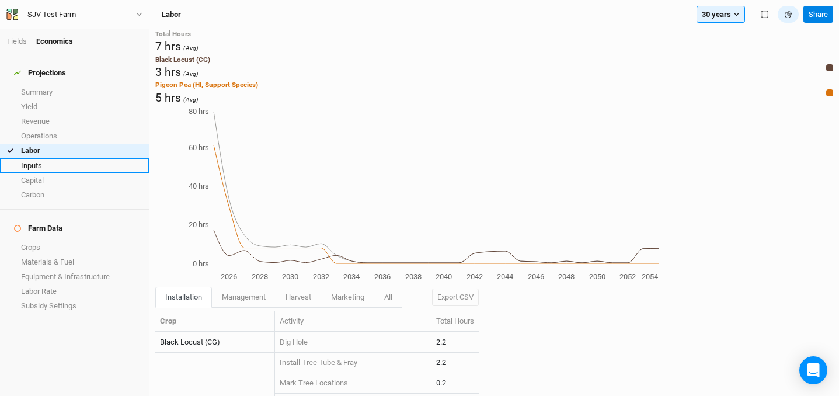
click at [55, 159] on link "Inputs" at bounding box center [74, 165] width 149 height 15
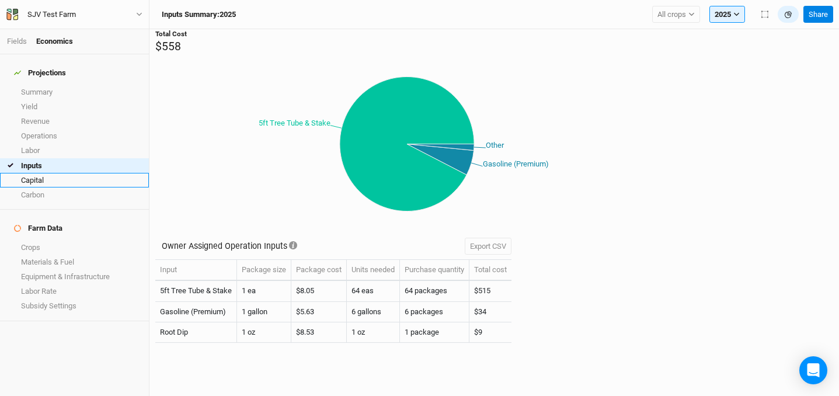
click at [54, 173] on link "Capital" at bounding box center [74, 180] width 149 height 15
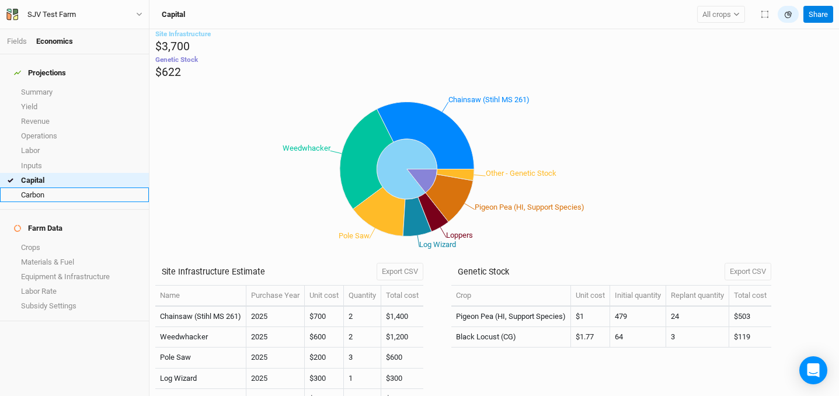
click at [85, 187] on link "Carbon" at bounding box center [74, 194] width 149 height 15
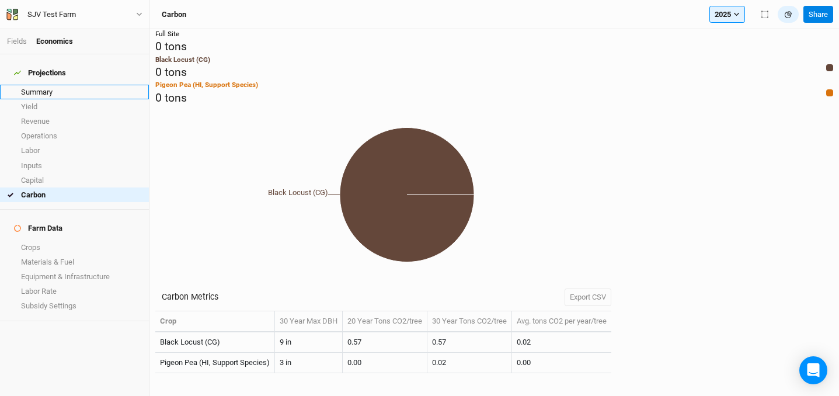
click at [72, 88] on link "Summary" at bounding box center [74, 92] width 149 height 15
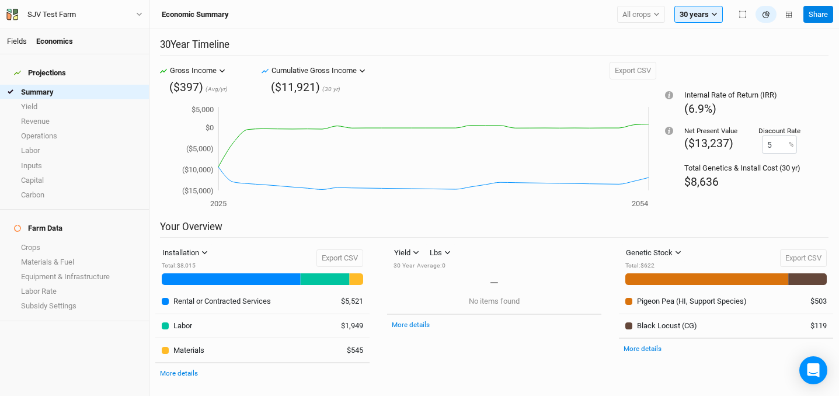
click at [20, 43] on link "Fields" at bounding box center [17, 41] width 20 height 9
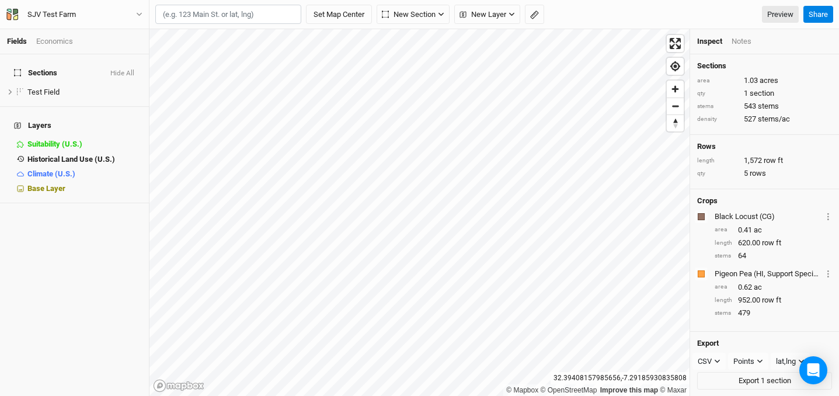
click at [728, 33] on div "Inspect Notes" at bounding box center [764, 41] width 149 height 25
click at [734, 34] on div "Inspect Notes" at bounding box center [764, 41] width 149 height 25
click at [742, 47] on div "Inspect Notes" at bounding box center [764, 41] width 149 height 25
click at [745, 44] on div "Notes" at bounding box center [741, 41] width 20 height 11
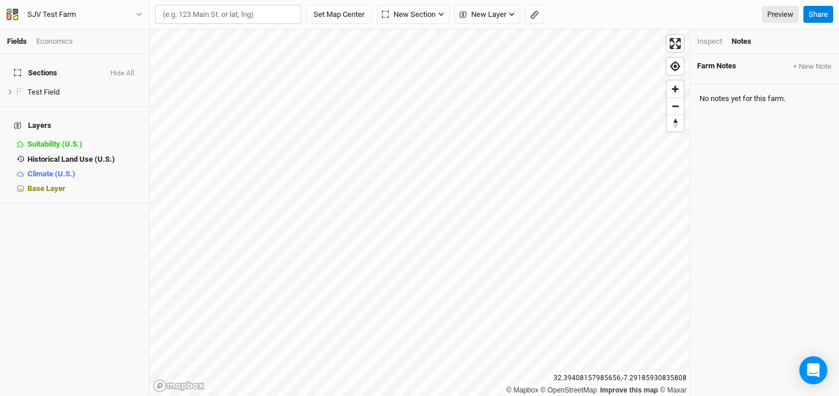
click at [712, 42] on div "Inspect" at bounding box center [709, 41] width 25 height 11
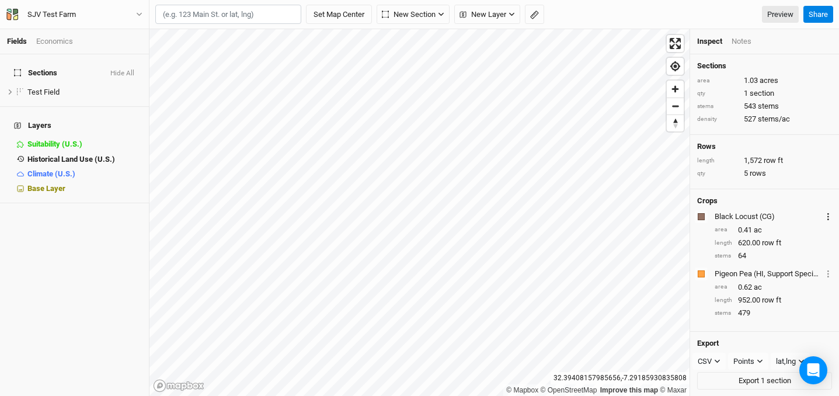
click at [824, 215] on button "Layer 1" at bounding box center [828, 215] width 8 height 13
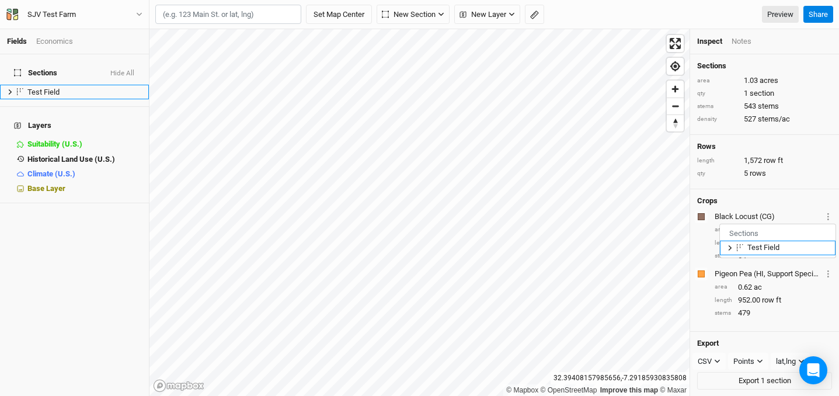
click at [731, 247] on icon at bounding box center [729, 247] width 6 height 6
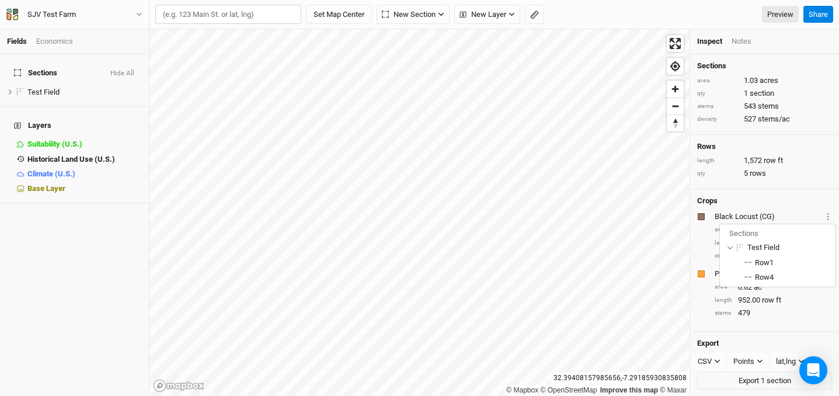
click at [801, 196] on div "Crops" at bounding box center [764, 200] width 135 height 9
click at [52, 40] on div "Economics" at bounding box center [54, 41] width 37 height 11
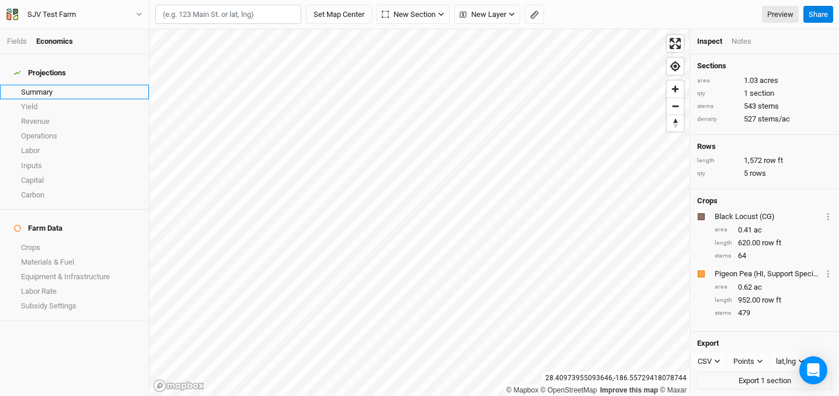
click at [60, 85] on link "Summary" at bounding box center [74, 92] width 149 height 15
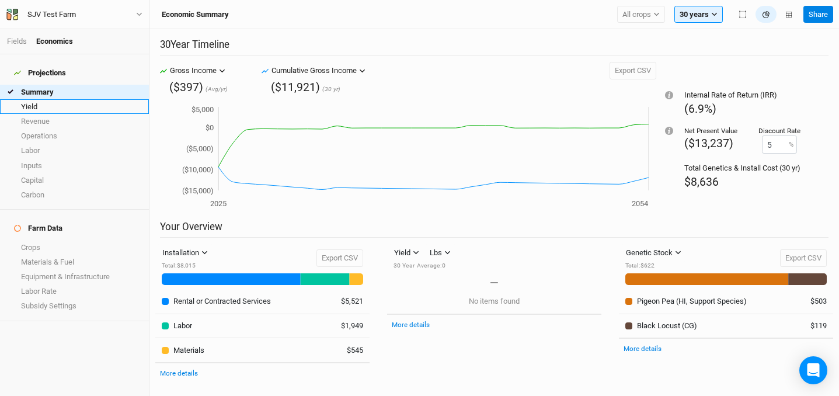
click at [64, 99] on link "Yield" at bounding box center [74, 106] width 149 height 15
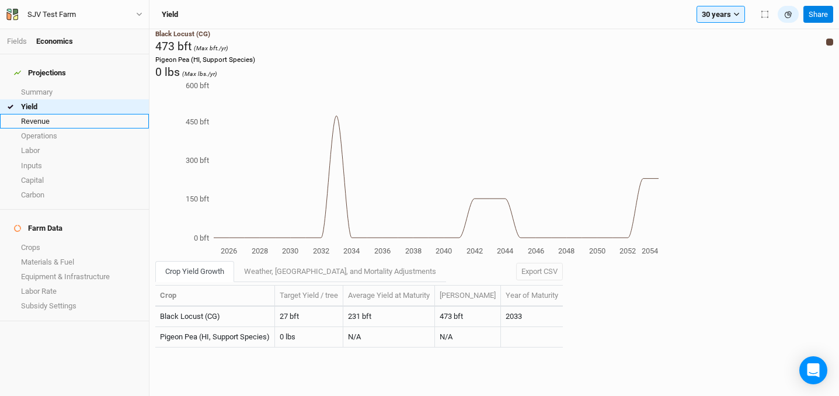
click at [61, 114] on link "Revenue" at bounding box center [74, 121] width 149 height 15
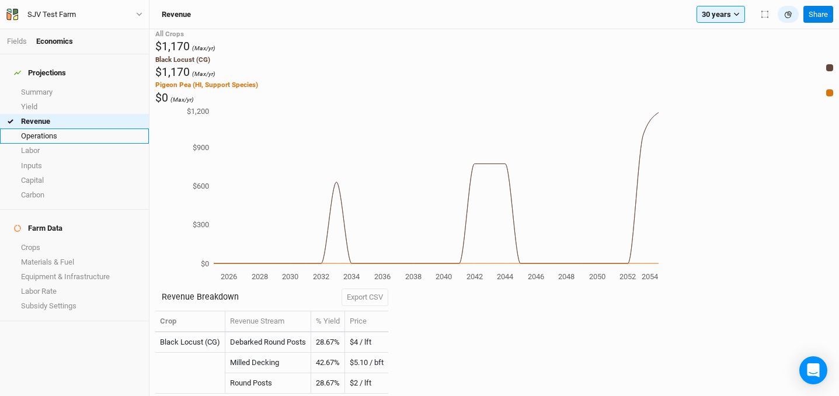
click at [61, 128] on link "Operations" at bounding box center [74, 135] width 149 height 15
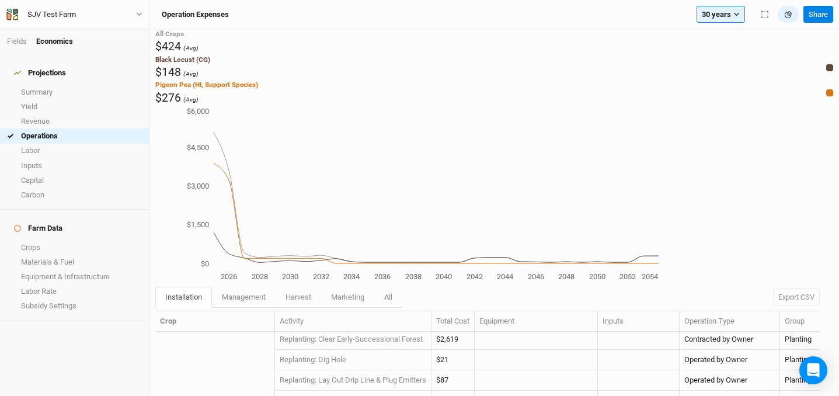
scroll to position [581, 0]
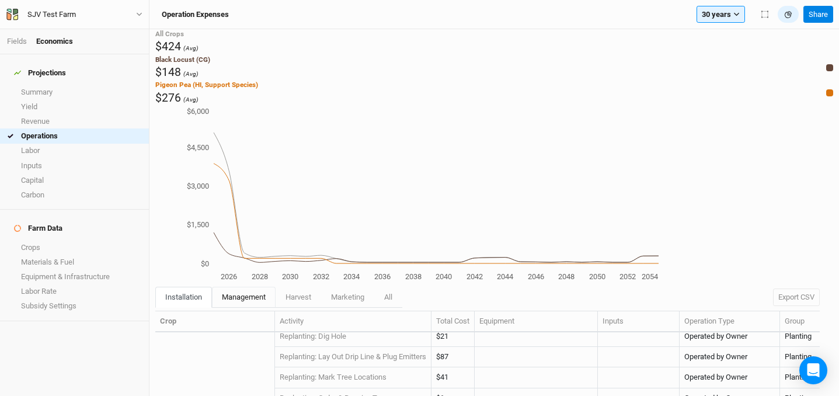
click at [241, 292] on span "management" at bounding box center [244, 296] width 44 height 9
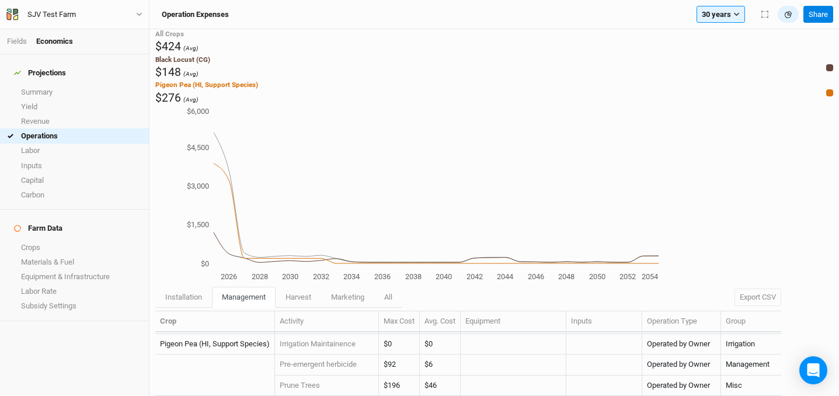
scroll to position [108, 0]
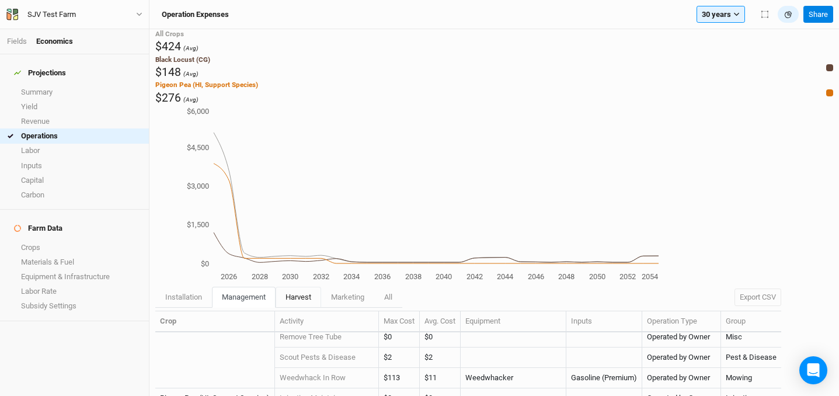
click at [287, 287] on link "harvest" at bounding box center [298, 297] width 46 height 21
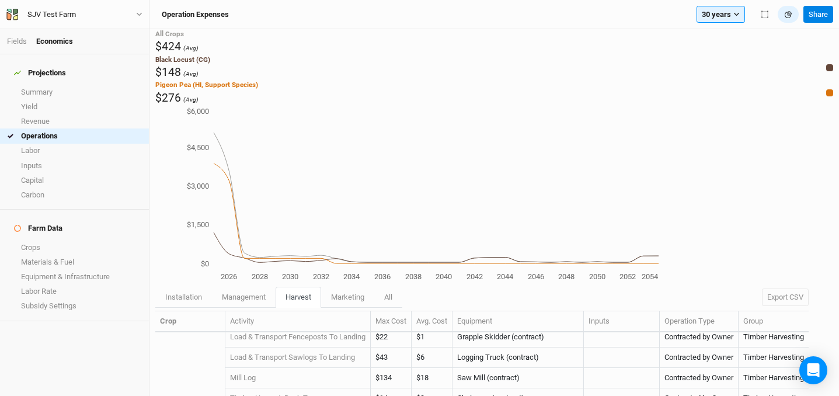
scroll to position [88, 0]
click at [331, 292] on span "marketing" at bounding box center [347, 296] width 33 height 9
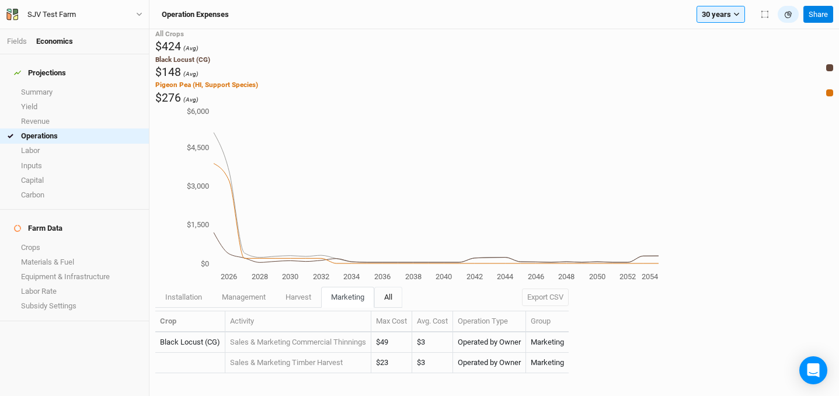
click at [384, 292] on span "All" at bounding box center [388, 296] width 8 height 9
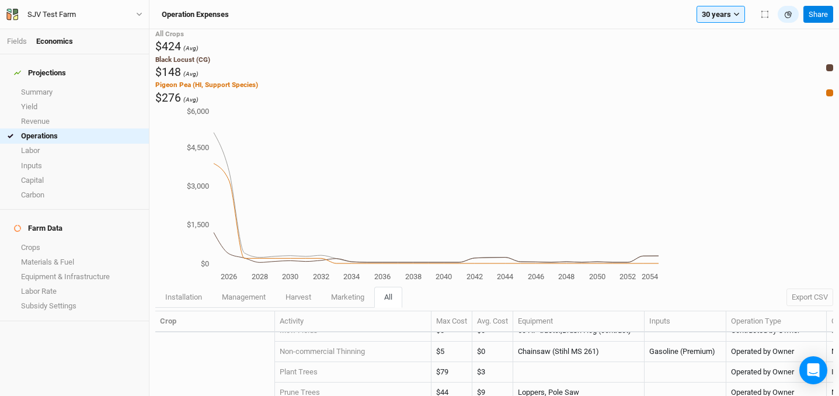
scroll to position [343, 0]
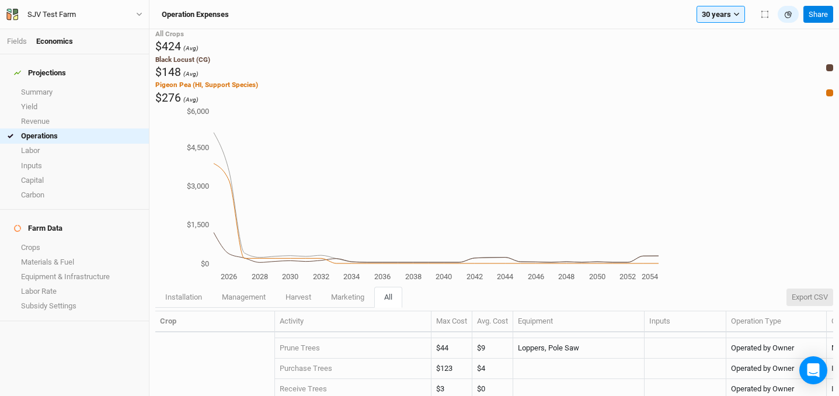
click at [814, 288] on button "Export CSV" at bounding box center [809, 297] width 47 height 18
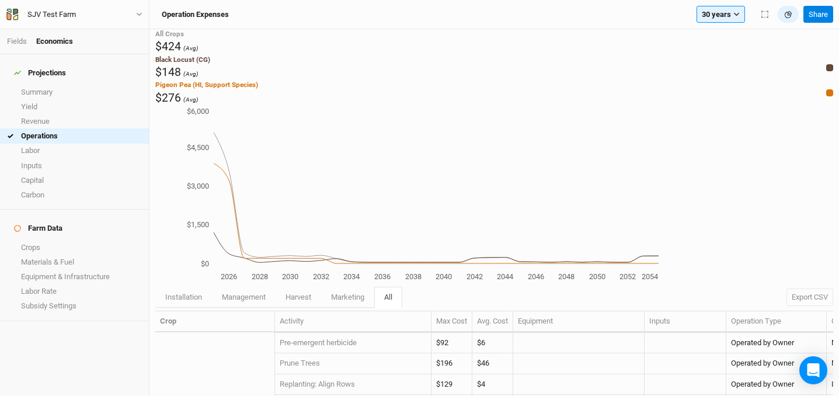
scroll to position [1012, 0]
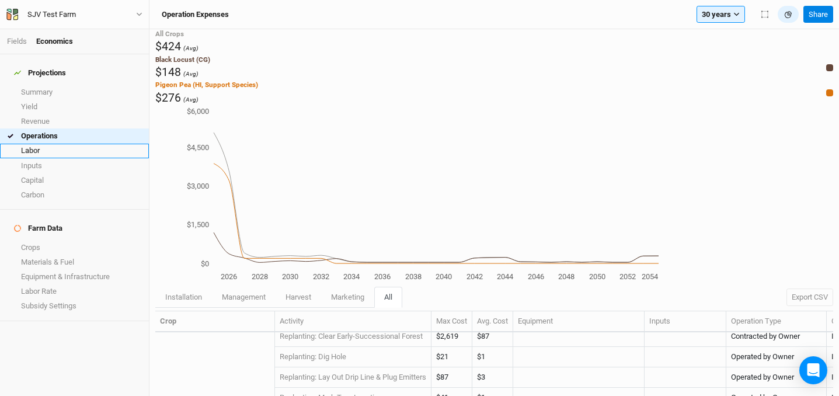
click at [61, 144] on link "Labor" at bounding box center [74, 151] width 149 height 15
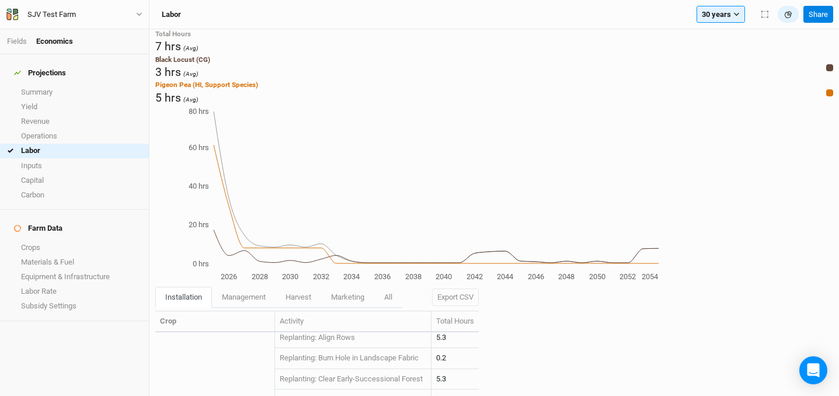
scroll to position [539, 0]
click at [47, 161] on link "Inputs" at bounding box center [74, 165] width 149 height 15
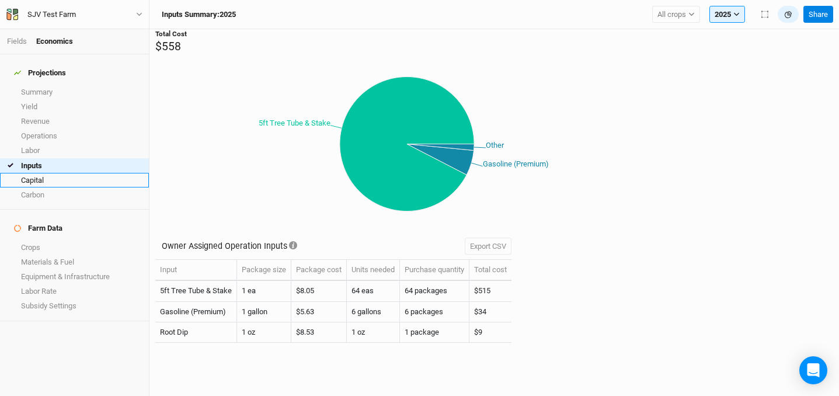
click at [49, 173] on link "Capital" at bounding box center [74, 180] width 149 height 15
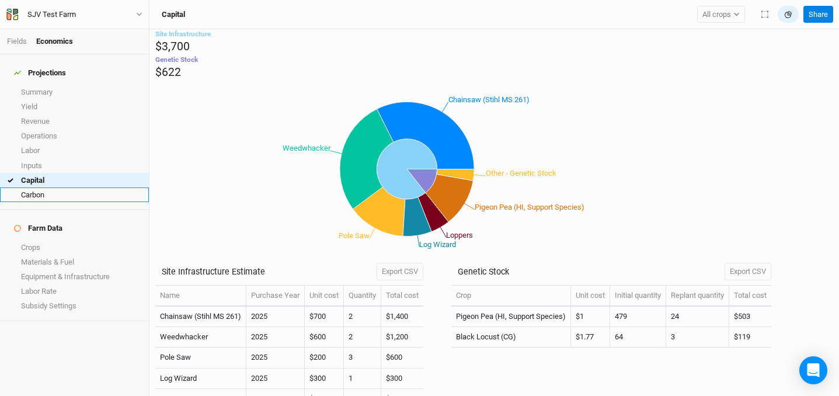
click at [104, 191] on link "Carbon" at bounding box center [74, 194] width 149 height 15
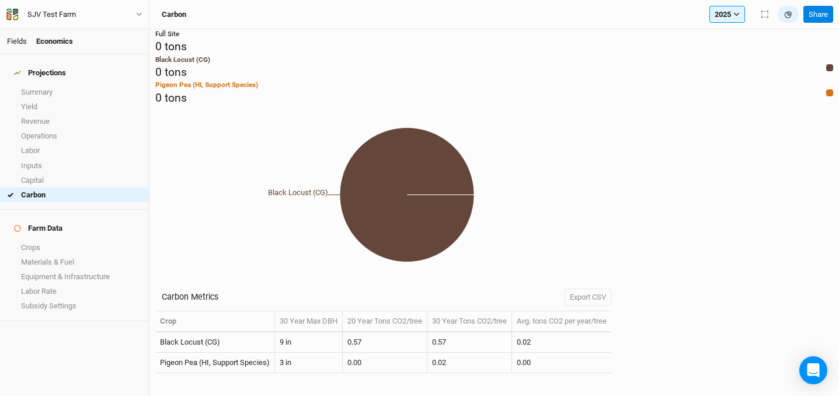
click at [17, 41] on link "Fields" at bounding box center [17, 41] width 20 height 9
